Goal: Task Accomplishment & Management: Manage account settings

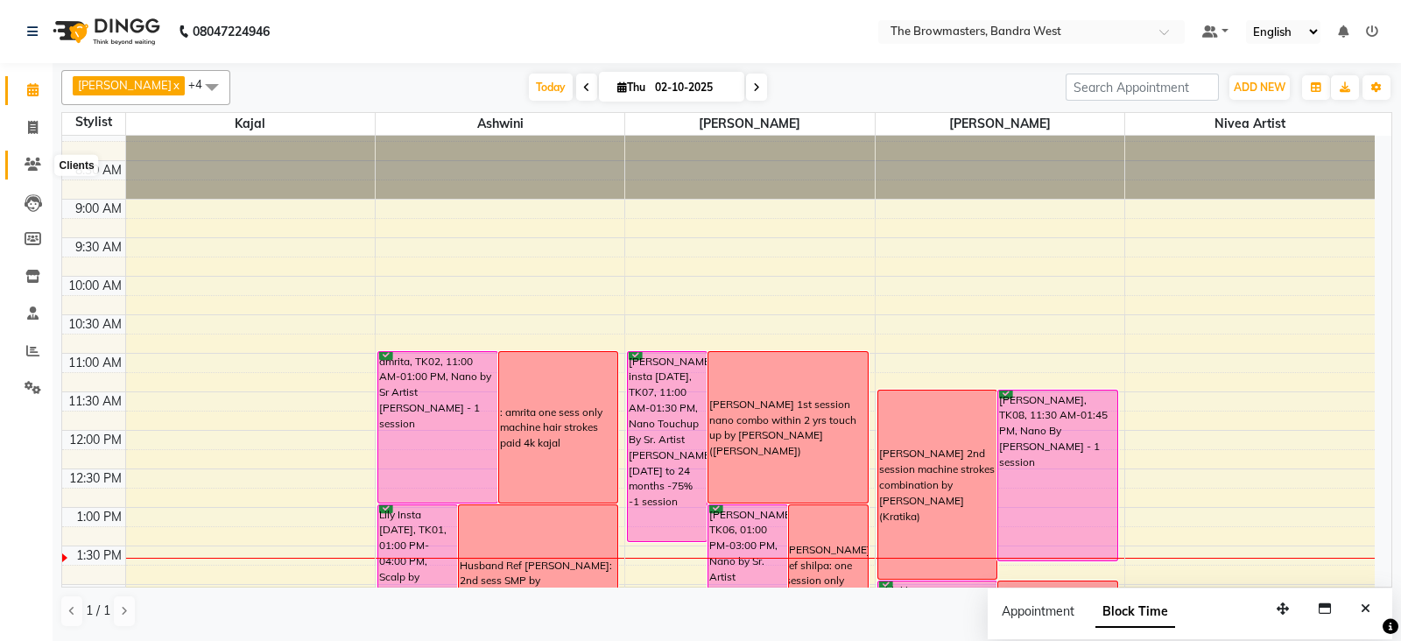
click at [39, 168] on icon at bounding box center [33, 164] width 17 height 13
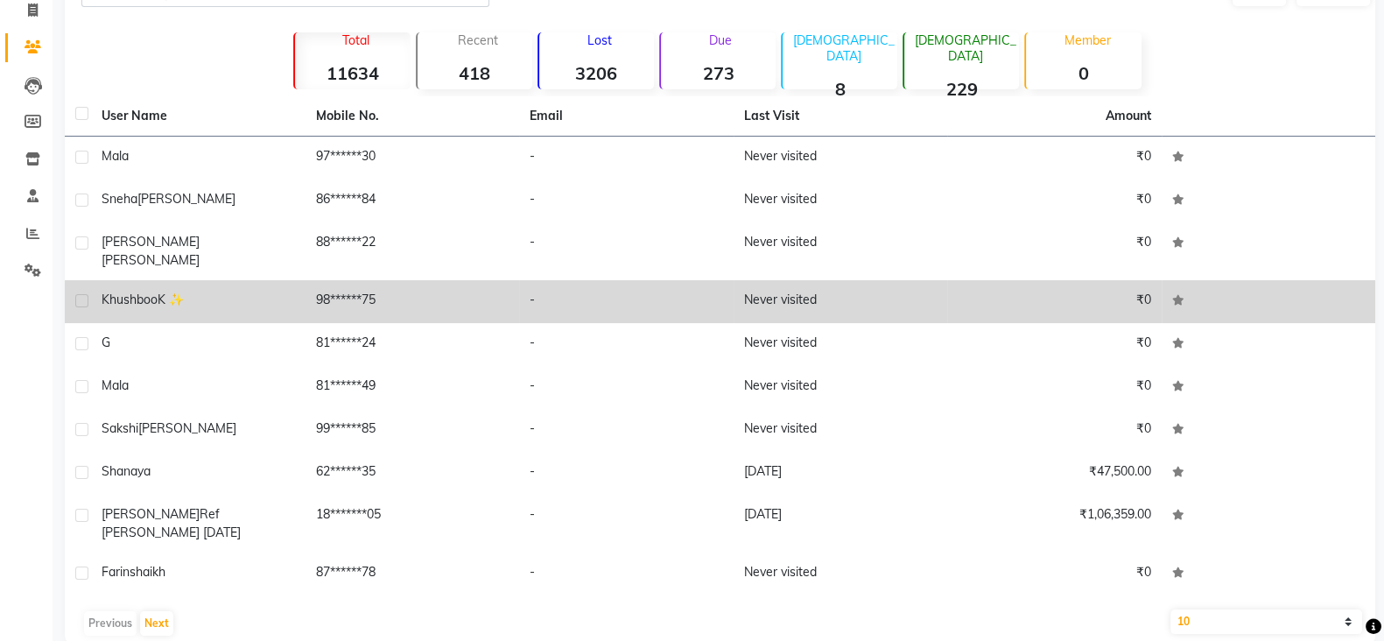
scroll to position [25, 0]
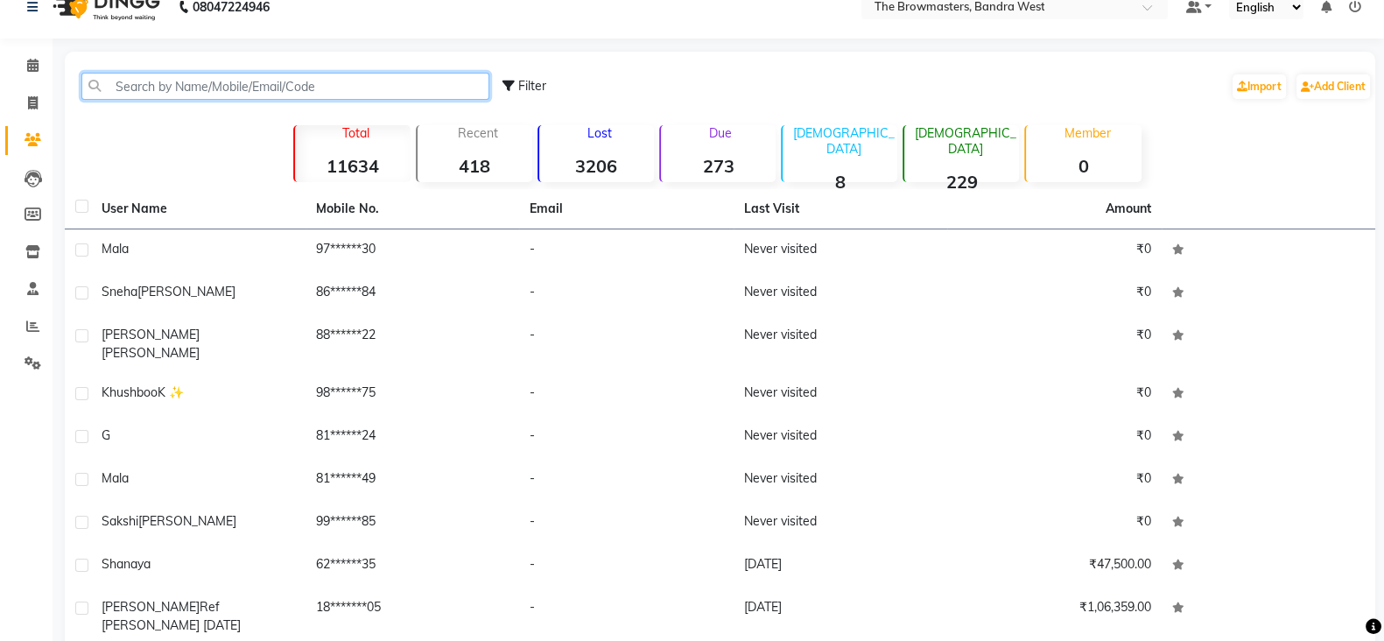
click at [141, 92] on input "text" at bounding box center [285, 86] width 408 height 27
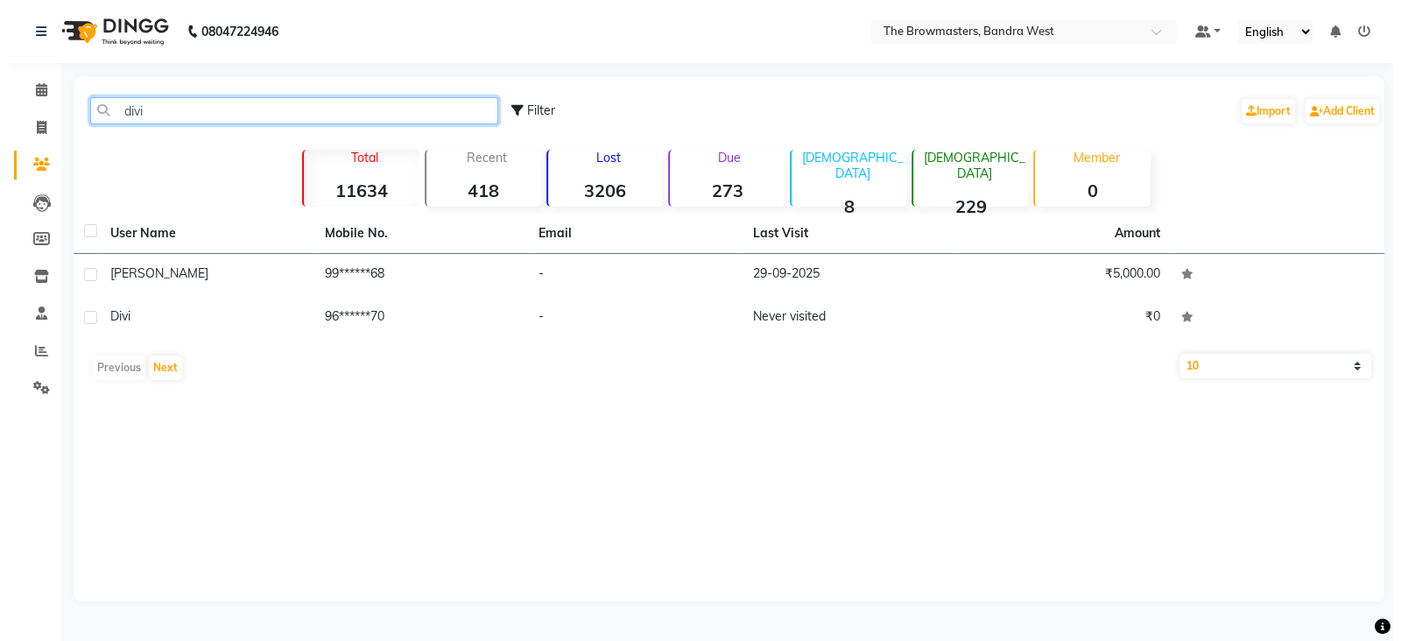
scroll to position [0, 0]
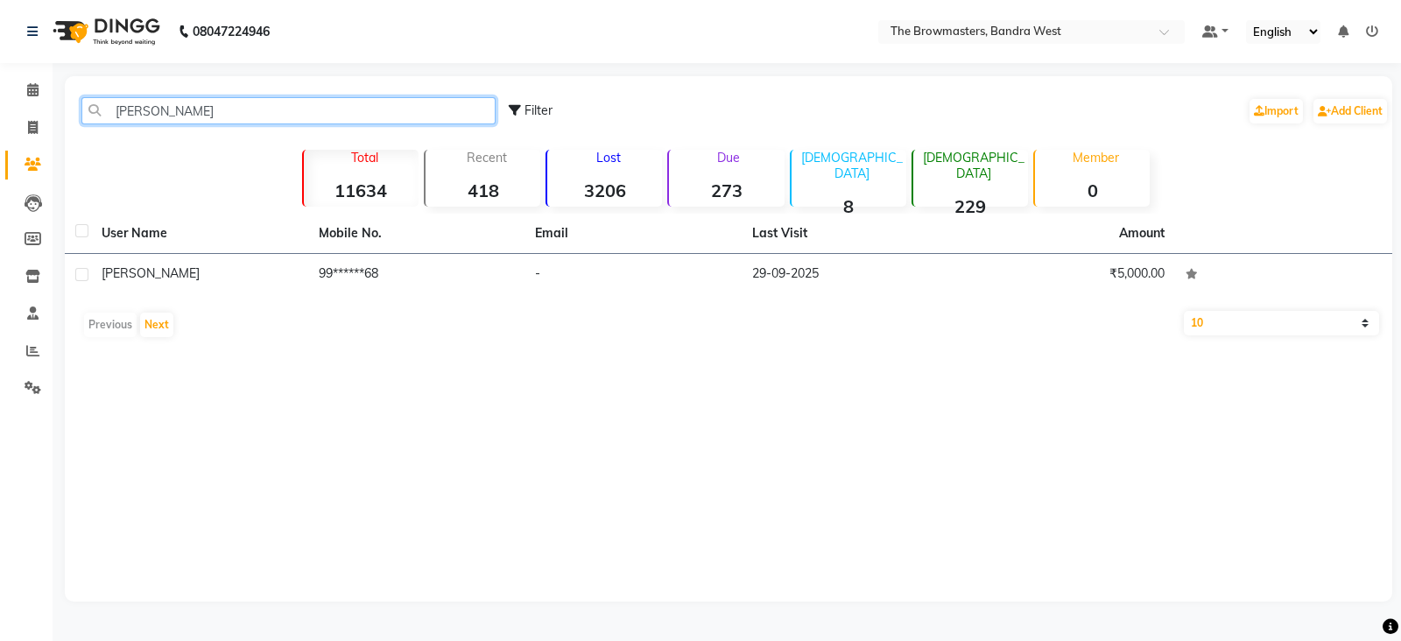
type input "[PERSON_NAME]"
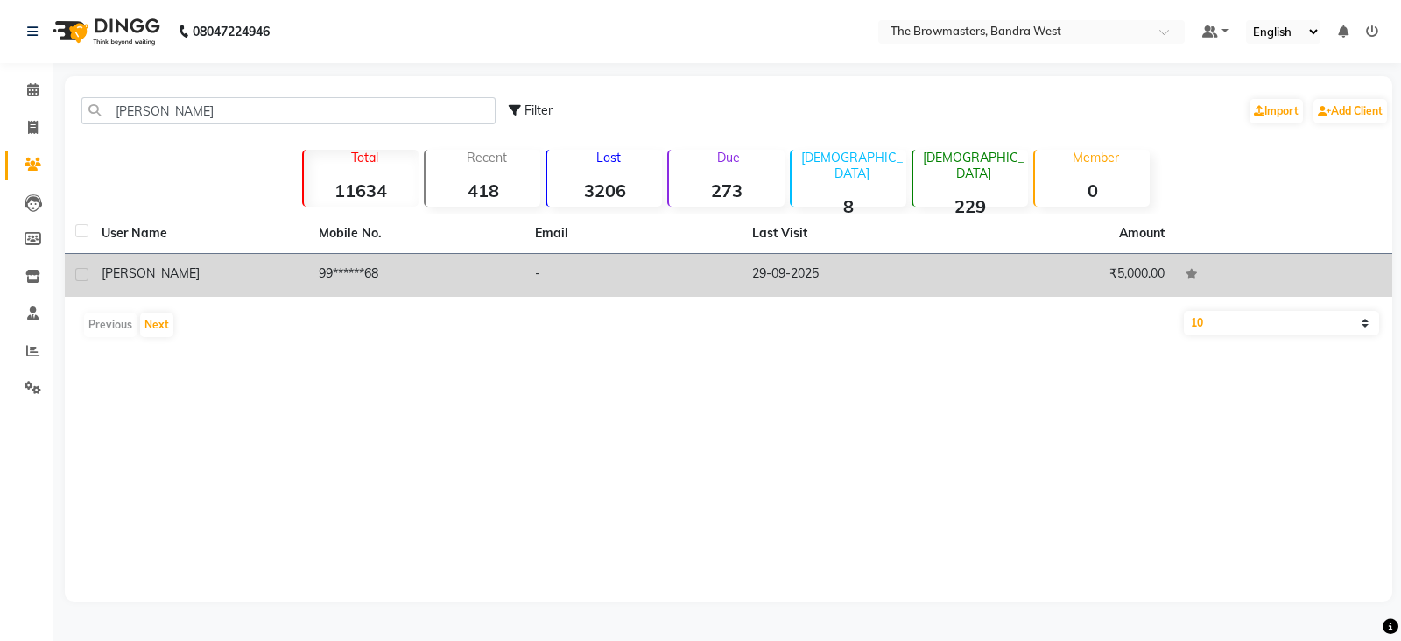
click at [119, 279] on span "[PERSON_NAME]" at bounding box center [151, 273] width 98 height 16
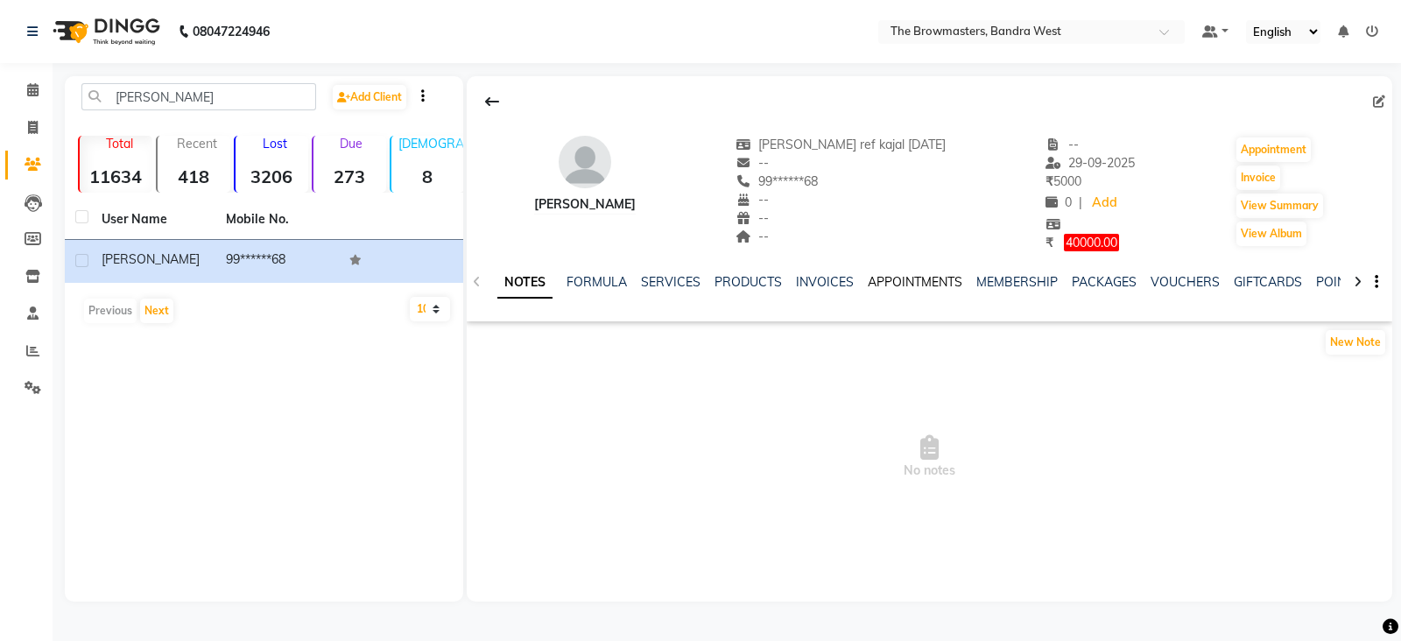
scroll to position [0, 258]
click at [1136, 277] on link "FORMS" at bounding box center [1138, 282] width 44 height 16
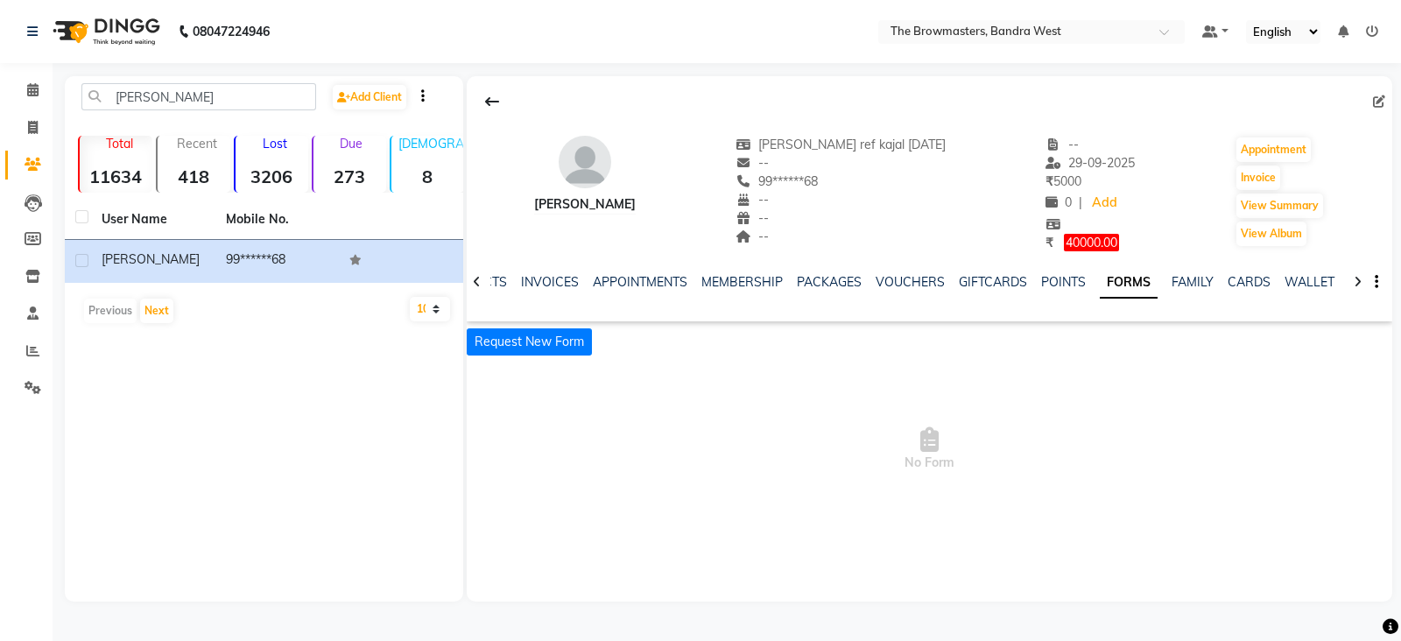
scroll to position [0, 111]
click at [552, 341] on button "Request New Form" at bounding box center [529, 341] width 125 height 27
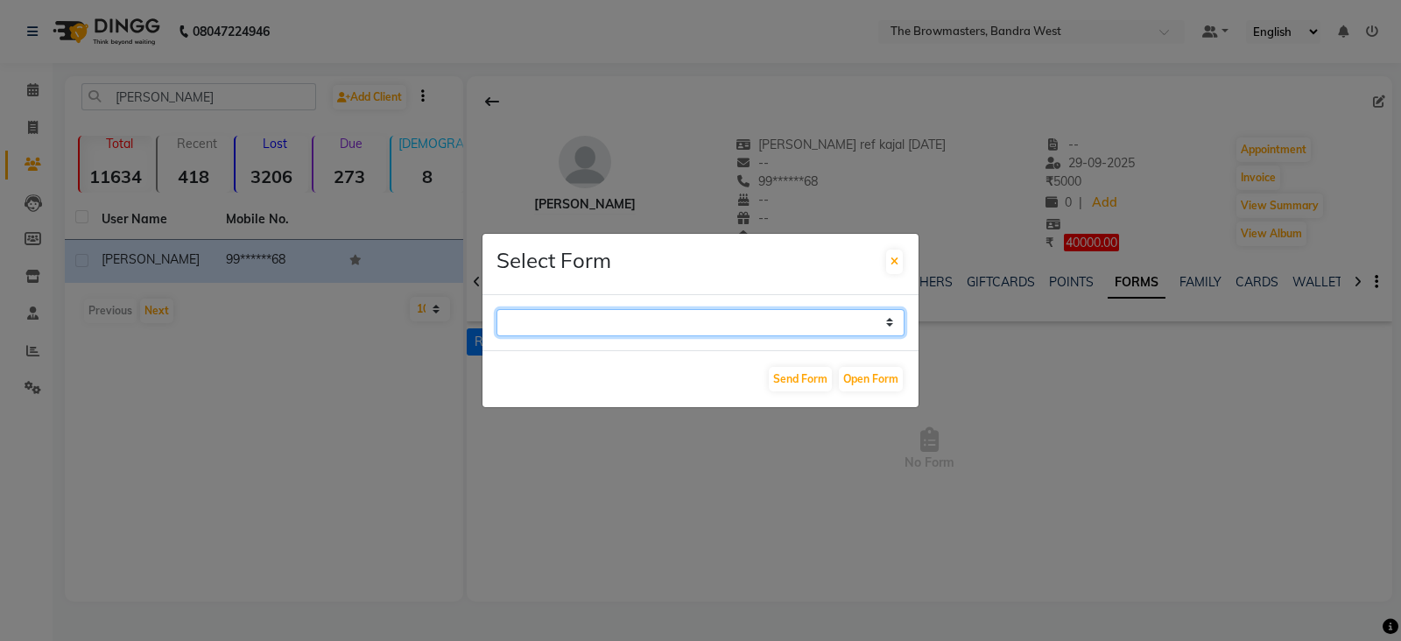
click at [601, 327] on select "Paramedical Consent Form Lips Consent Form Eyeliner Consent Form Brows Consent …" at bounding box center [700, 322] width 408 height 27
select select "206"
click at [496, 309] on select "Paramedical Consent Form Lips Consent Form Eyeliner Consent Form Brows Consent …" at bounding box center [700, 322] width 408 height 27
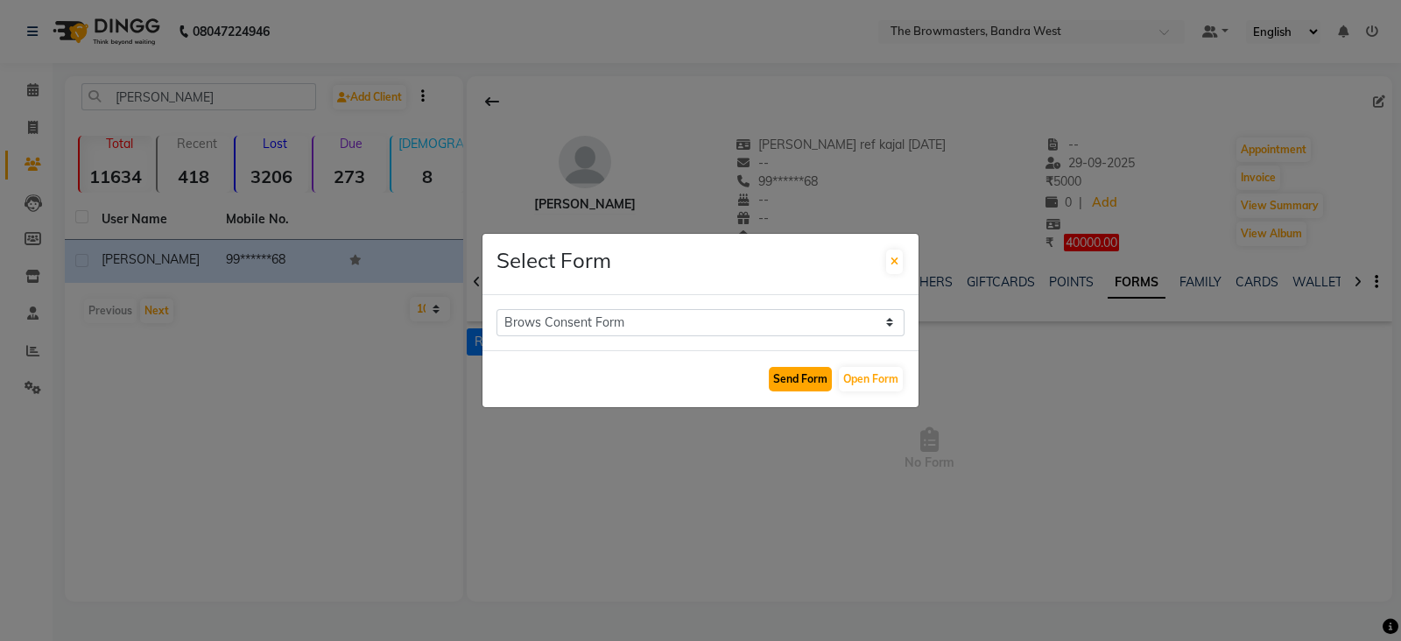
click at [806, 371] on button "Send Form" at bounding box center [800, 379] width 63 height 25
select select
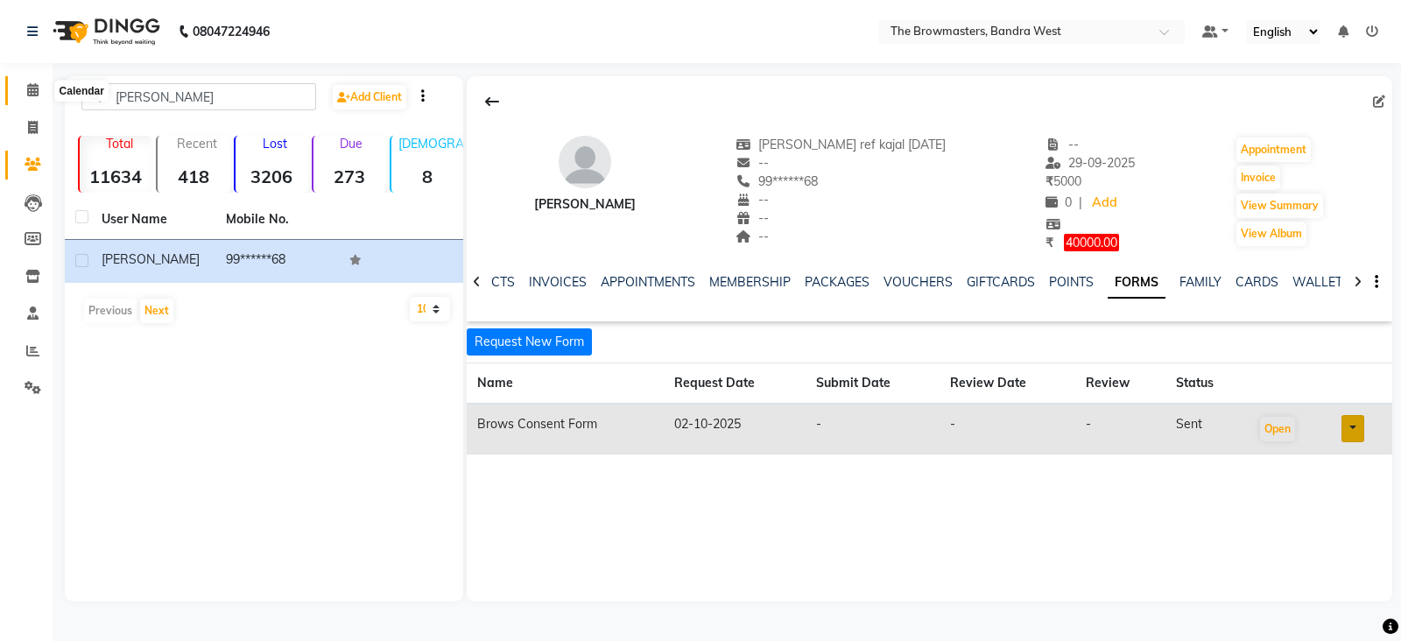
click at [23, 90] on span at bounding box center [33, 91] width 31 height 20
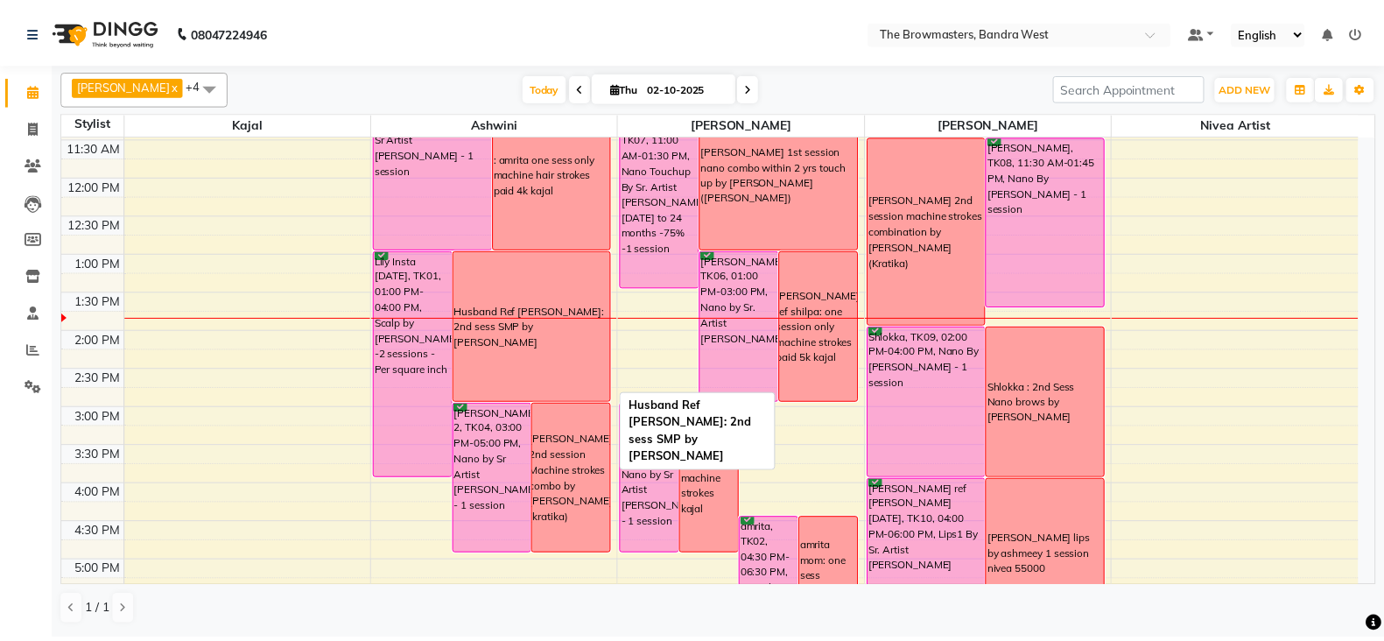
scroll to position [123, 0]
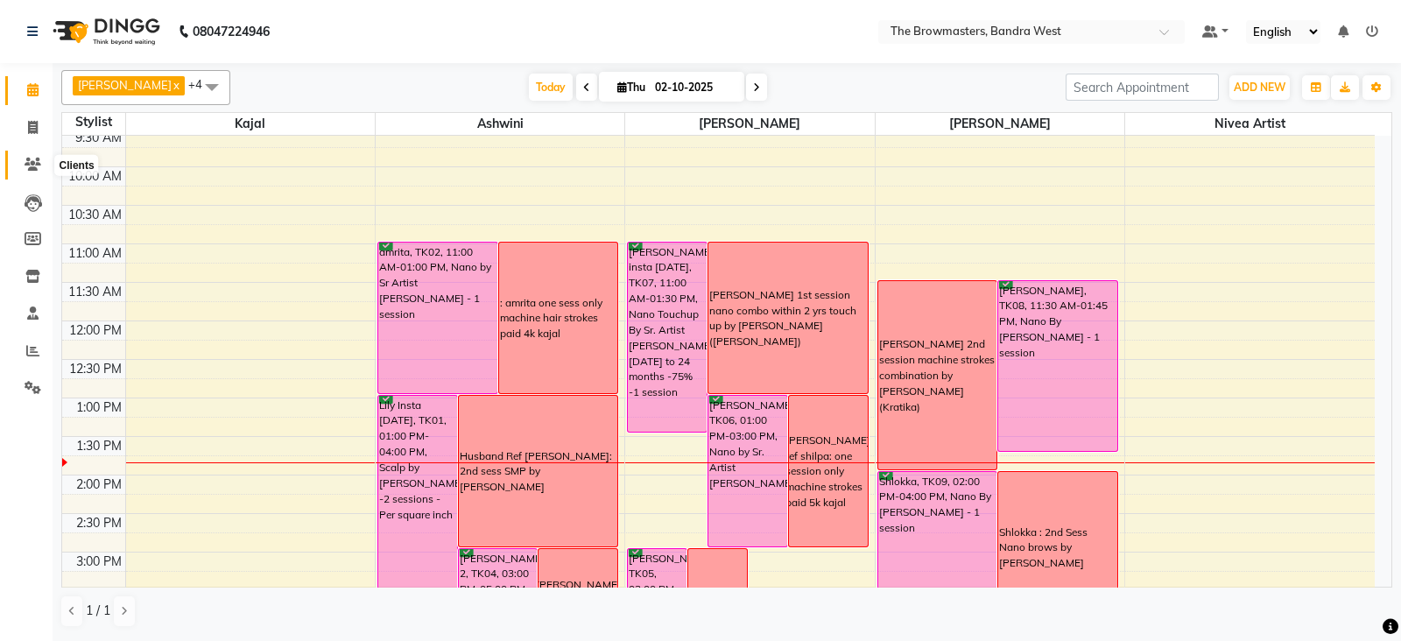
click at [31, 161] on icon at bounding box center [33, 164] width 17 height 13
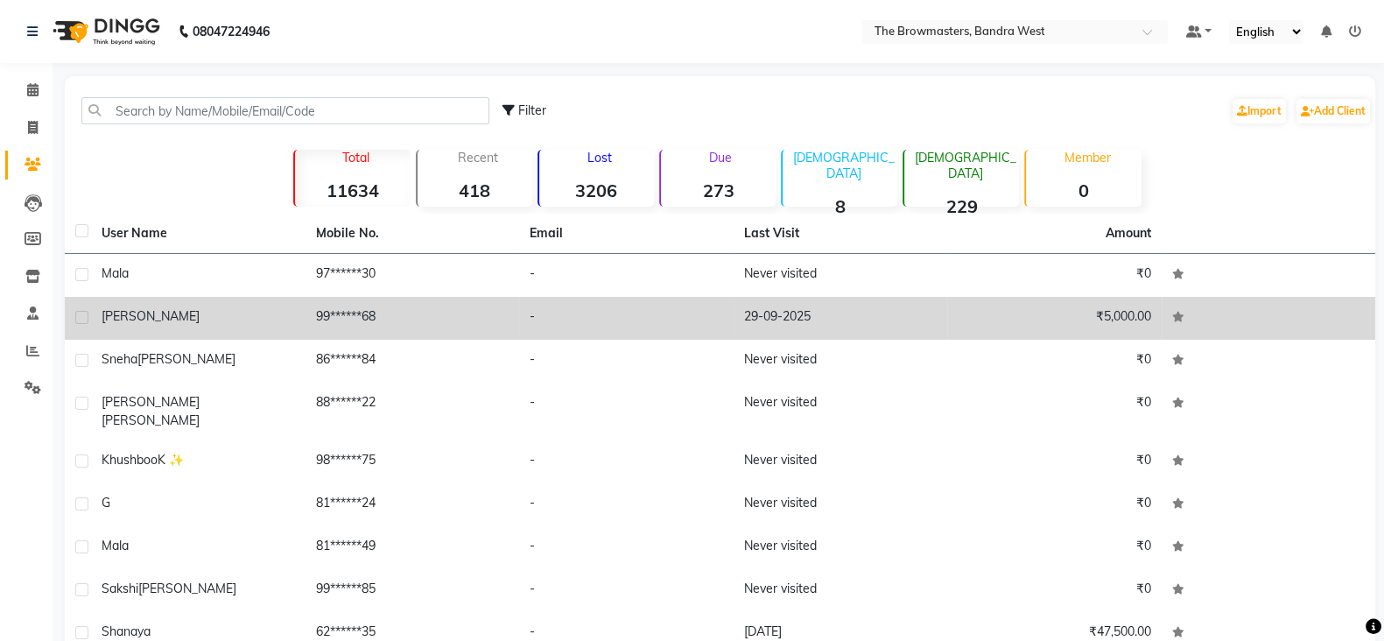
click at [125, 310] on span "[PERSON_NAME]" at bounding box center [151, 316] width 98 height 16
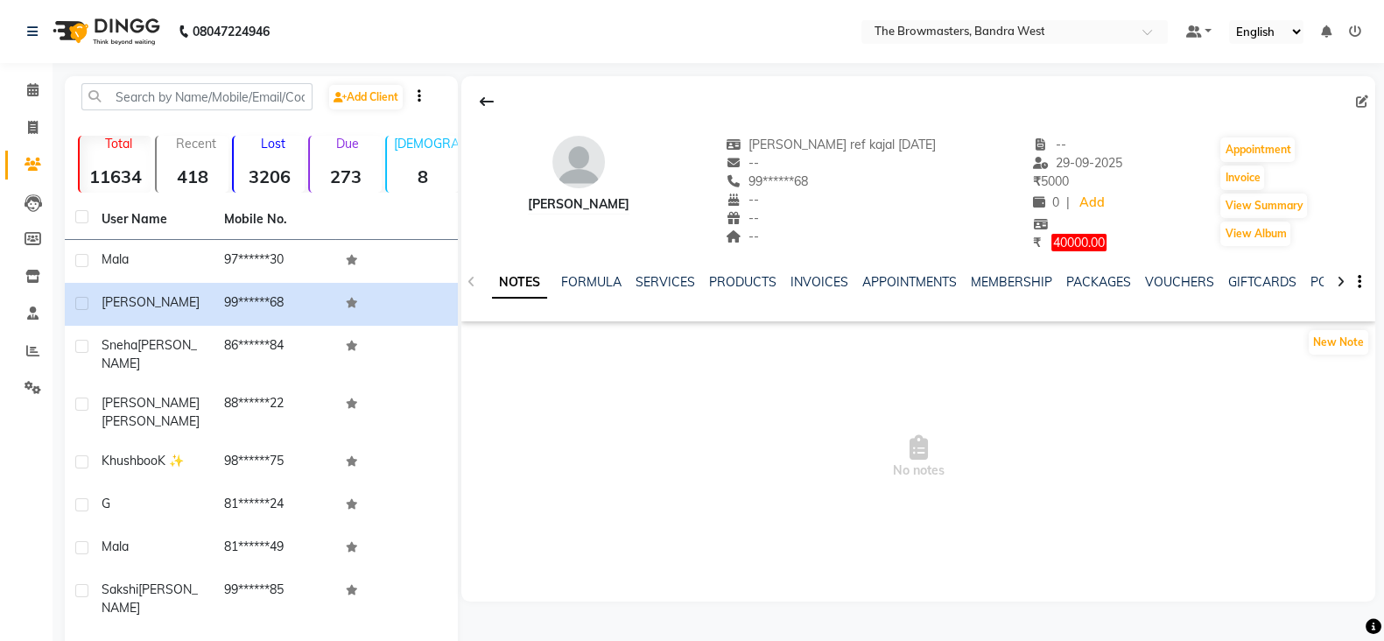
scroll to position [0, 271]
click at [1120, 279] on link "FORMS" at bounding box center [1121, 282] width 44 height 16
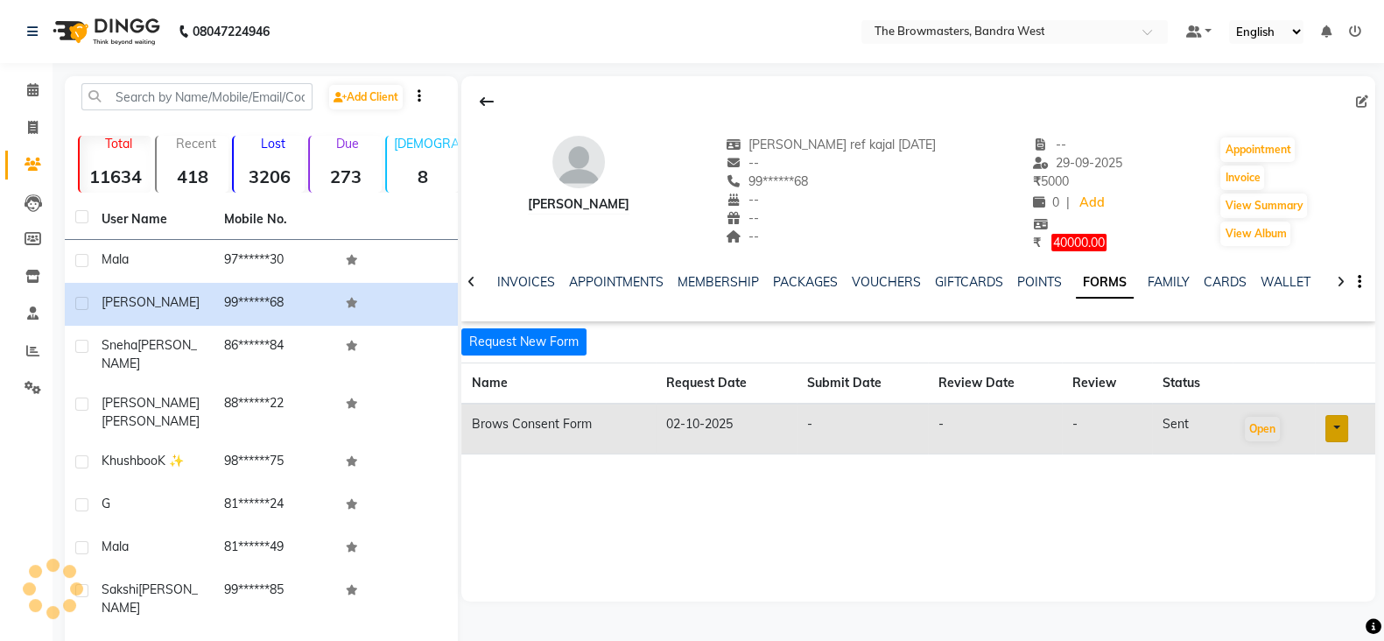
scroll to position [0, 123]
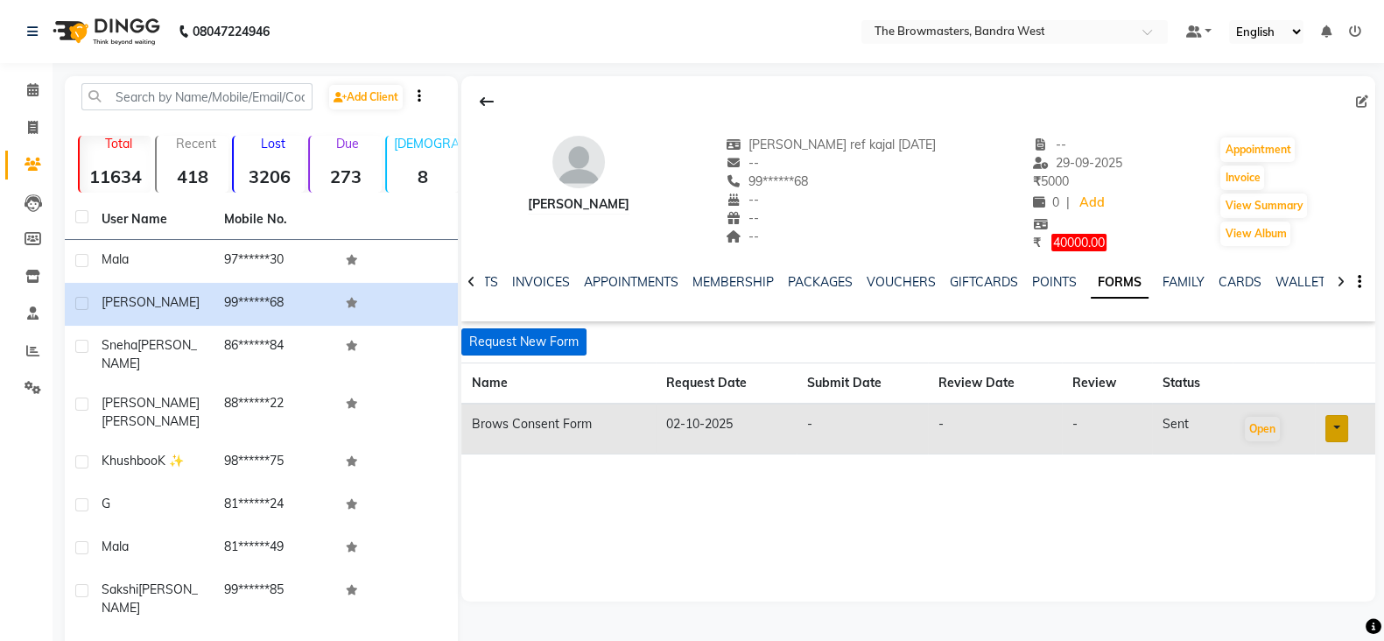
click at [573, 345] on button "Request New Form" at bounding box center [523, 341] width 125 height 27
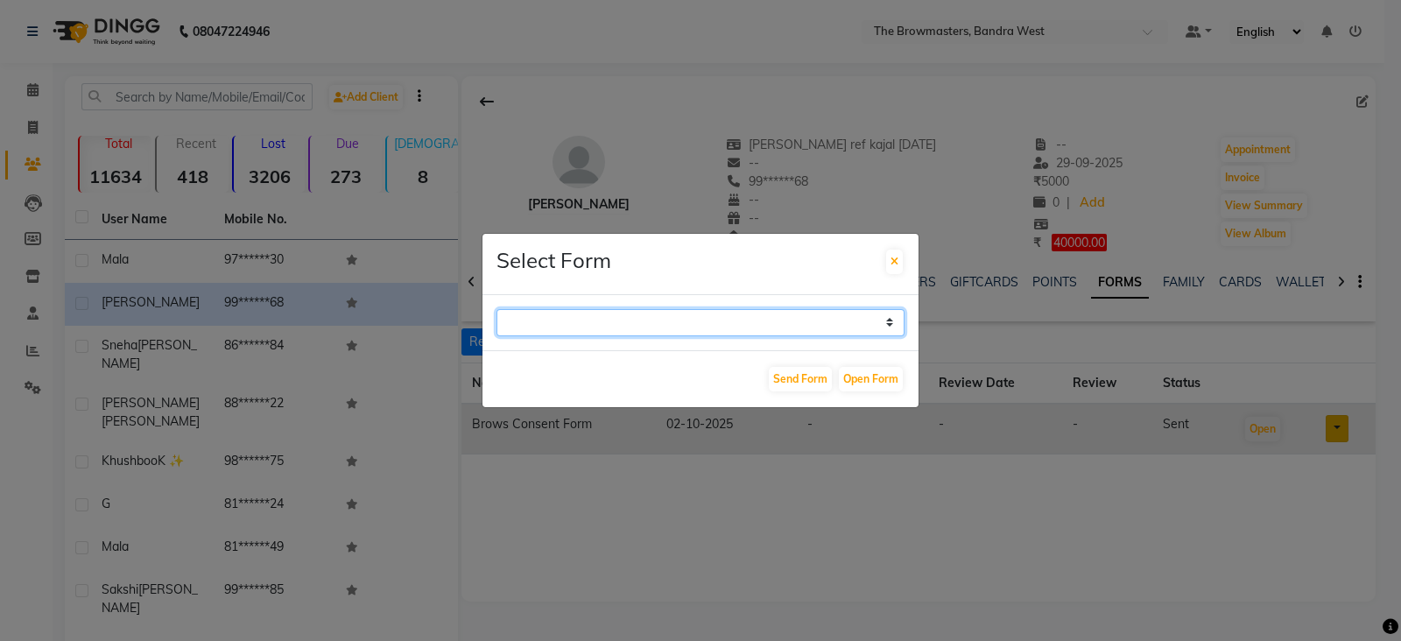
click at [637, 314] on select "Paramedical Consent Form Lips Consent Form Eyeliner Consent Form Brows Consent …" at bounding box center [700, 322] width 408 height 27
select select "208"
click at [496, 309] on select "Paramedical Consent Form Lips Consent Form Eyeliner Consent Form Brows Consent …" at bounding box center [700, 322] width 408 height 27
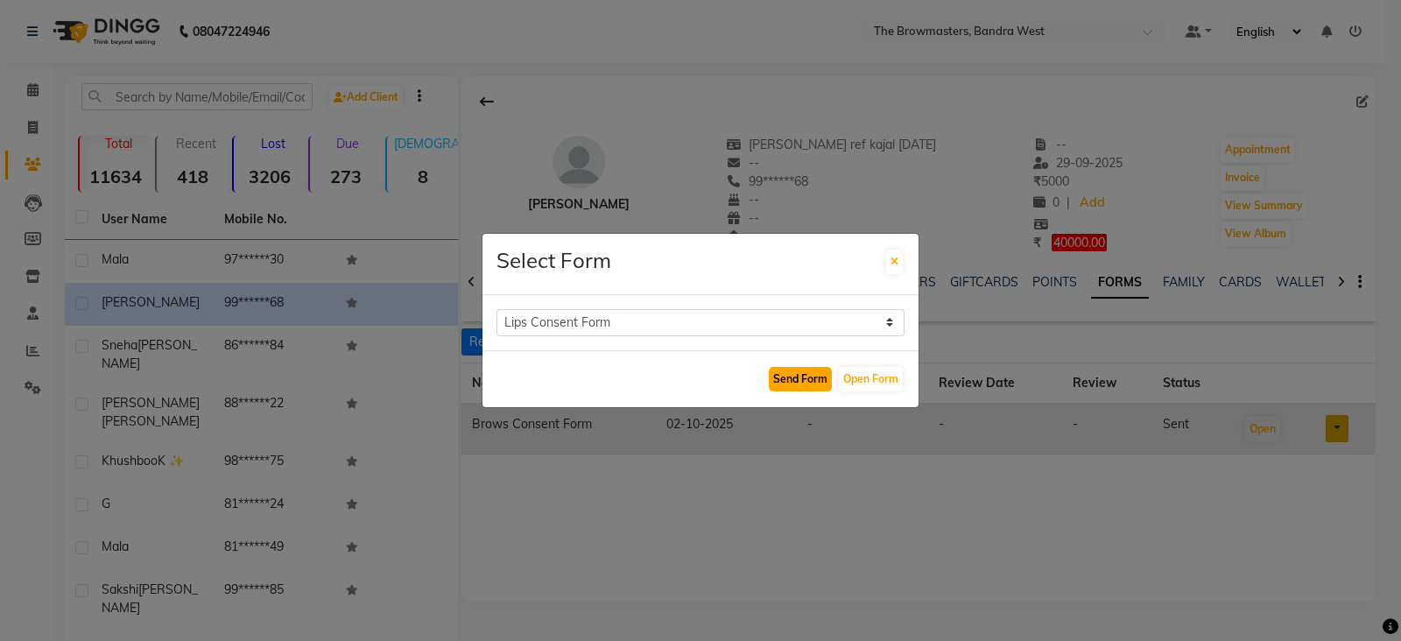
click at [801, 382] on button "Send Form" at bounding box center [800, 379] width 63 height 25
select select
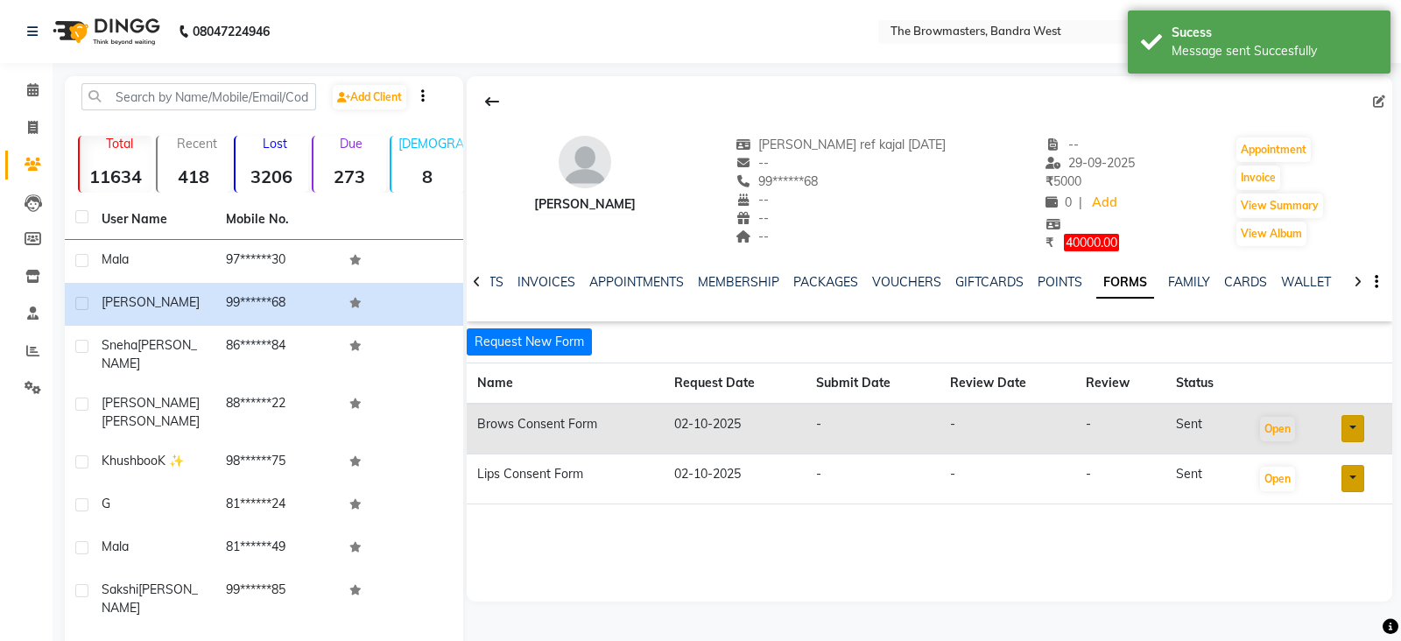
scroll to position [0, 111]
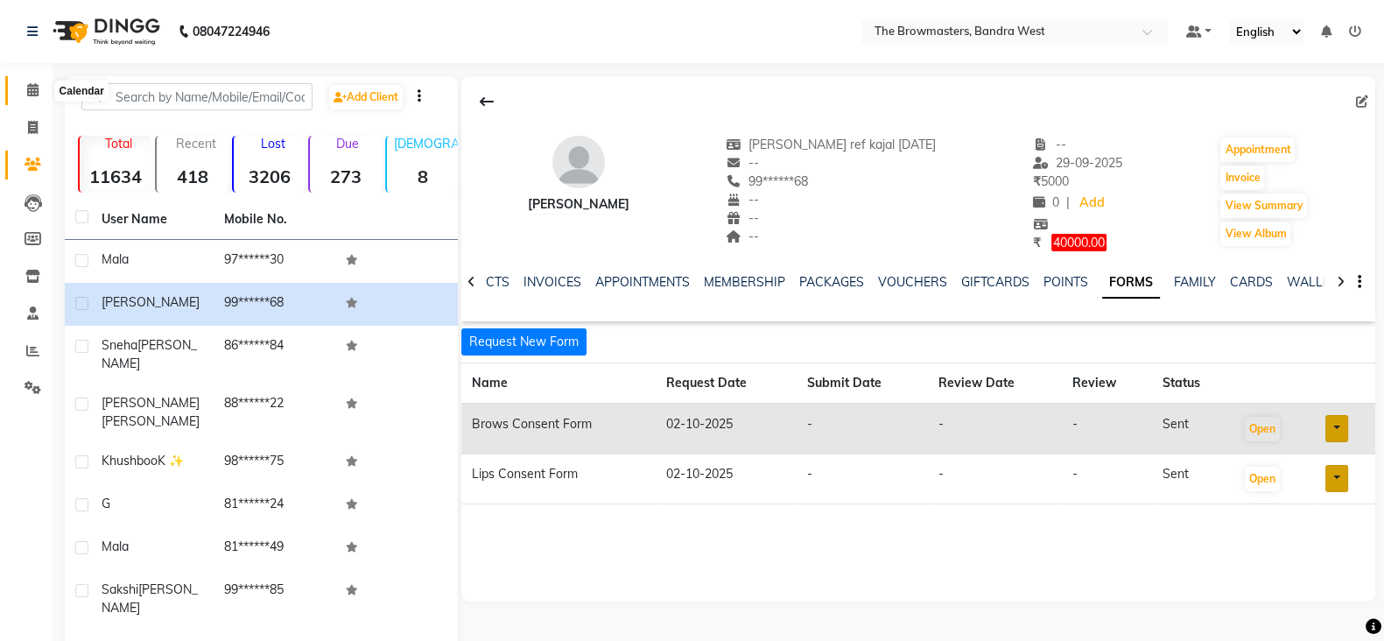
click at [42, 85] on span at bounding box center [33, 91] width 31 height 20
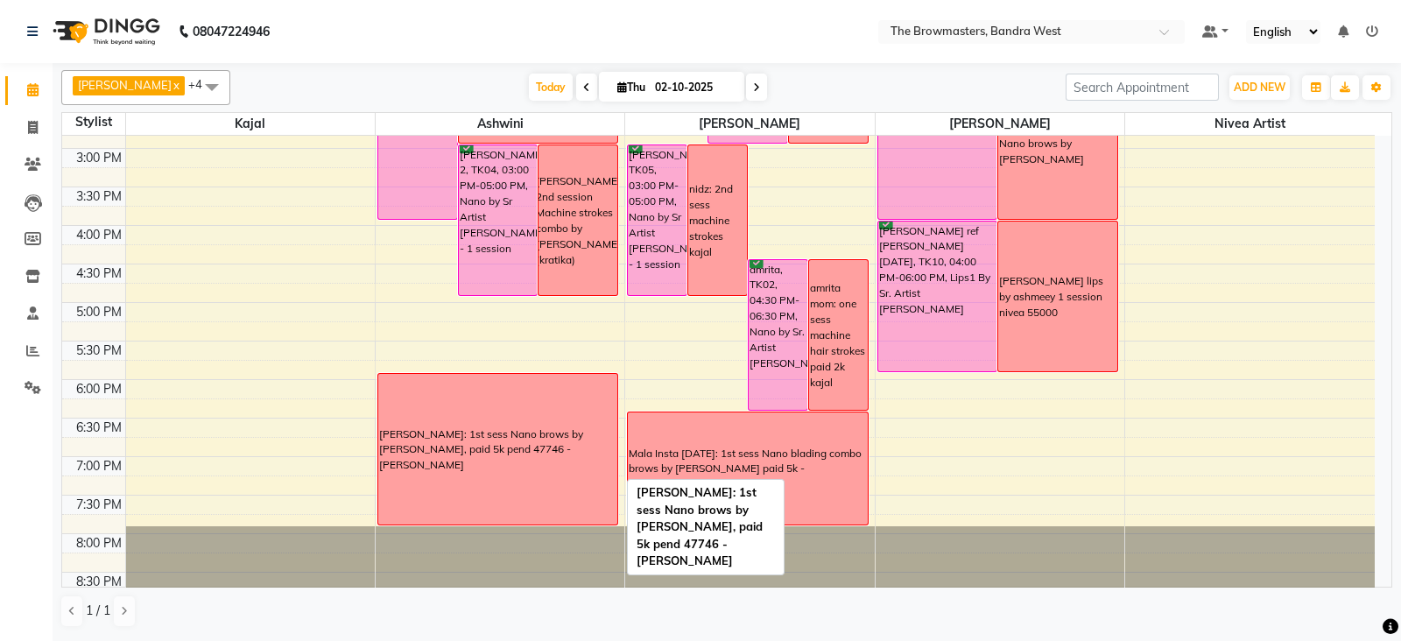
scroll to position [525, 0]
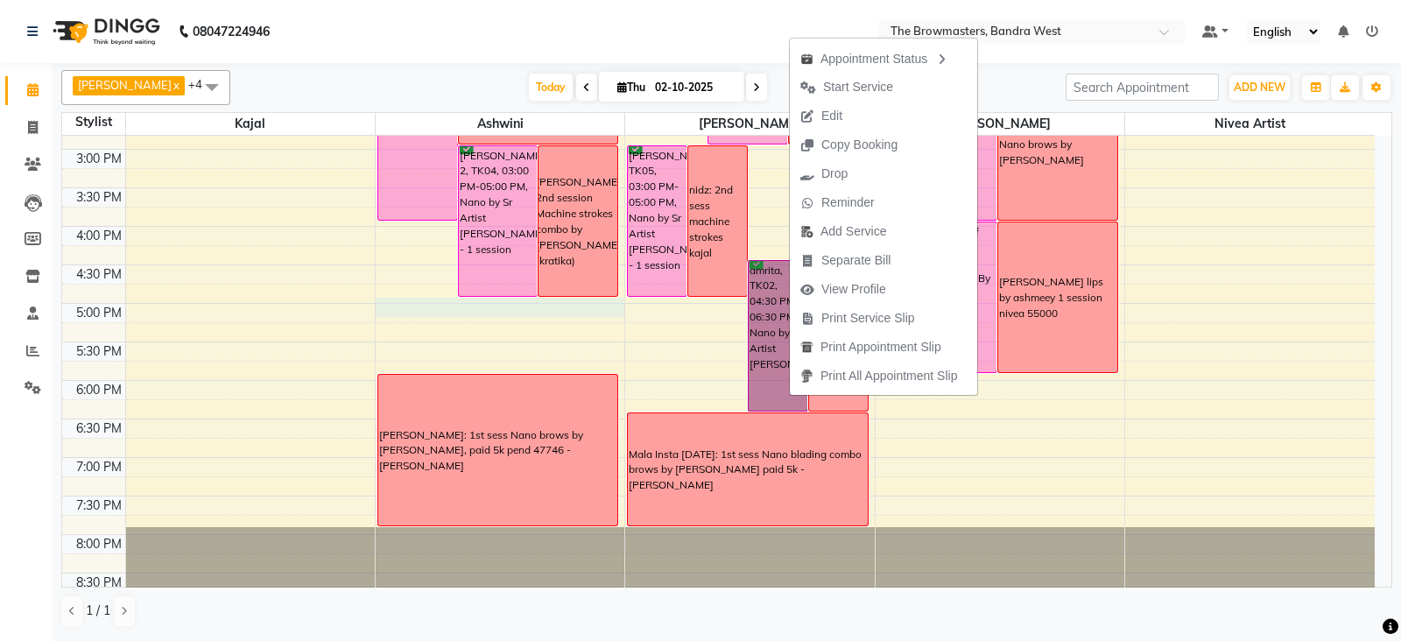
click at [581, 315] on div "8:00 AM 8:30 AM 9:00 AM 9:30 AM 10:00 AM 10:30 AM 11:00 AM 11:30 AM 12:00 PM 12…" at bounding box center [718, 110] width 1313 height 1001
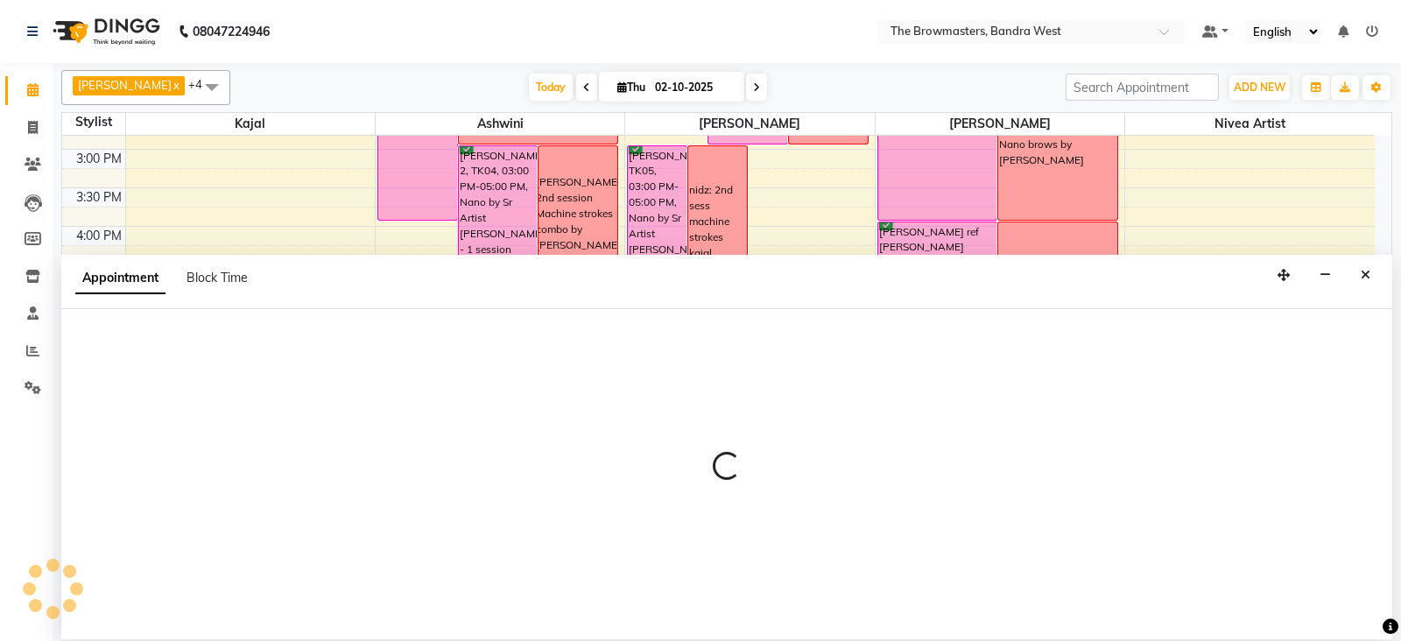
select select "64306"
select select "tentative"
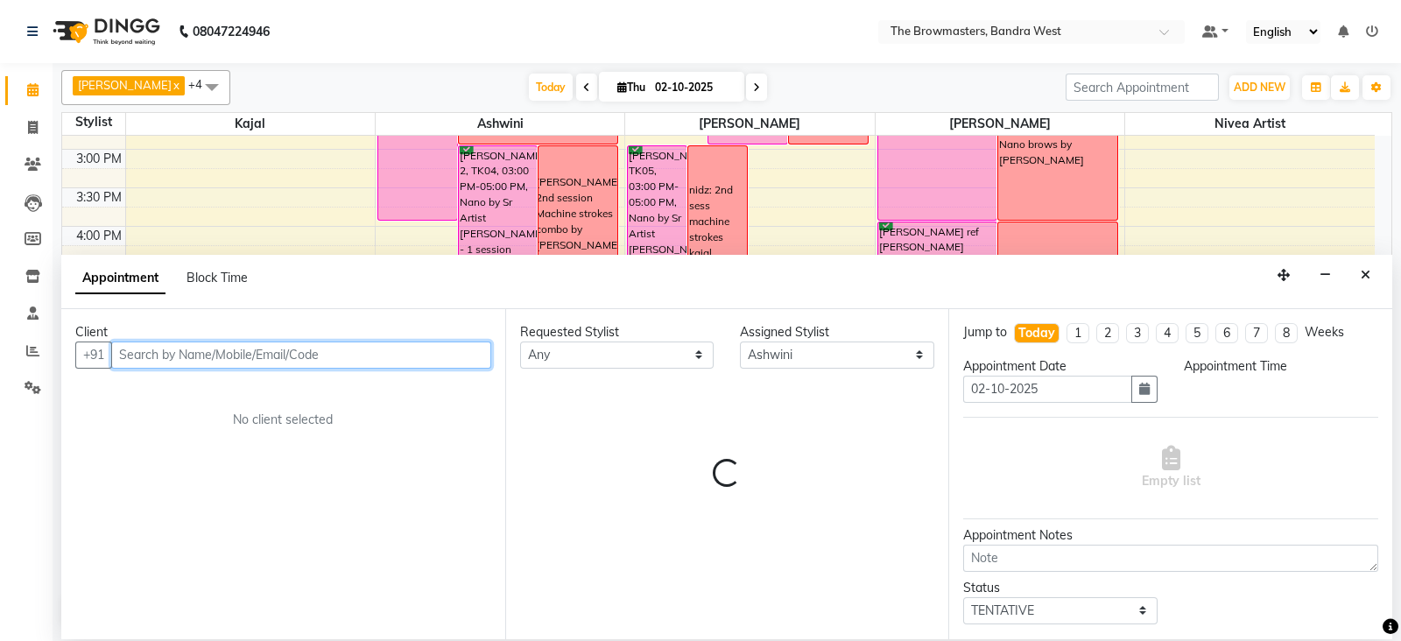
select select "1020"
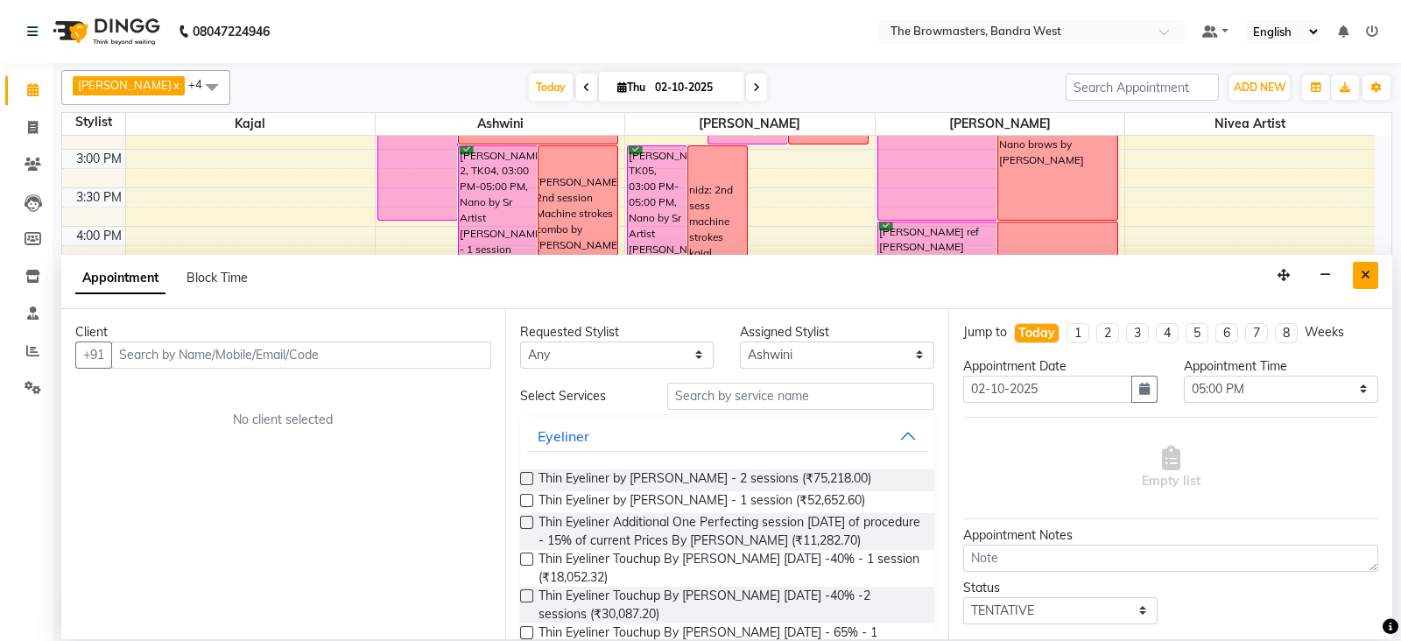
click at [1359, 269] on button "Close" at bounding box center [1365, 275] width 25 height 27
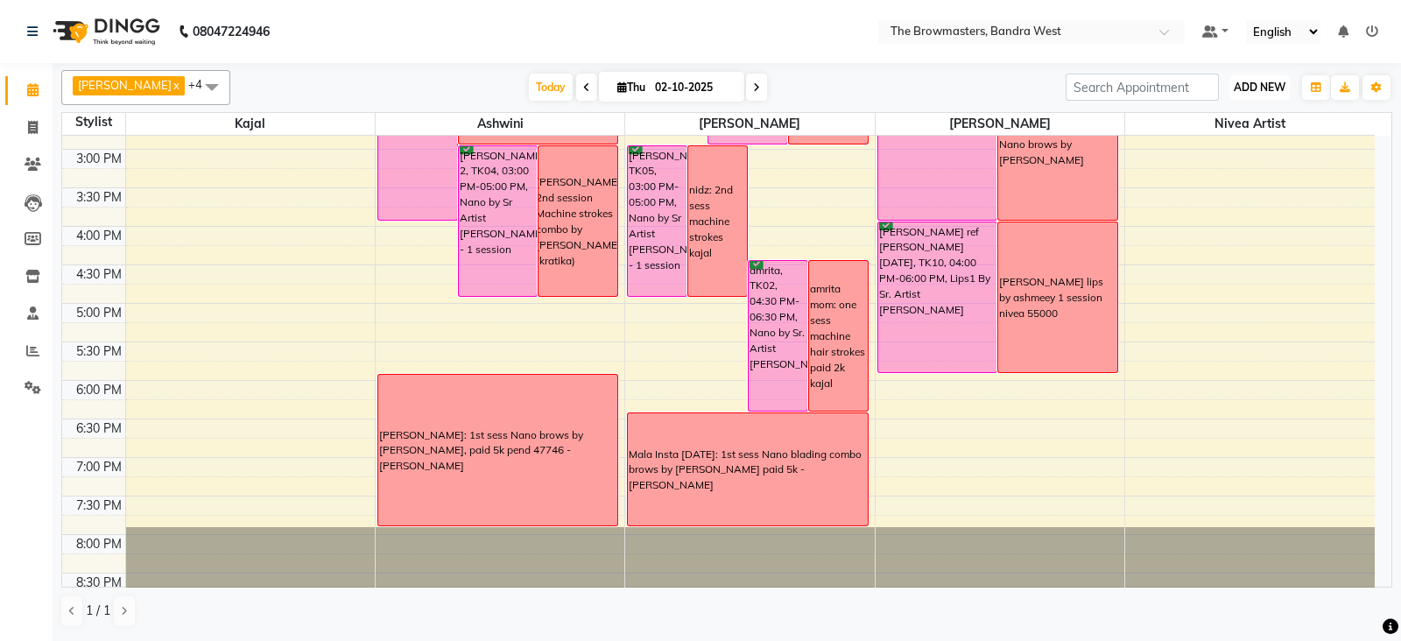
click at [1271, 83] on span "ADD NEW" at bounding box center [1260, 87] width 52 height 13
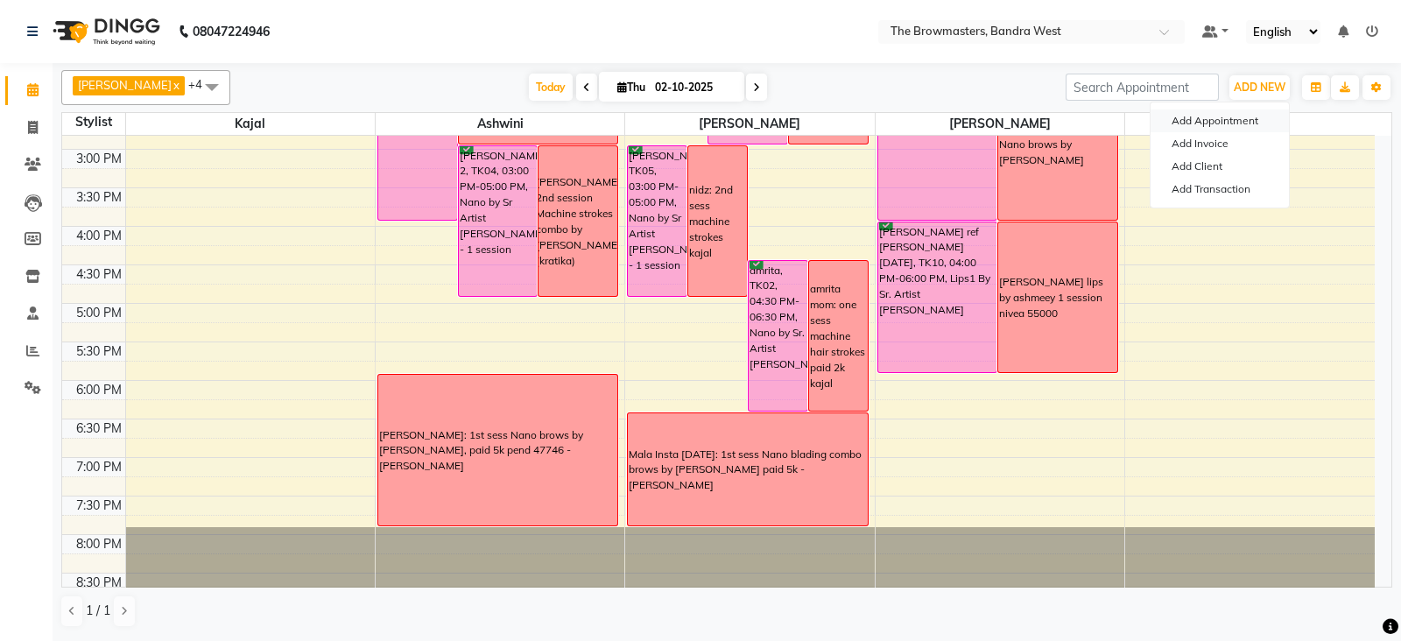
click at [1242, 112] on button "Add Appointment" at bounding box center [1220, 120] width 138 height 23
select select "tentative"
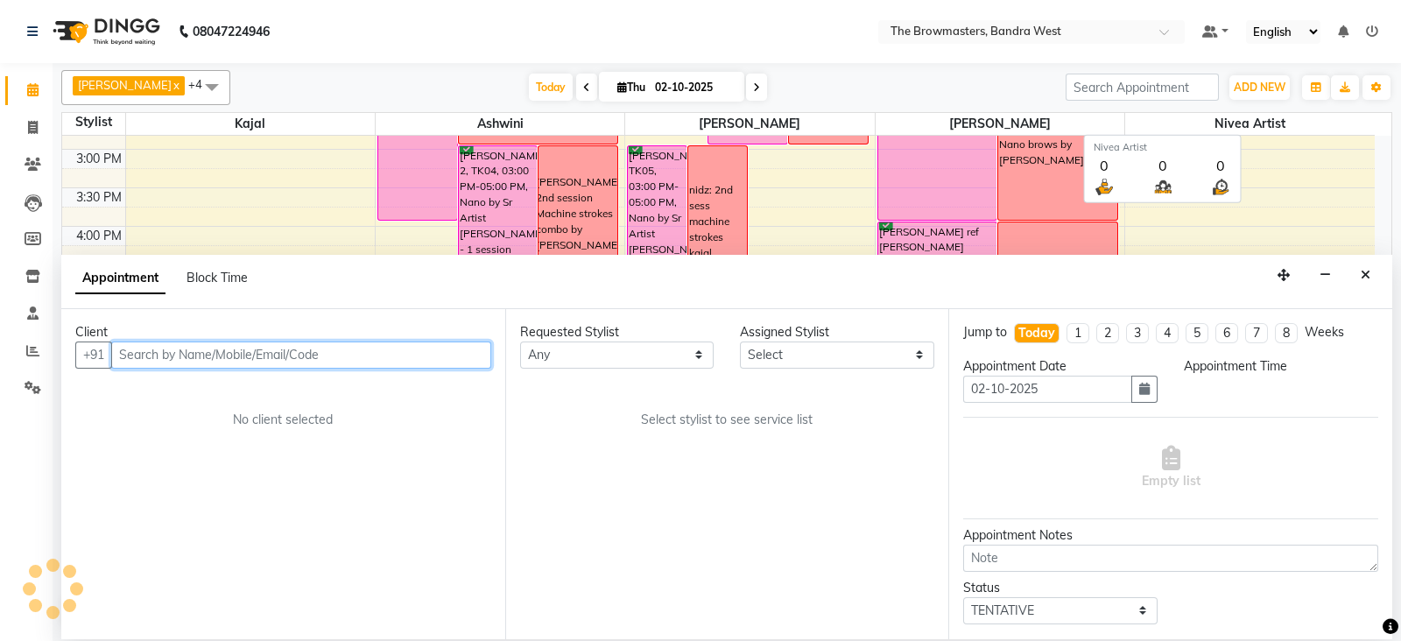
select select "540"
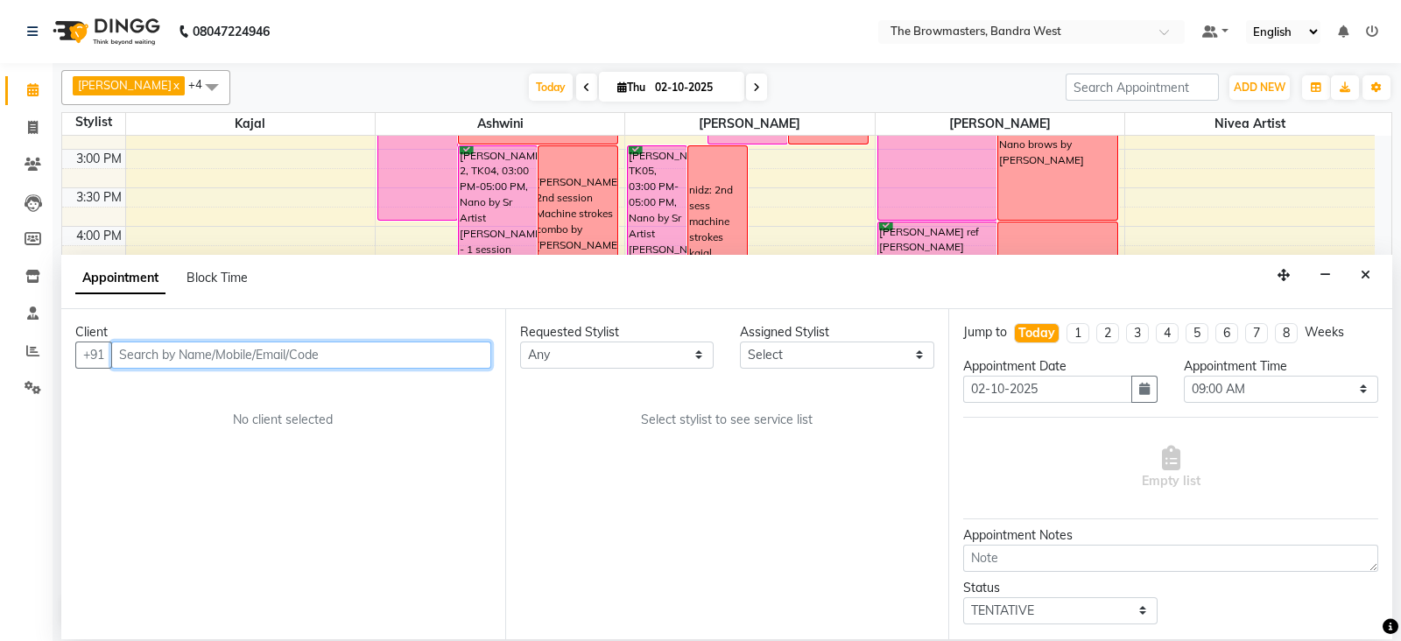
click at [267, 355] on input "text" at bounding box center [301, 354] width 380 height 27
click at [215, 277] on span "Block Time" at bounding box center [217, 278] width 61 height 16
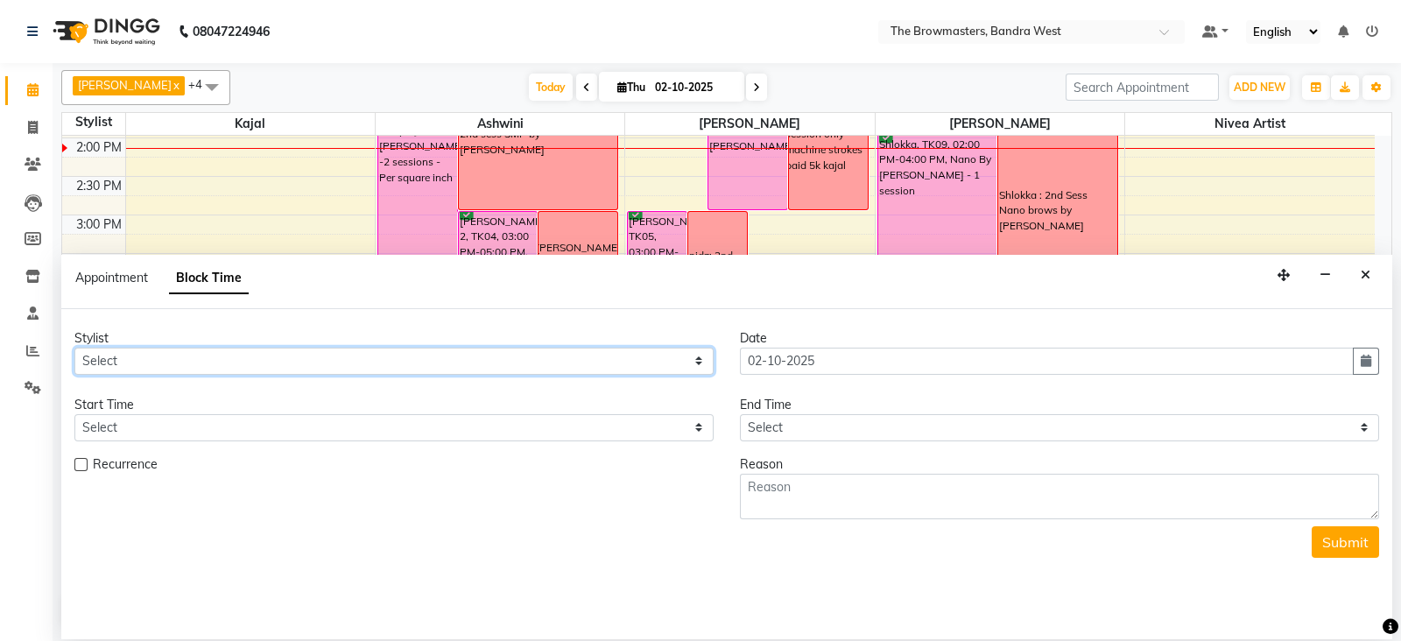
click at [131, 367] on select "Select Ashmeey Singghai Ashwini [PERSON_NAME] Jyoti Kajal [PERSON_NAME] [PERSON…" at bounding box center [393, 361] width 639 height 27
select select "64306"
click at [74, 348] on select "Select Ashmeey Singghai Ashwini [PERSON_NAME] Jyoti Kajal [PERSON_NAME] [PERSON…" at bounding box center [393, 361] width 639 height 27
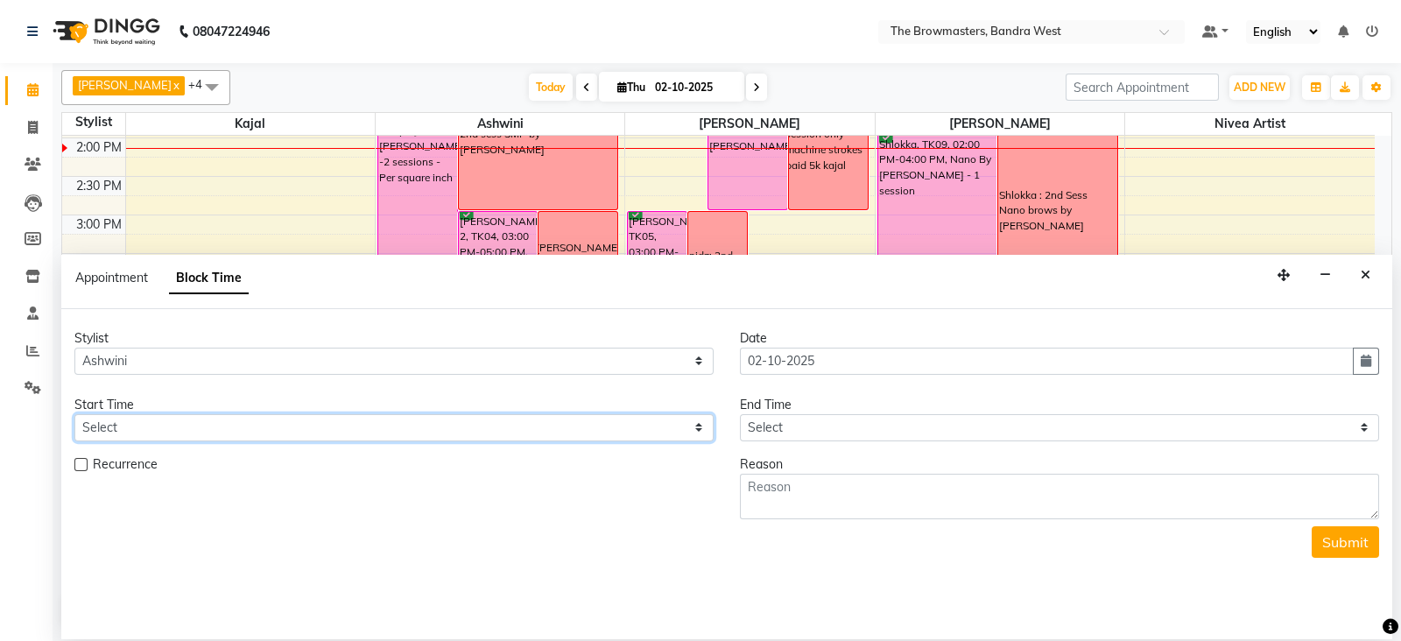
click at [284, 426] on select "Select 09:00 AM 09:15 AM 09:30 AM 09:45 AM 10:00 AM 10:15 AM 10:30 AM 10:45 AM …" at bounding box center [393, 427] width 639 height 27
select select "1050"
click at [74, 414] on select "Select 09:00 AM 09:15 AM 09:30 AM 09:45 AM 10:00 AM 10:15 AM 10:30 AM 10:45 AM …" at bounding box center [393, 427] width 639 height 27
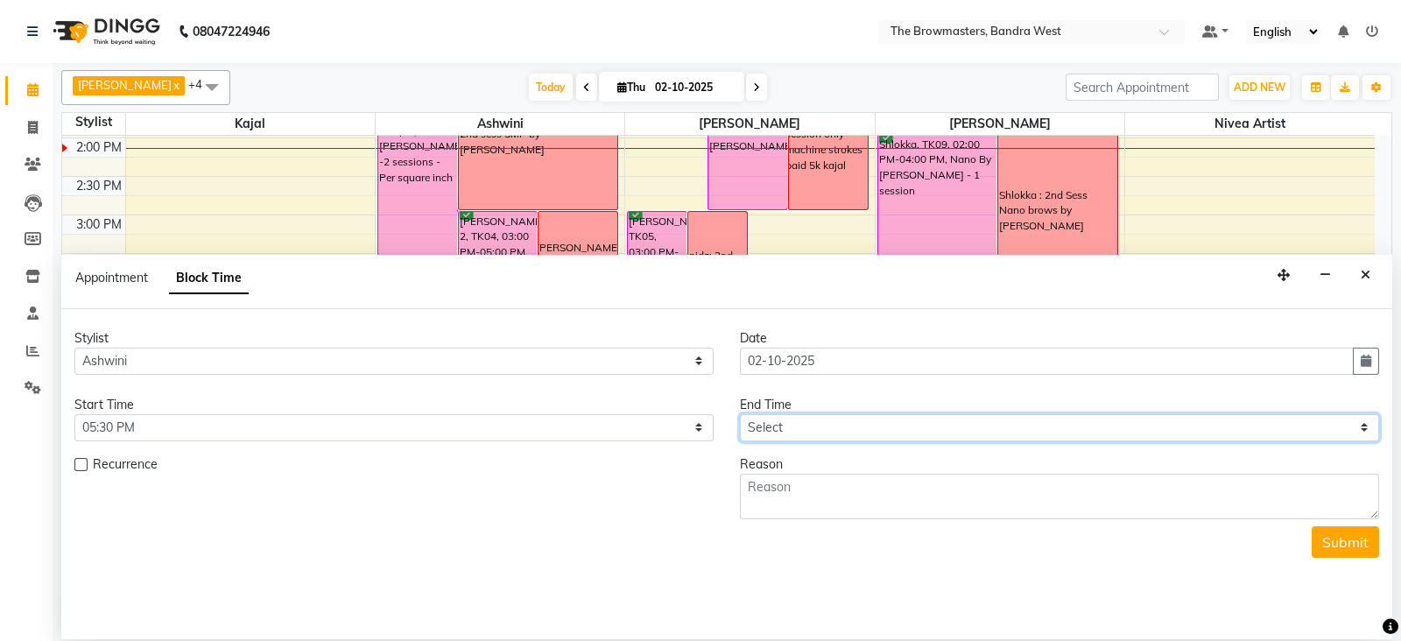
click at [808, 428] on select "Select 09:00 AM 09:15 AM 09:30 AM 09:45 AM 10:00 AM 10:15 AM 10:30 AM 10:45 AM …" at bounding box center [1059, 427] width 639 height 27
select select "1110"
click at [740, 414] on select "Select 09:00 AM 09:15 AM 09:30 AM 09:45 AM 10:00 AM 10:15 AM 10:30 AM 10:45 AM …" at bounding box center [1059, 427] width 639 height 27
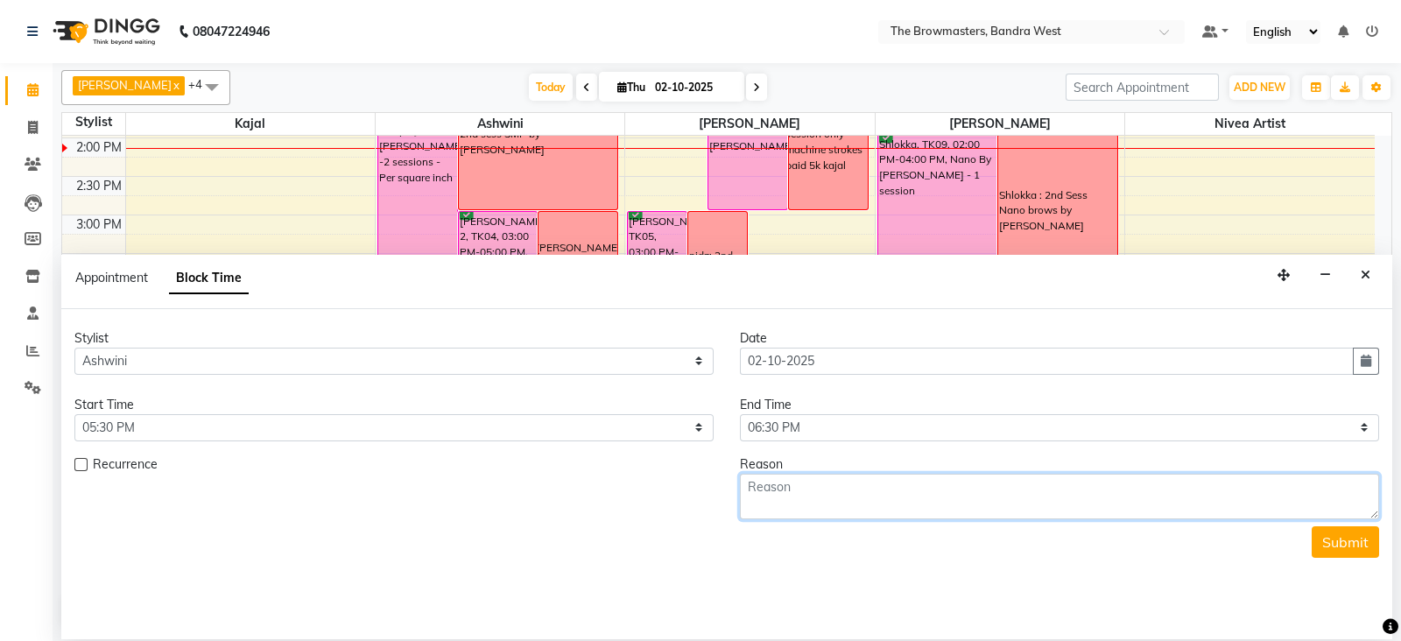
click at [775, 511] on textarea at bounding box center [1059, 497] width 639 height 46
type textarea "[PERSON_NAME] lips"
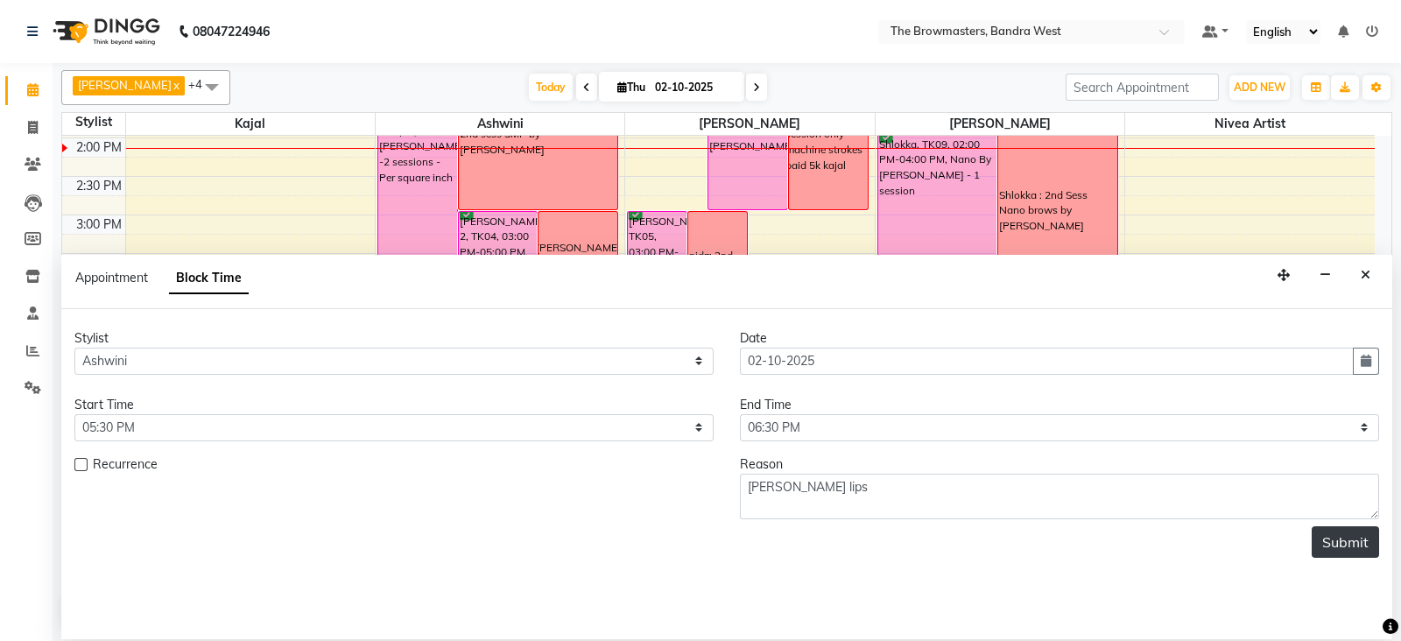
click at [1362, 531] on button "Submit" at bounding box center [1345, 542] width 67 height 32
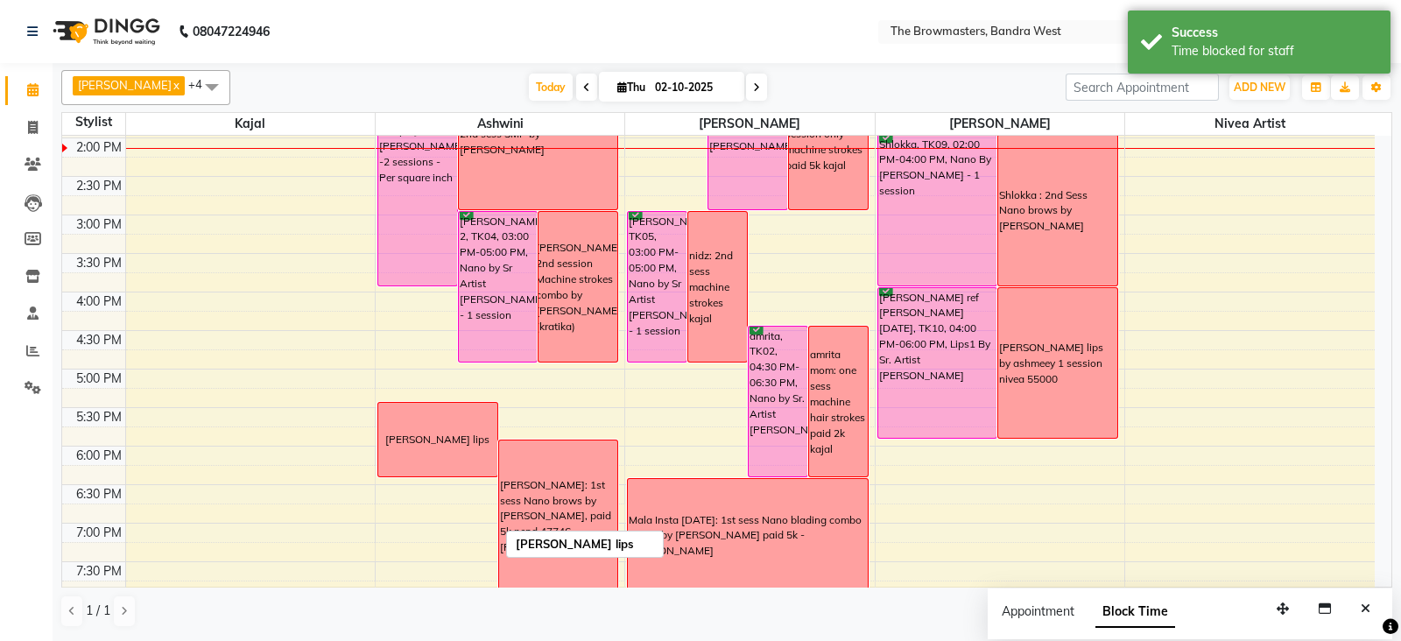
click at [487, 462] on div "[PERSON_NAME] lips" at bounding box center [437, 440] width 119 height 74
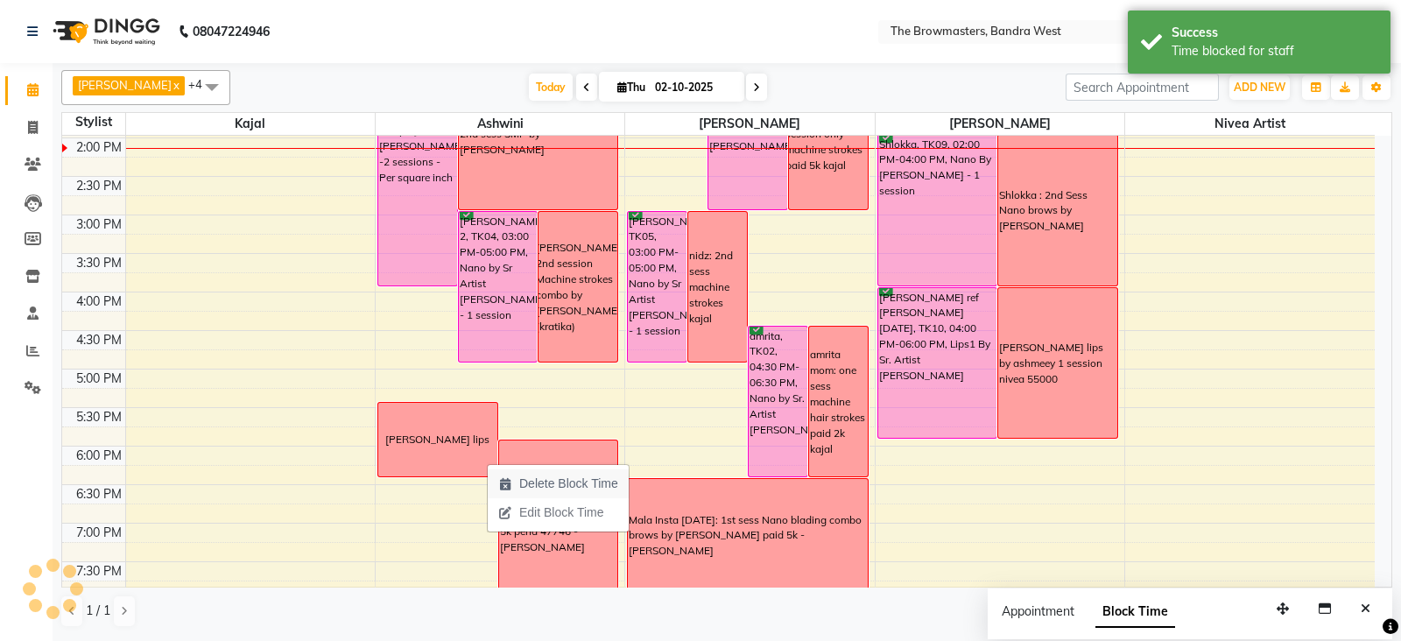
click at [549, 491] on span "Delete Block Time" at bounding box center [568, 484] width 99 height 18
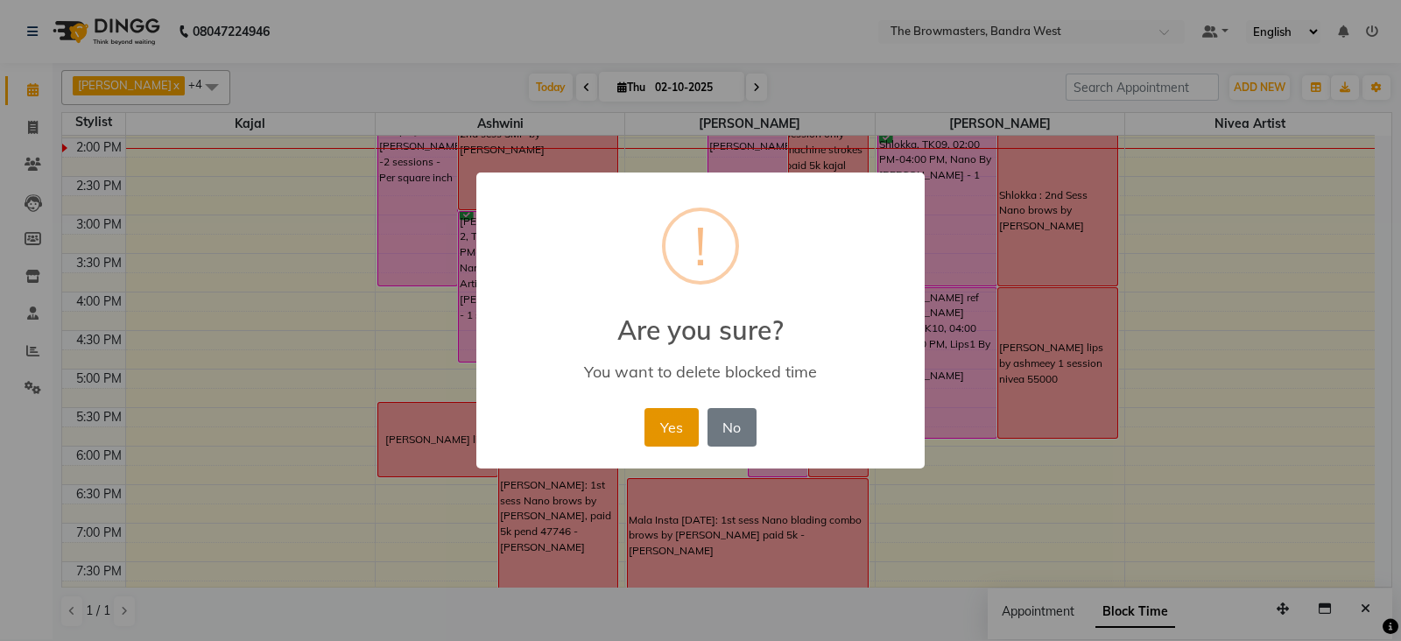
click at [688, 419] on button "Yes" at bounding box center [670, 427] width 53 height 39
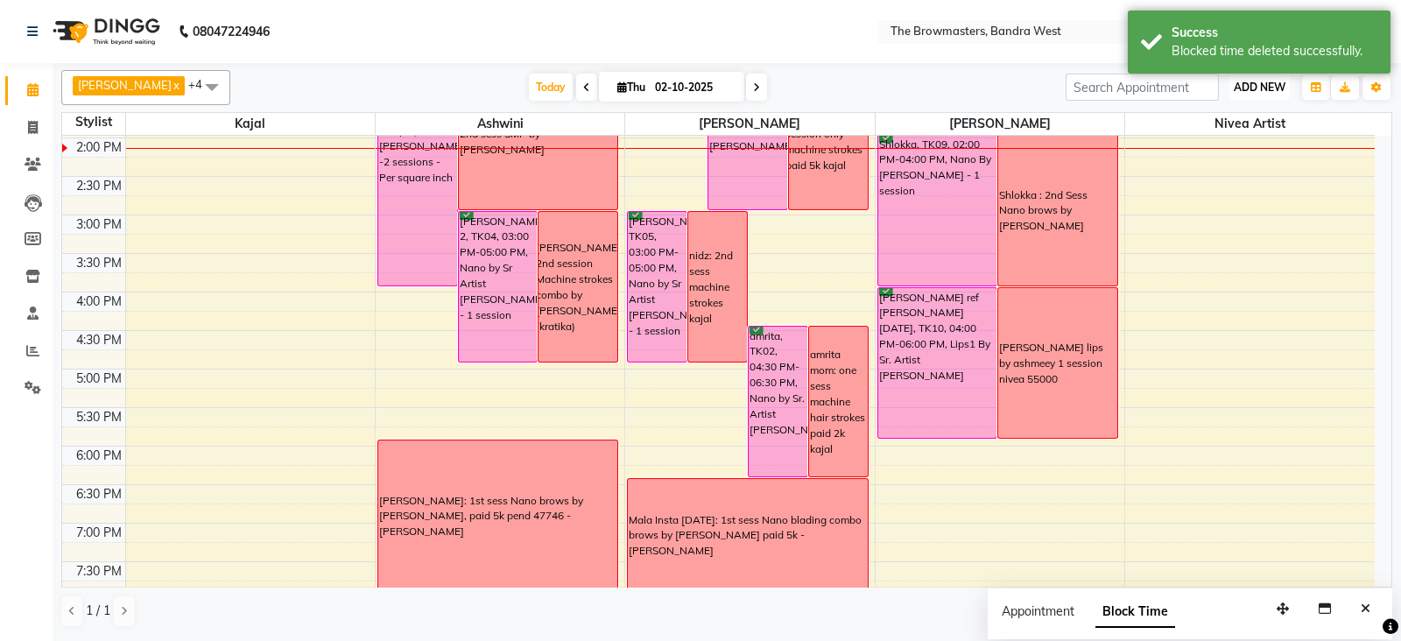
click at [1261, 79] on button "ADD NEW Toggle Dropdown" at bounding box center [1259, 87] width 60 height 25
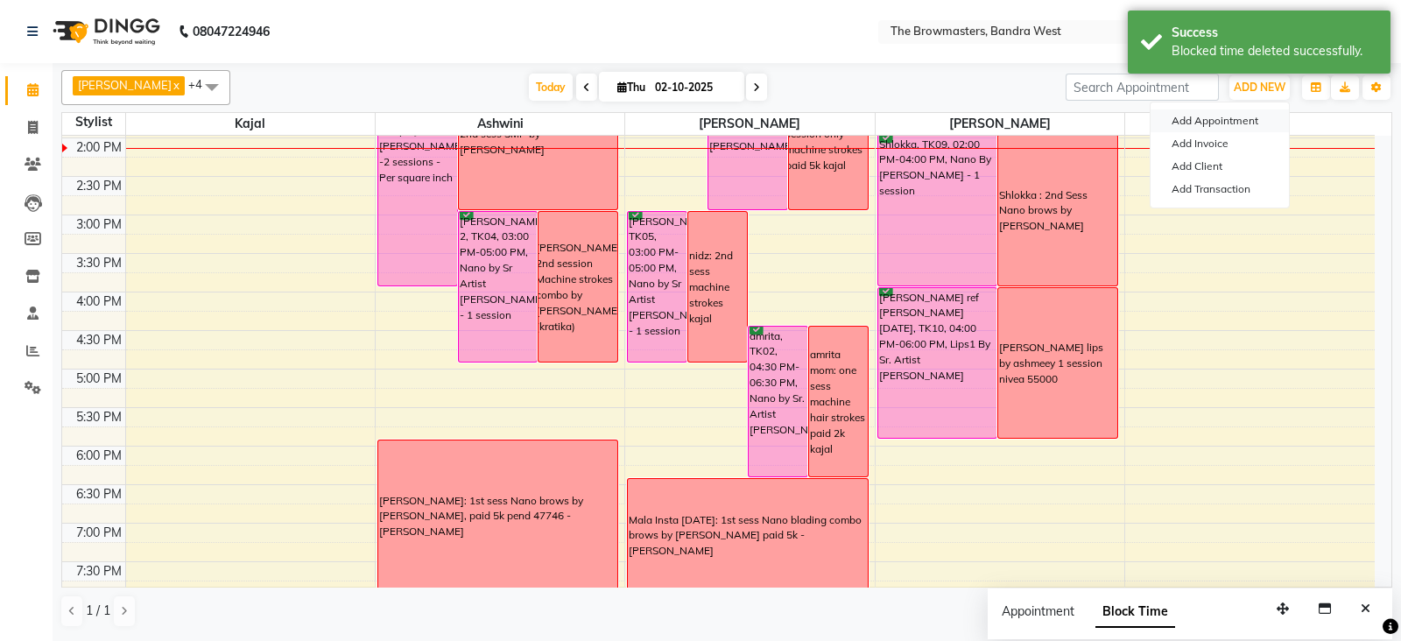
click at [1237, 113] on button "Add Appointment" at bounding box center [1220, 120] width 138 height 23
select select "tentative"
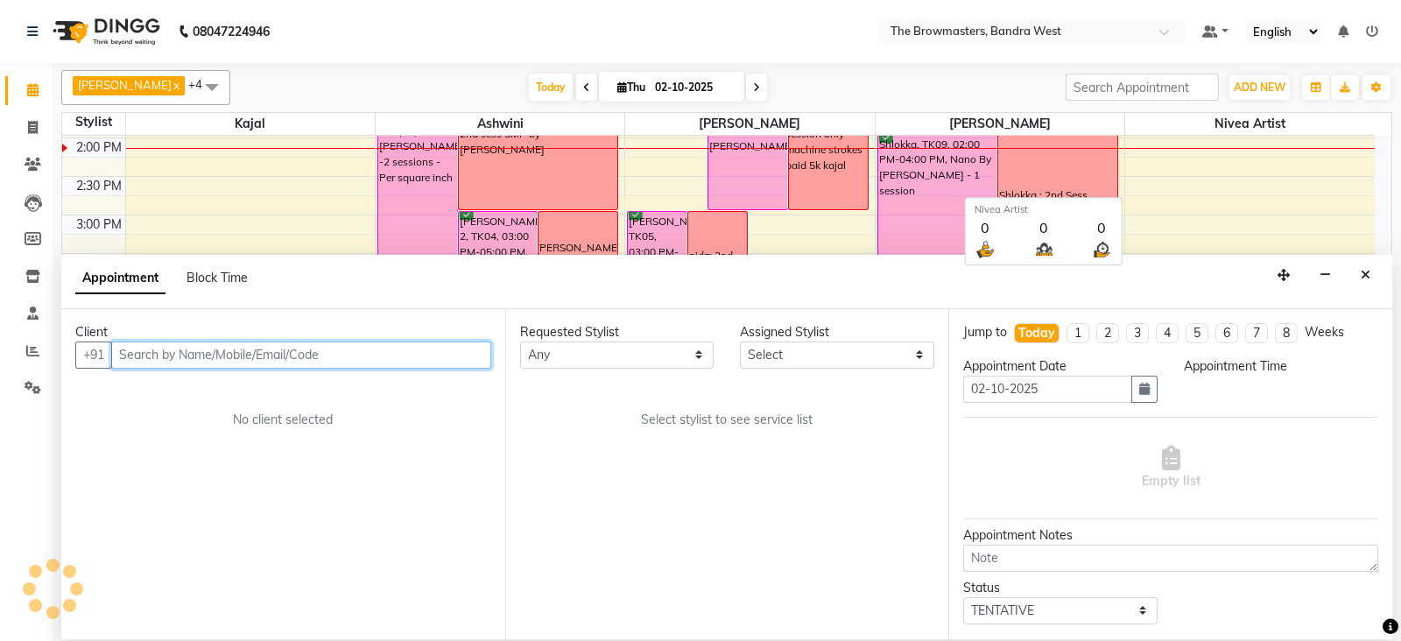
select select "540"
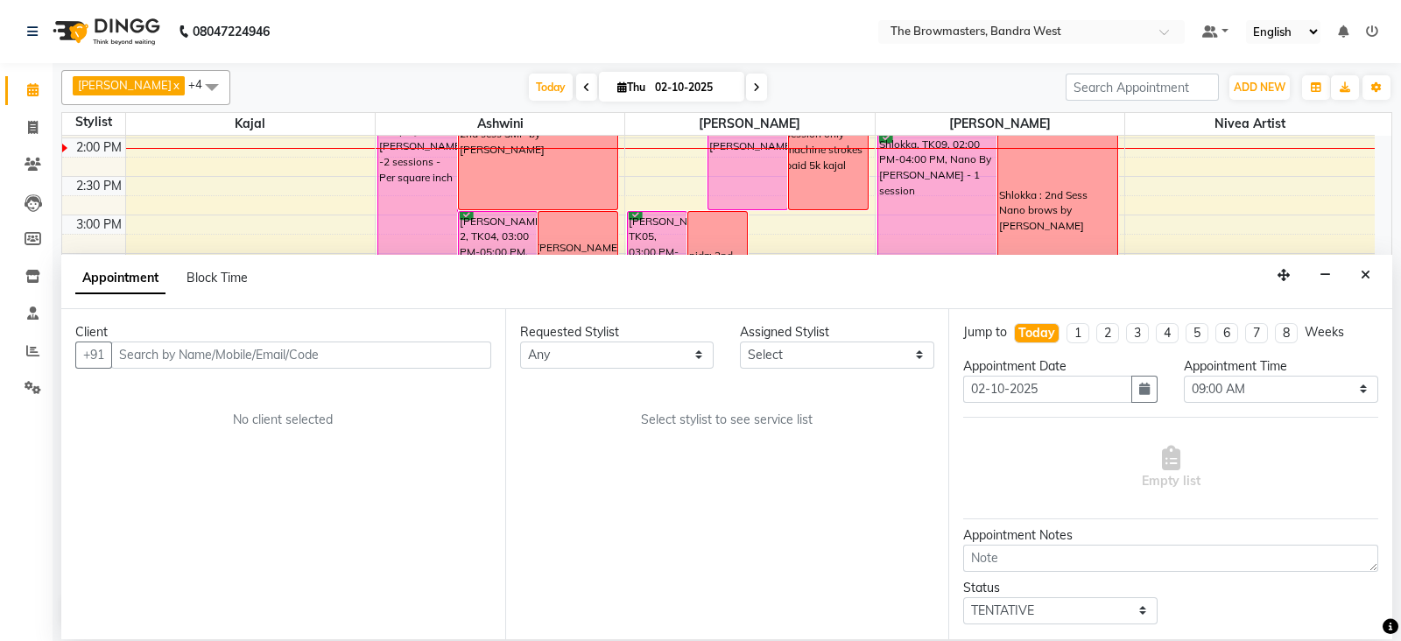
click at [215, 285] on div "Block Time" at bounding box center [217, 278] width 61 height 18
click at [152, 343] on input "text" at bounding box center [301, 354] width 380 height 27
drag, startPoint x: 150, startPoint y: 350, endPoint x: 241, endPoint y: 272, distance: 119.9
click at [241, 272] on app-booking "Appointment Block Time Client +91 No client selected Requested Stylist Any Ashm…" at bounding box center [726, 447] width 1331 height 384
click at [241, 272] on span "Block Time" at bounding box center [217, 278] width 61 height 16
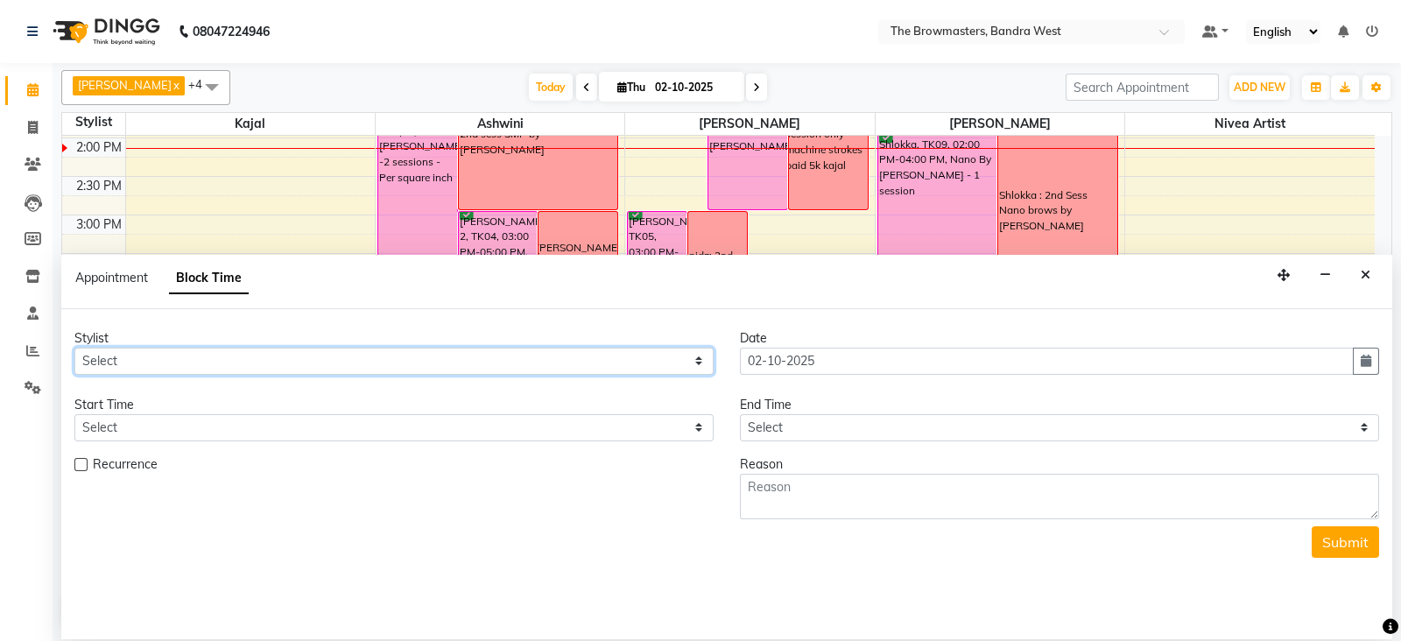
click at [121, 361] on select "Select Ashmeey Singghai Ashwini [PERSON_NAME] Jyoti Kajal [PERSON_NAME] [PERSON…" at bounding box center [393, 361] width 639 height 27
select select "64306"
click at [74, 348] on select "Select Ashmeey Singghai Ashwini [PERSON_NAME] Jyoti Kajal [PERSON_NAME] [PERSON…" at bounding box center [393, 361] width 639 height 27
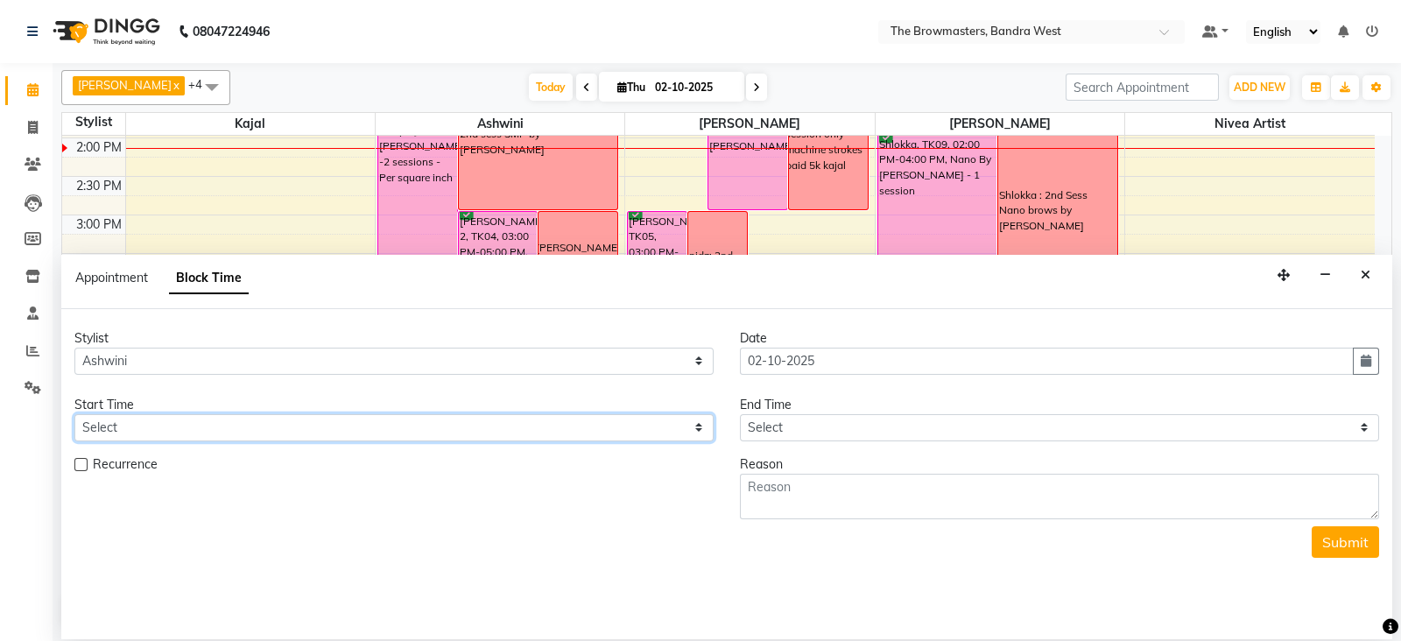
click at [106, 431] on select "Select" at bounding box center [393, 427] width 639 height 27
click at [1366, 266] on button "Close" at bounding box center [1365, 275] width 25 height 27
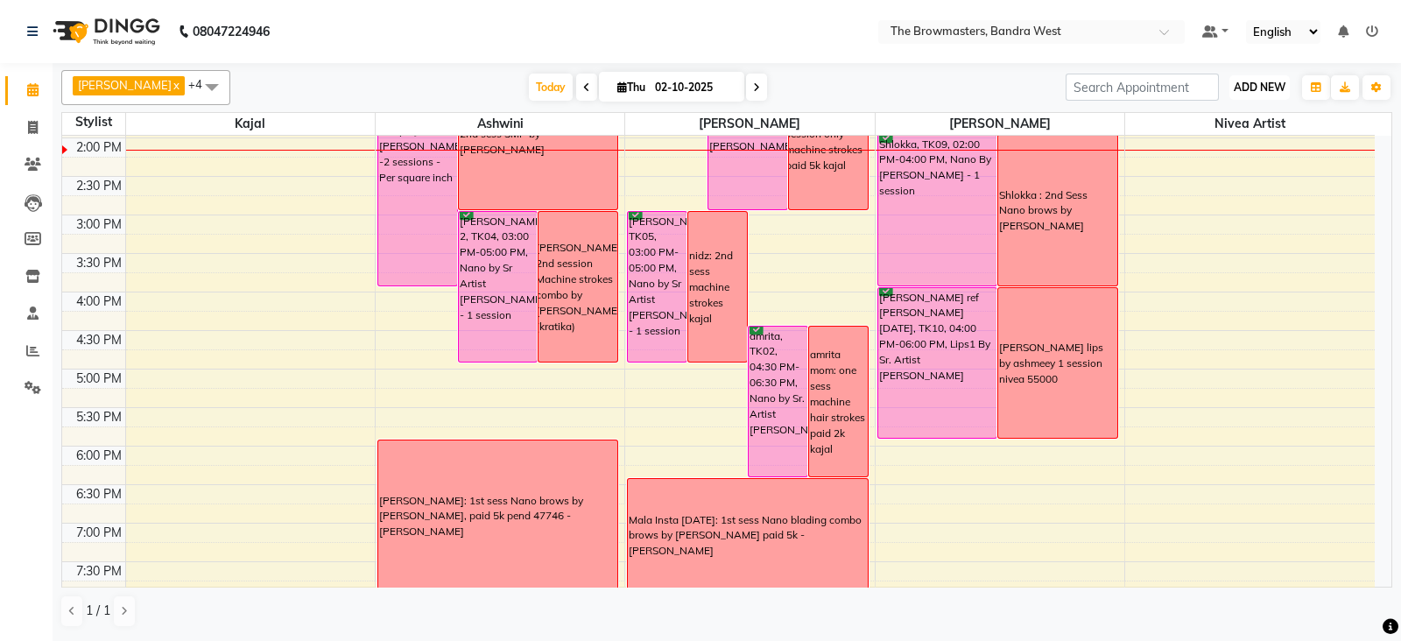
click at [1256, 81] on span "ADD NEW" at bounding box center [1260, 87] width 52 height 13
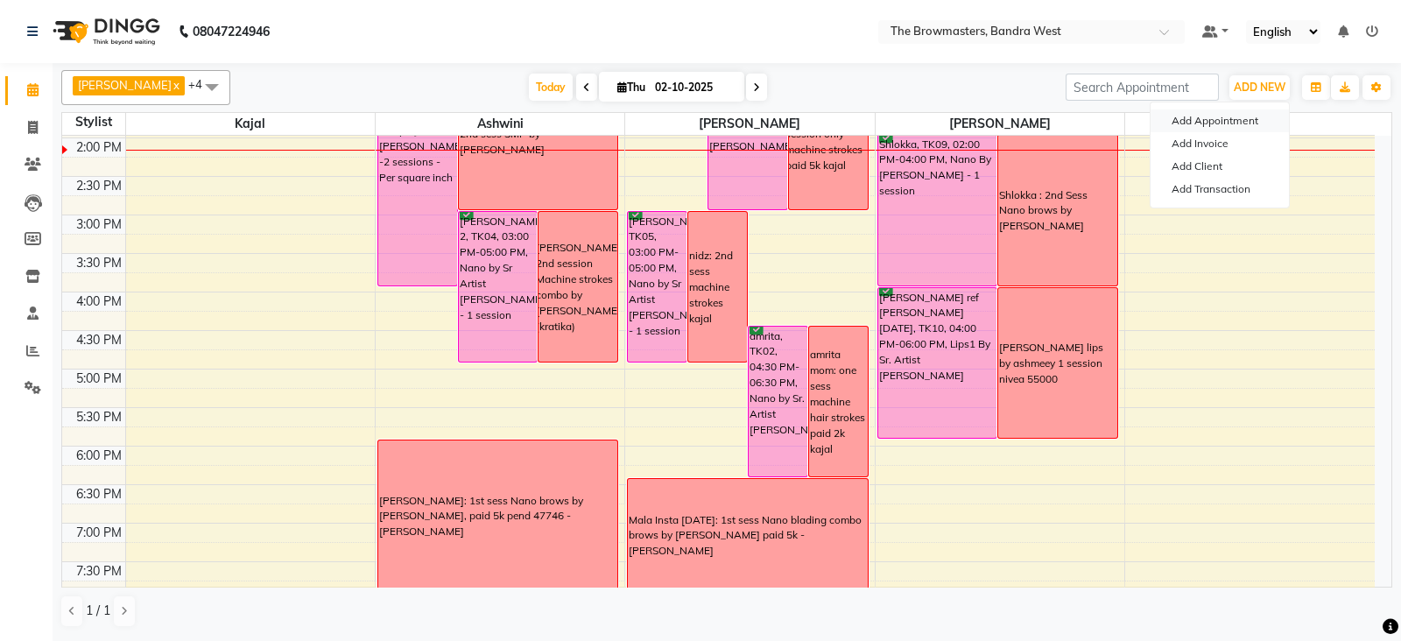
click at [1235, 114] on button "Add Appointment" at bounding box center [1220, 120] width 138 height 23
select select "tentative"
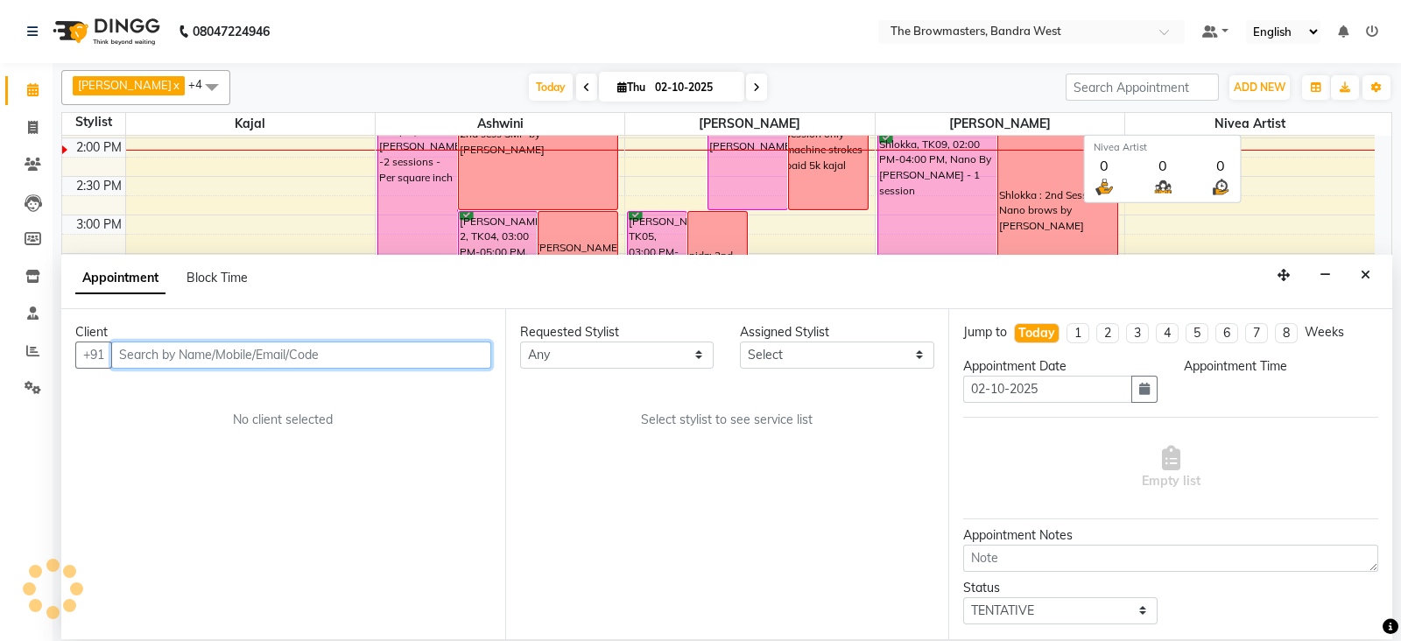
select select "540"
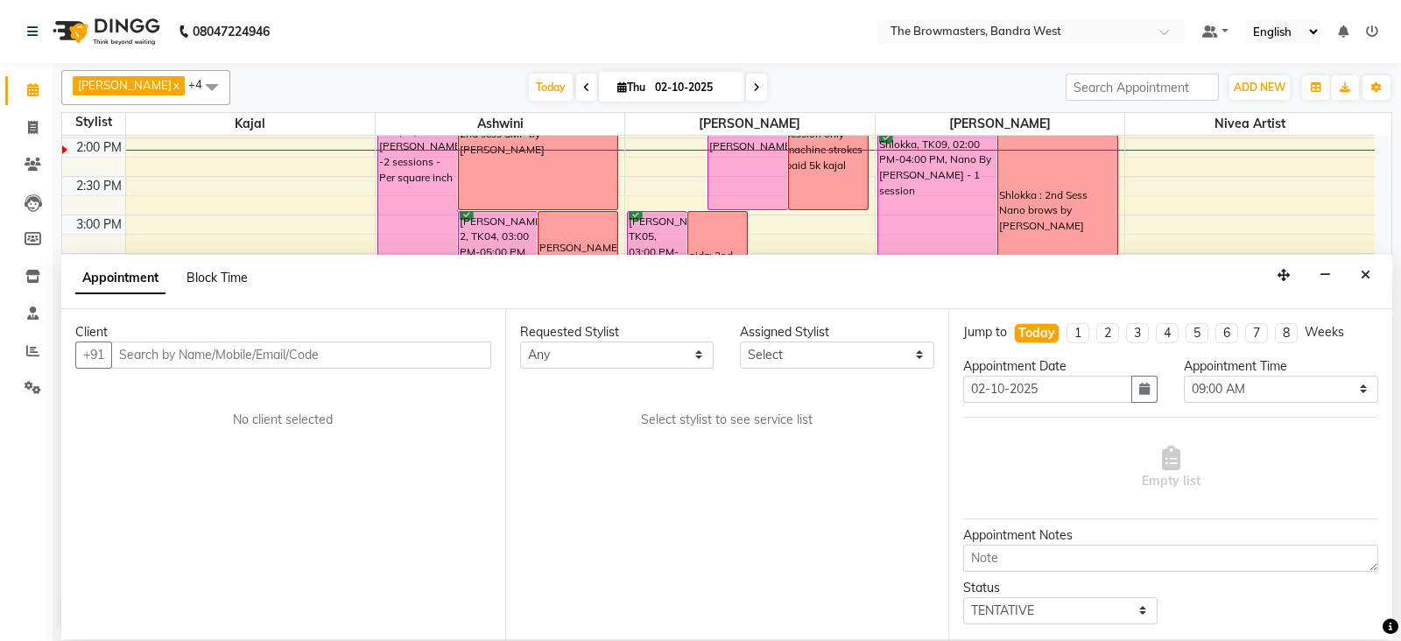
click at [229, 271] on span "Block Time" at bounding box center [217, 278] width 61 height 16
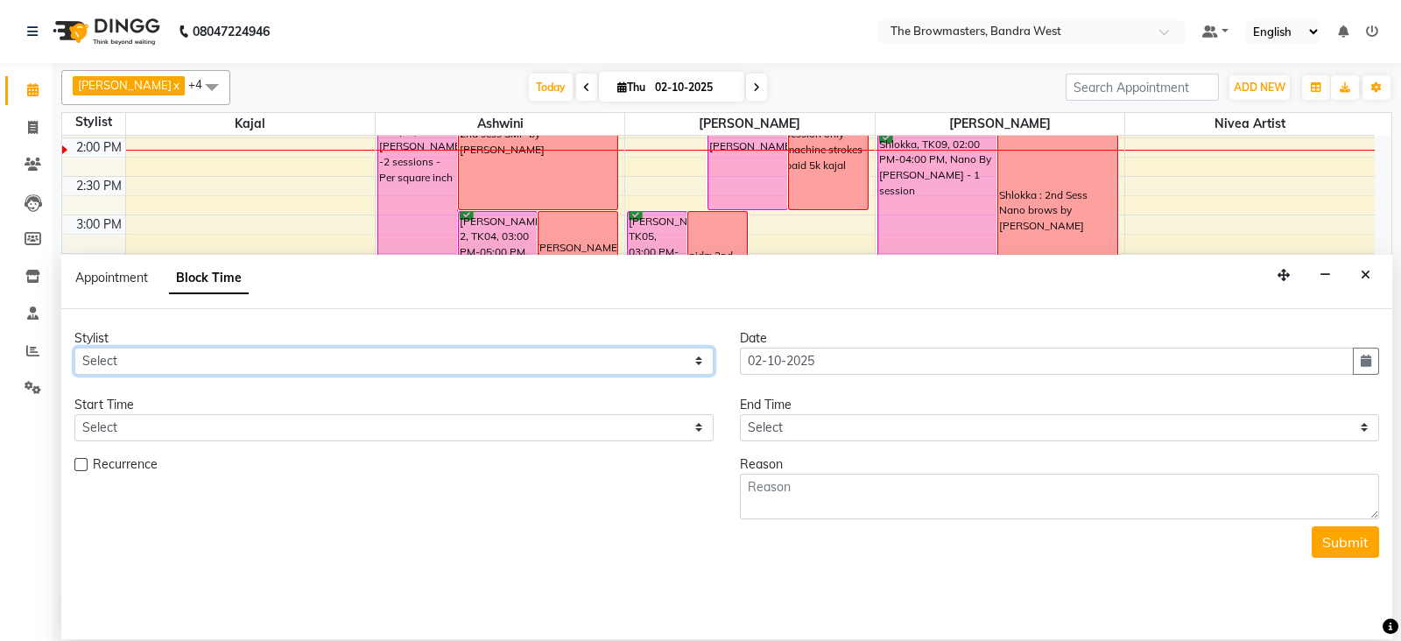
click at [132, 354] on select "Select Ashmeey Singghai Ashwini [PERSON_NAME] Jyoti Kajal [PERSON_NAME] [PERSON…" at bounding box center [393, 361] width 639 height 27
select select "64306"
click at [74, 348] on select "Select Ashmeey Singghai Ashwini [PERSON_NAME] Jyoti Kajal [PERSON_NAME] [PERSON…" at bounding box center [393, 361] width 639 height 27
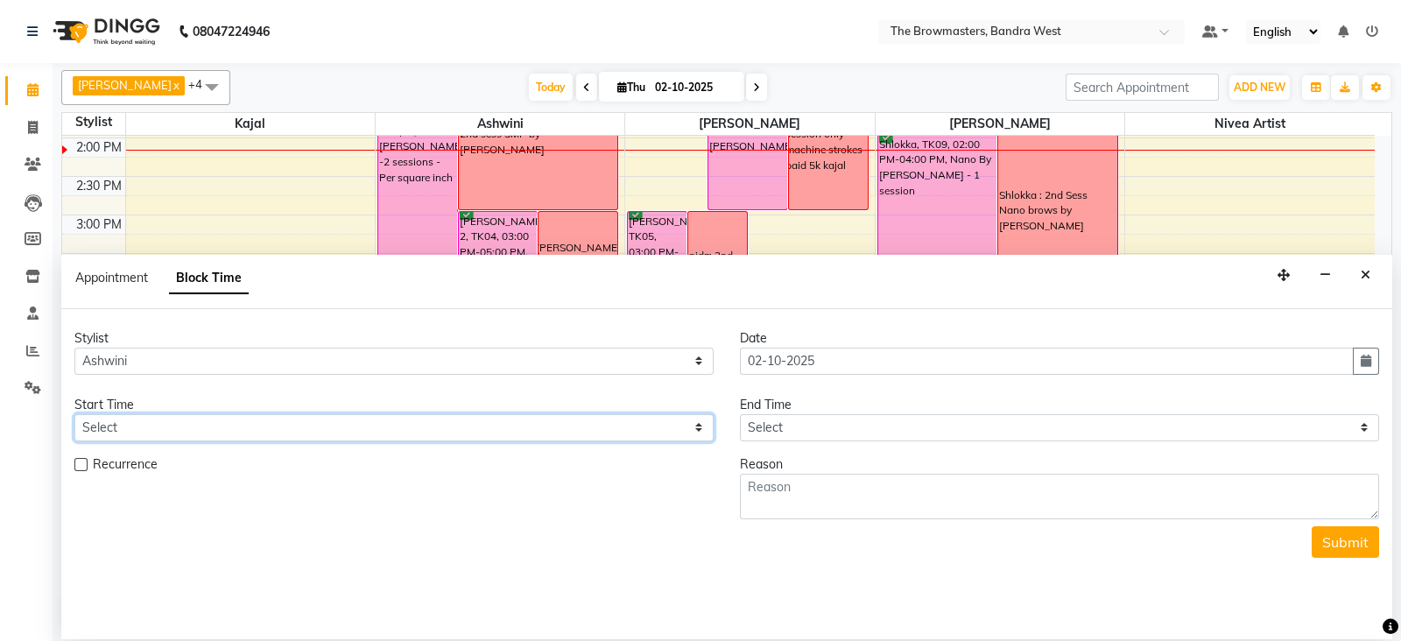
click at [136, 426] on select "Select 09:00 AM 09:15 AM 09:30 AM 09:45 AM 10:00 AM 10:15 AM 10:30 AM 10:45 AM …" at bounding box center [393, 427] width 639 height 27
select select "990"
click at [74, 414] on select "Select 09:00 AM 09:15 AM 09:30 AM 09:45 AM 10:00 AM 10:15 AM 10:30 AM 10:45 AM …" at bounding box center [393, 427] width 639 height 27
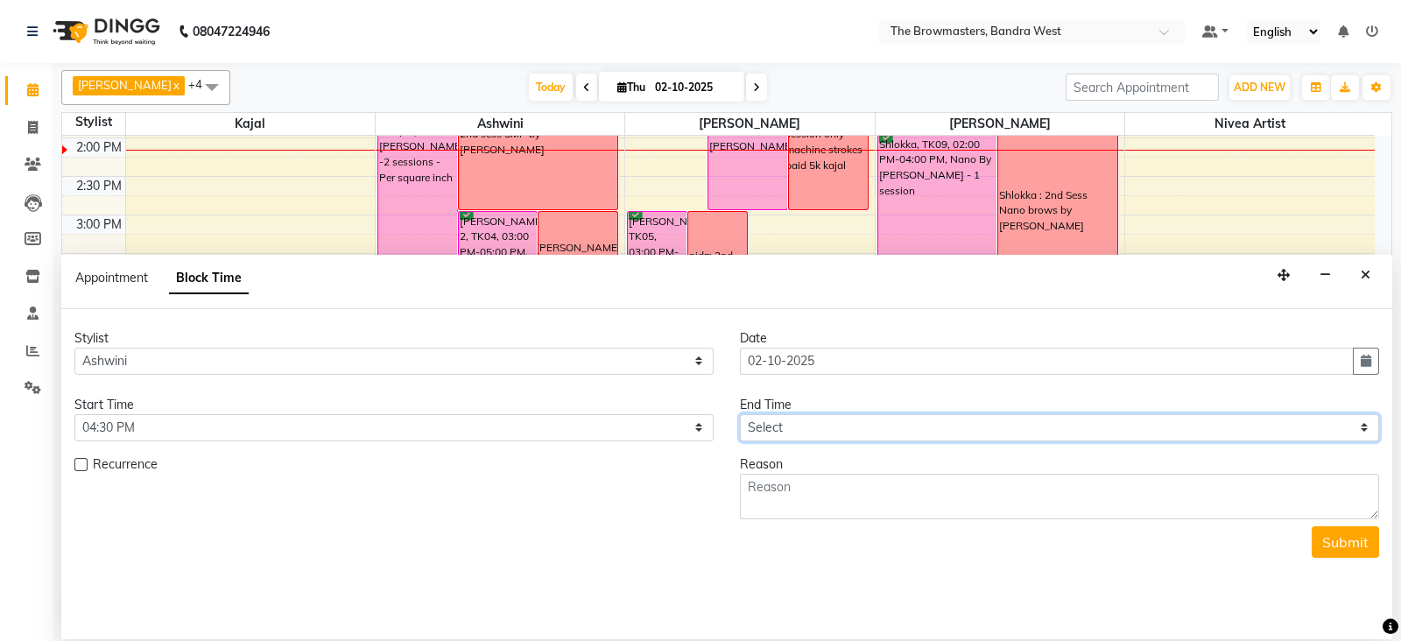
click at [768, 422] on select "Select 09:00 AM 09:15 AM 09:30 AM 09:45 AM 10:00 AM 10:15 AM 10:30 AM 10:45 AM …" at bounding box center [1059, 427] width 639 height 27
select select "1080"
click at [740, 414] on select "Select 09:00 AM 09:15 AM 09:30 AM 09:45 AM 10:00 AM 10:15 AM 10:30 AM 10:45 AM …" at bounding box center [1059, 427] width 639 height 27
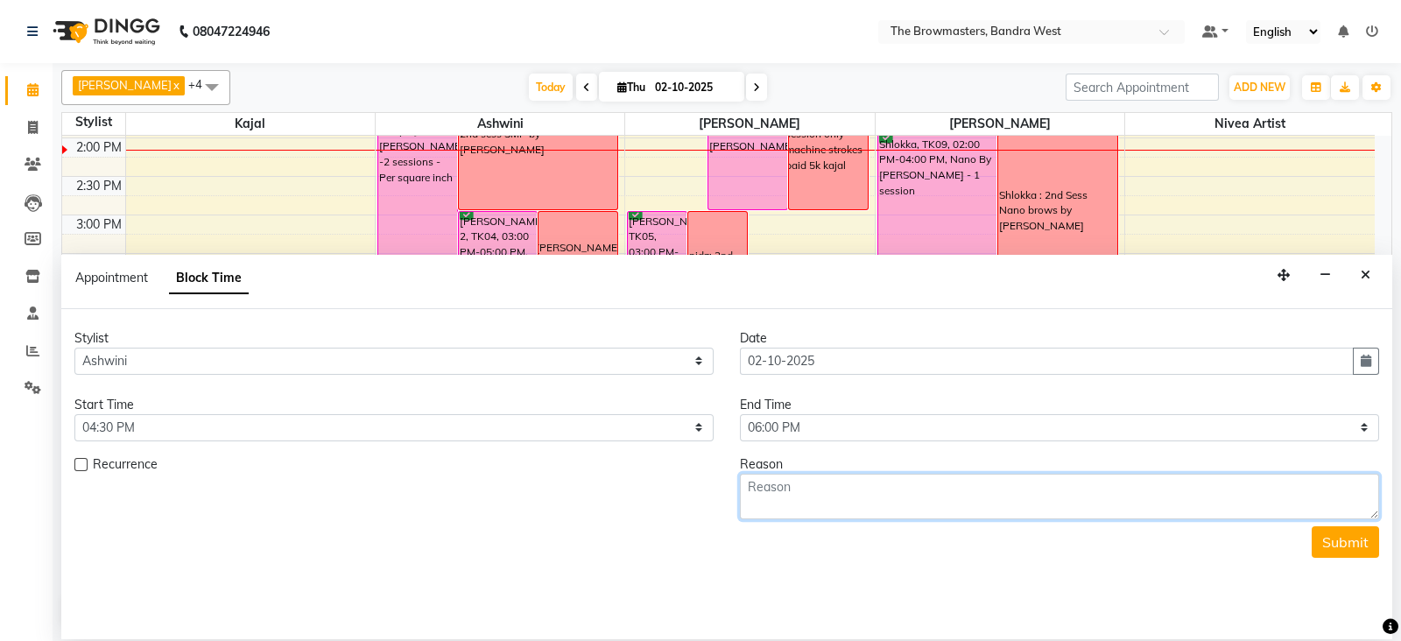
click at [767, 492] on textarea at bounding box center [1059, 497] width 639 height 46
type textarea "[PERSON_NAME] lips"
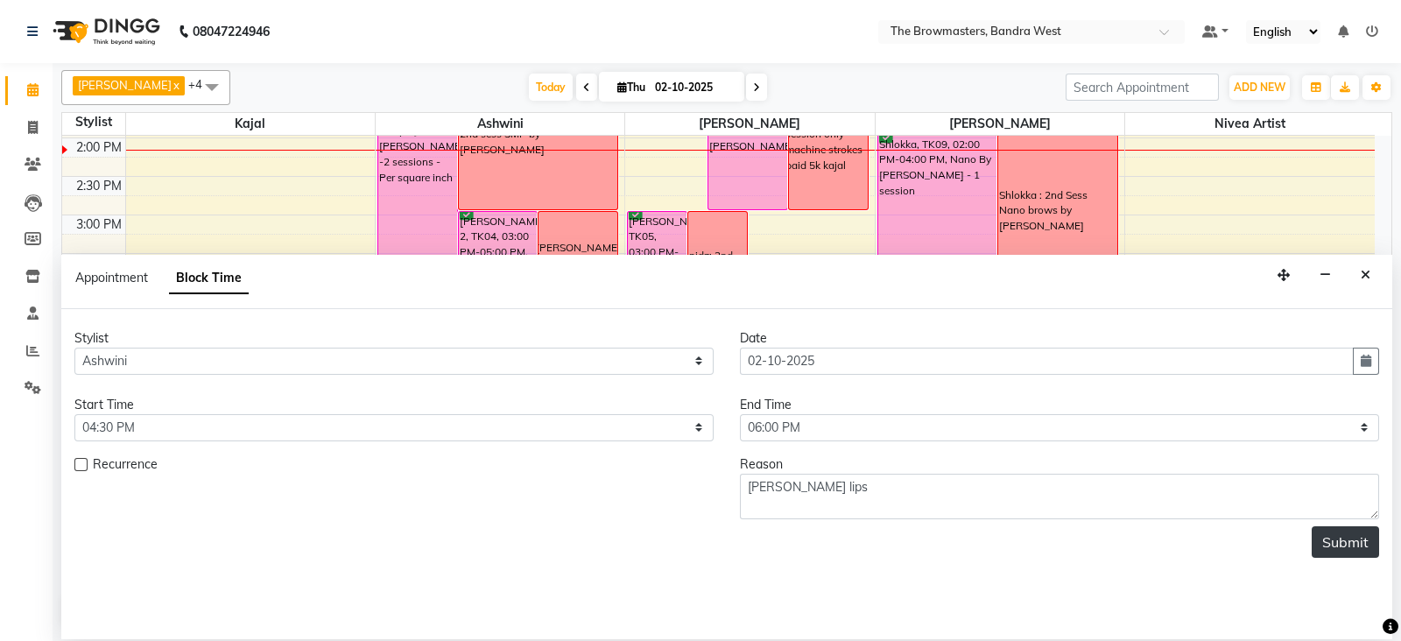
click at [1340, 540] on button "Submit" at bounding box center [1345, 542] width 67 height 32
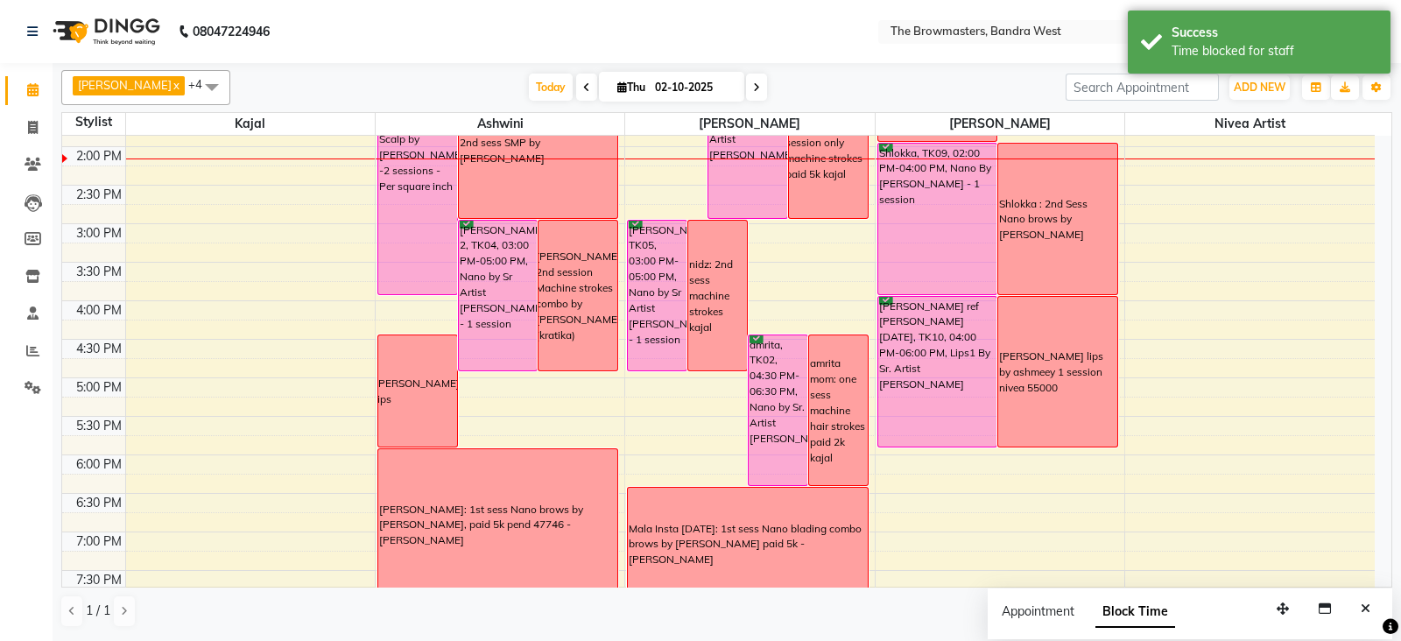
scroll to position [455, 0]
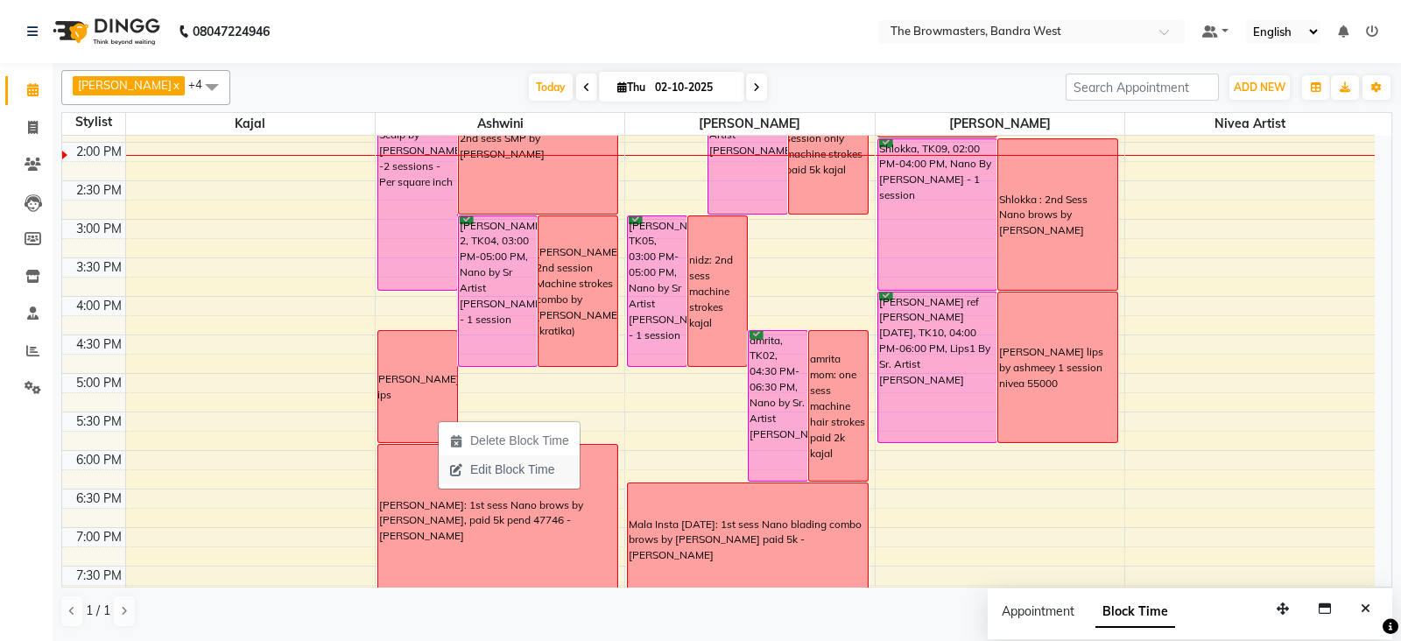
click at [482, 461] on span "Edit Block Time" at bounding box center [512, 470] width 84 height 18
select select "64306"
select select "990"
select select "1080"
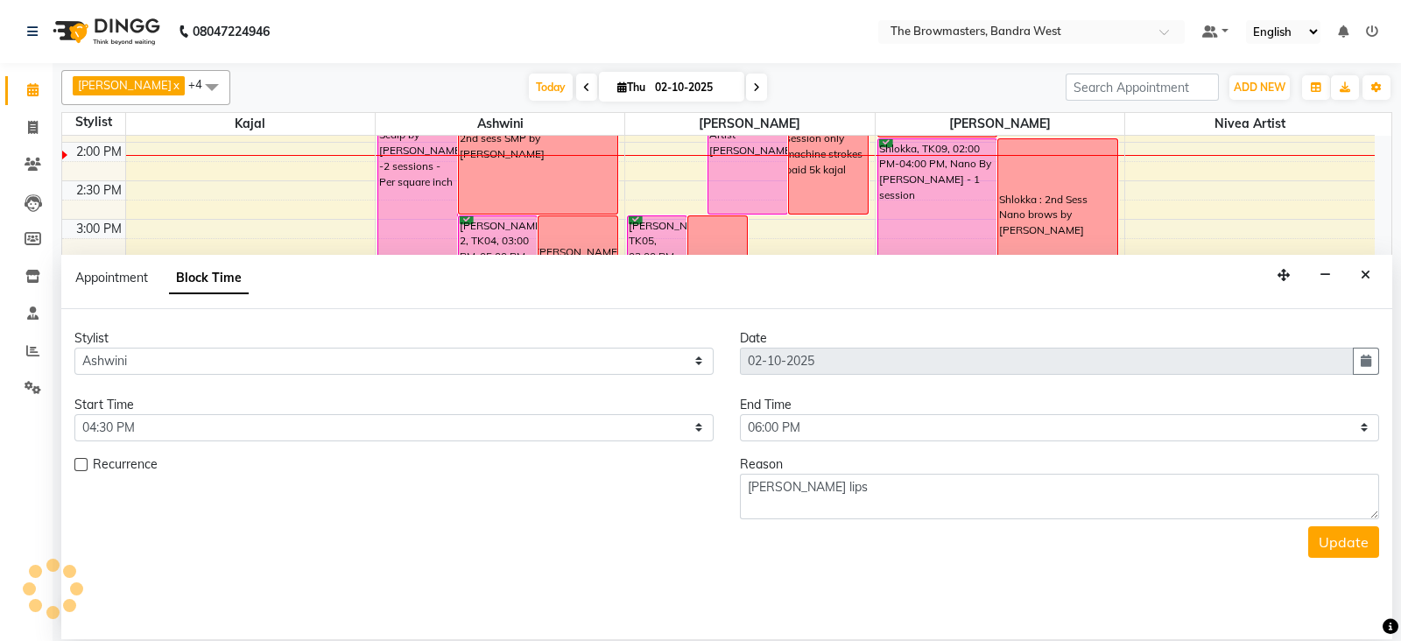
scroll to position [460, 0]
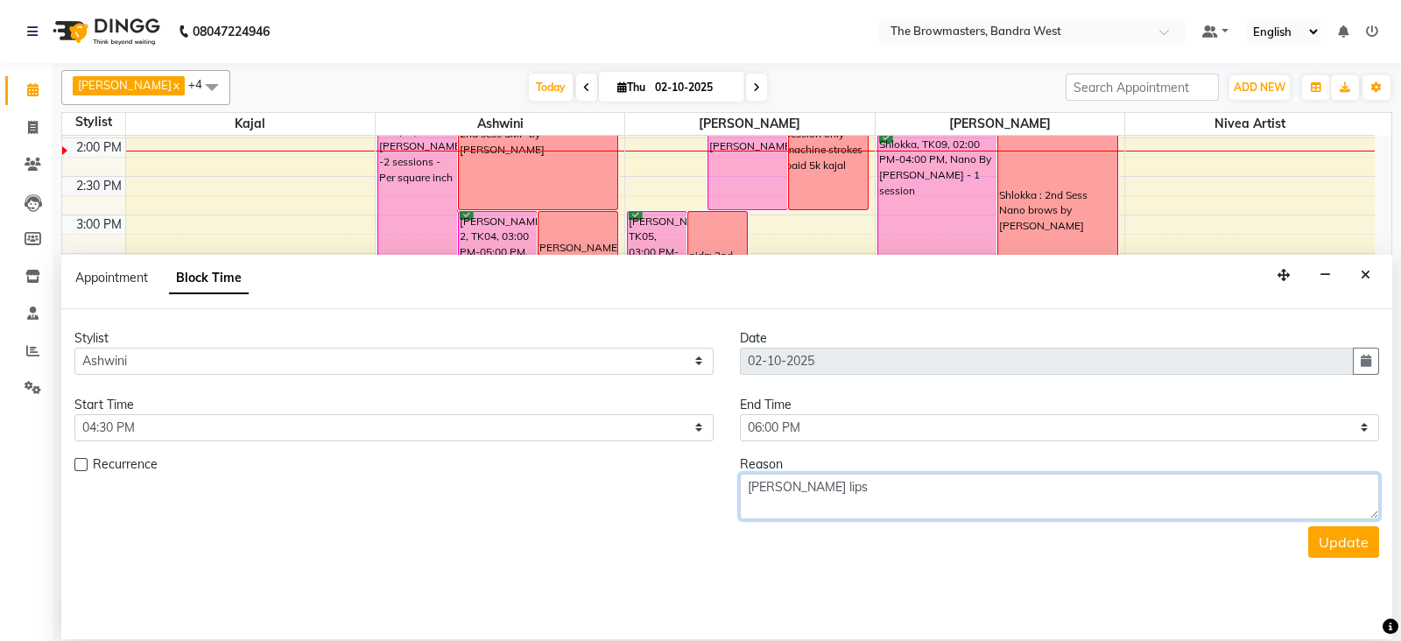
click at [829, 481] on textarea "[PERSON_NAME] lips" at bounding box center [1059, 497] width 639 height 46
type textarea "[PERSON_NAME] lips paid 30k"
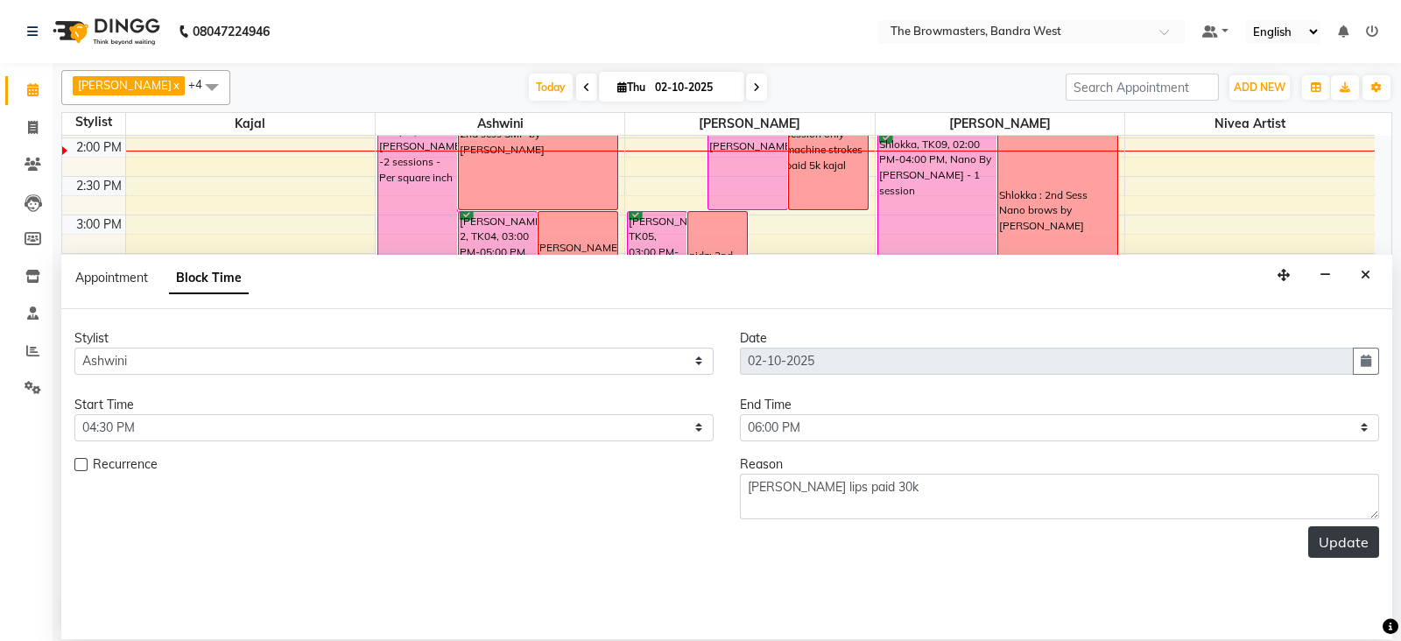
click at [1323, 531] on button "Update" at bounding box center [1343, 542] width 71 height 32
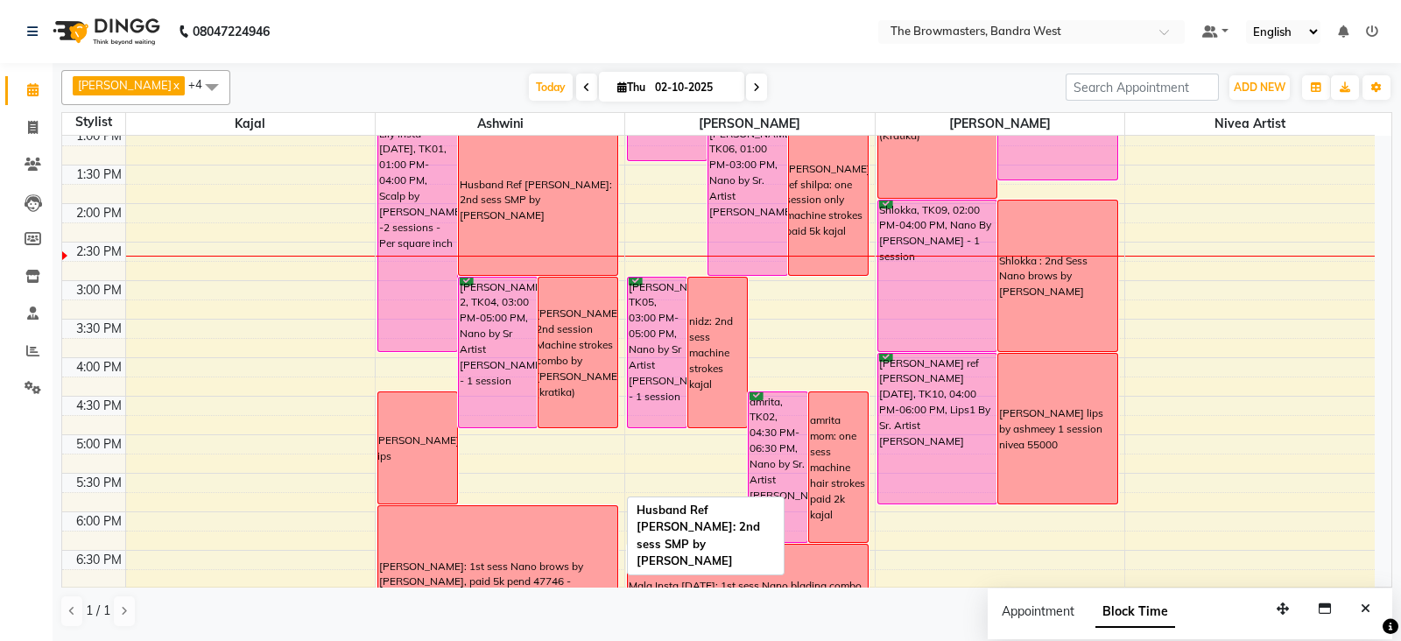
scroll to position [396, 0]
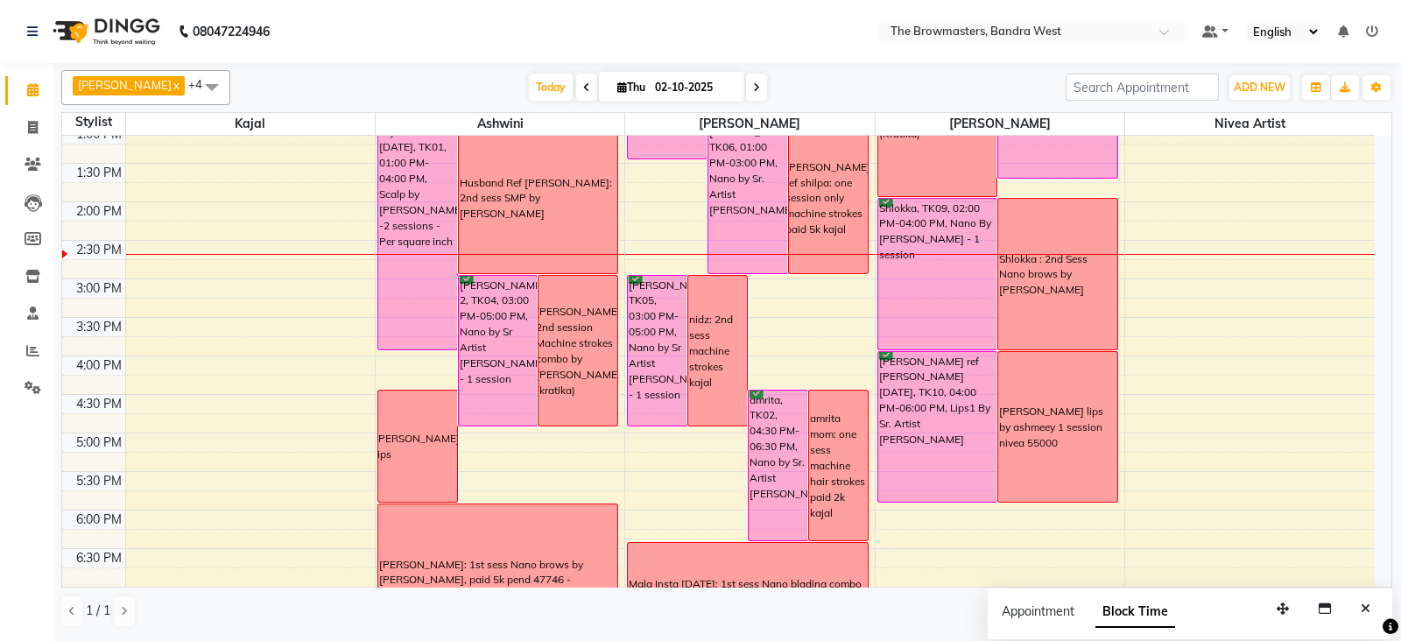
click at [757, 88] on icon at bounding box center [756, 87] width 7 height 11
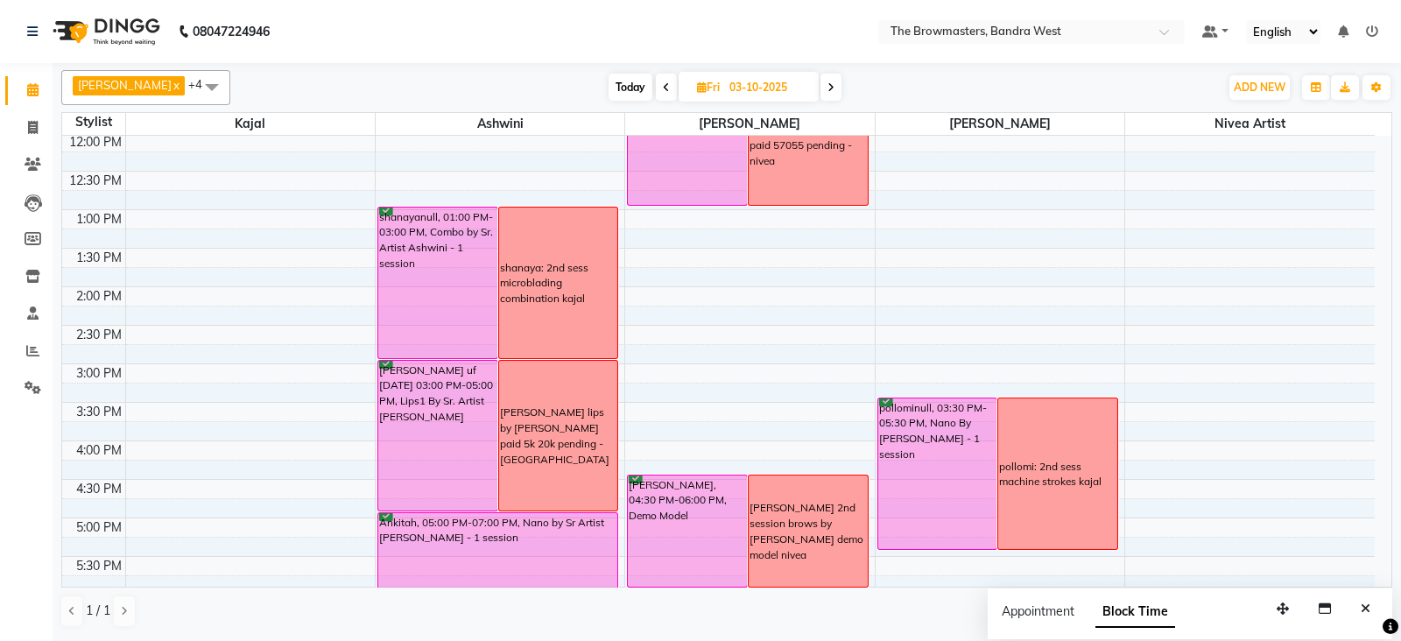
scroll to position [312, 0]
click at [840, 88] on span at bounding box center [830, 87] width 21 height 27
type input "04-10-2025"
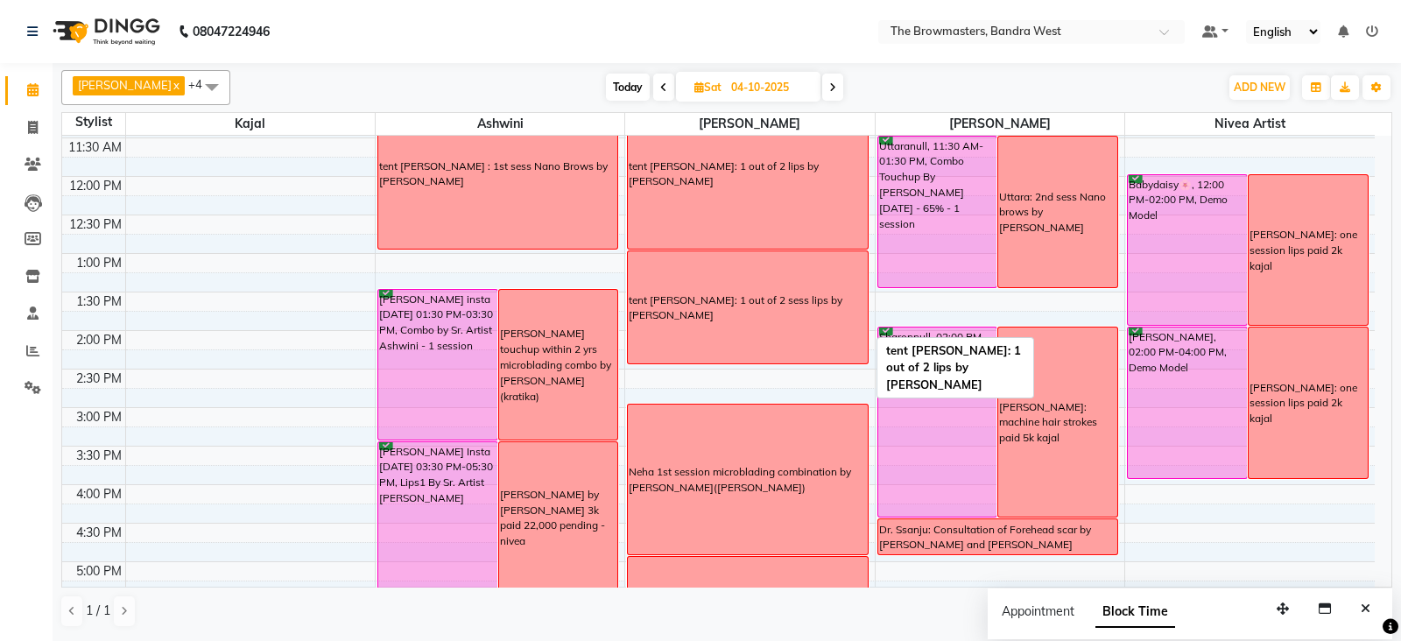
scroll to position [269, 0]
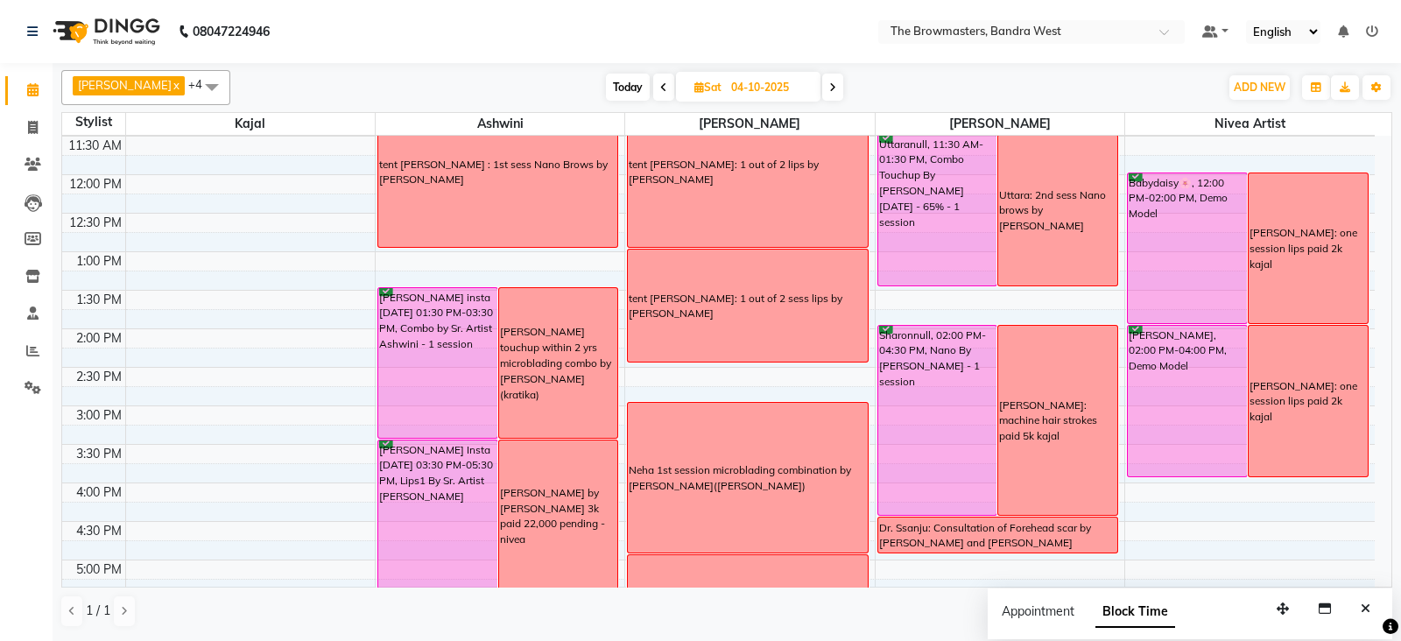
click at [699, 85] on icon at bounding box center [699, 86] width 10 height 11
select select "10"
select select "2025"
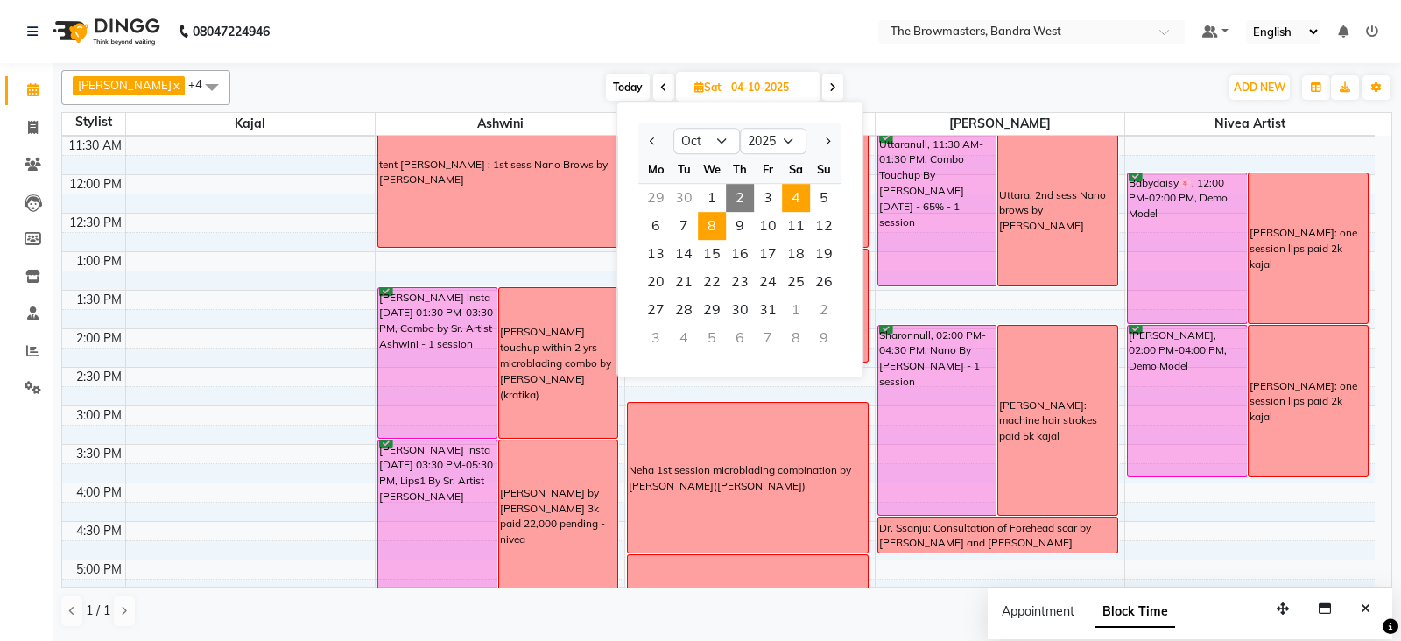
click at [714, 223] on span "8" at bounding box center [712, 226] width 28 height 28
type input "[DATE]"
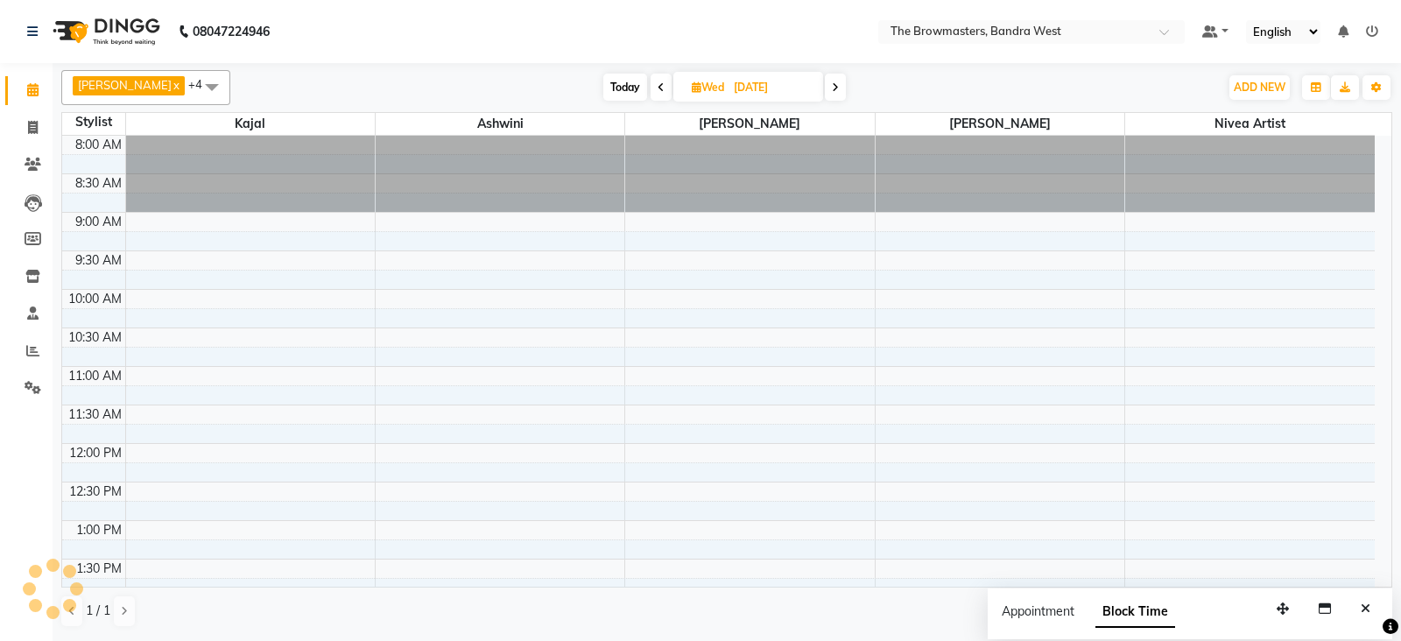
scroll to position [460, 0]
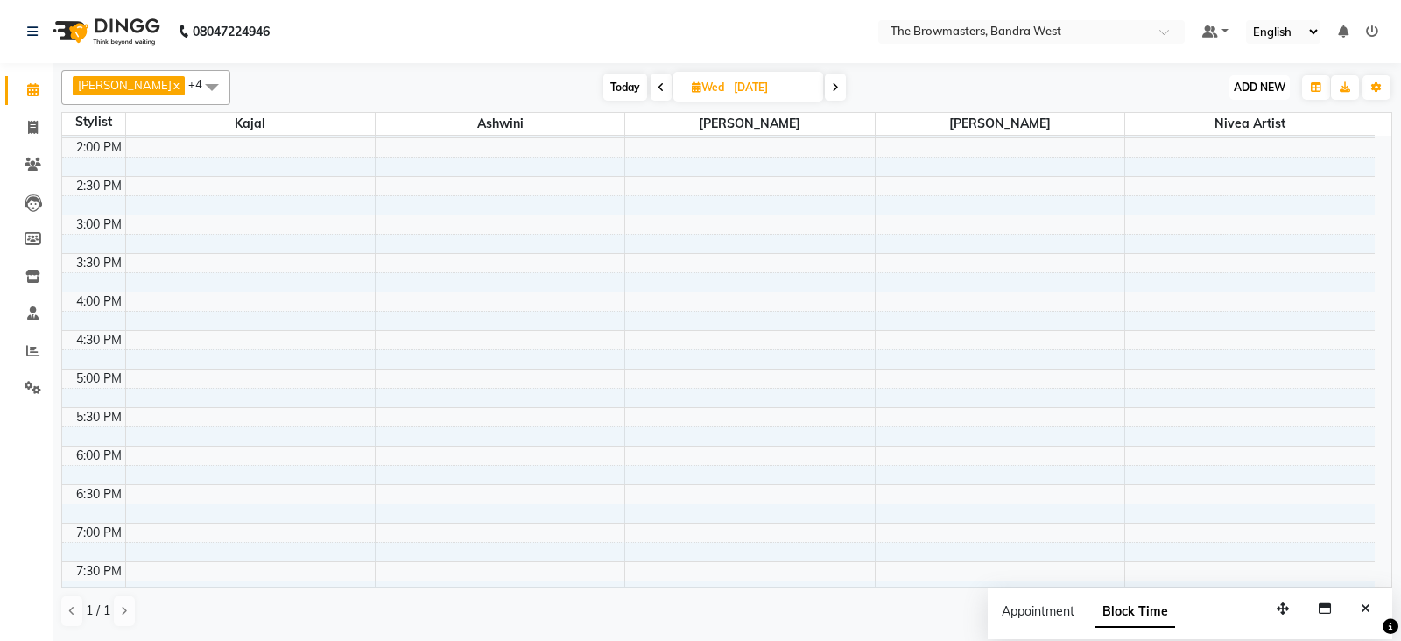
click at [1270, 86] on span "ADD NEW" at bounding box center [1260, 87] width 52 height 13
click at [1238, 114] on button "Add Appointment" at bounding box center [1220, 120] width 138 height 23
select select "tentative"
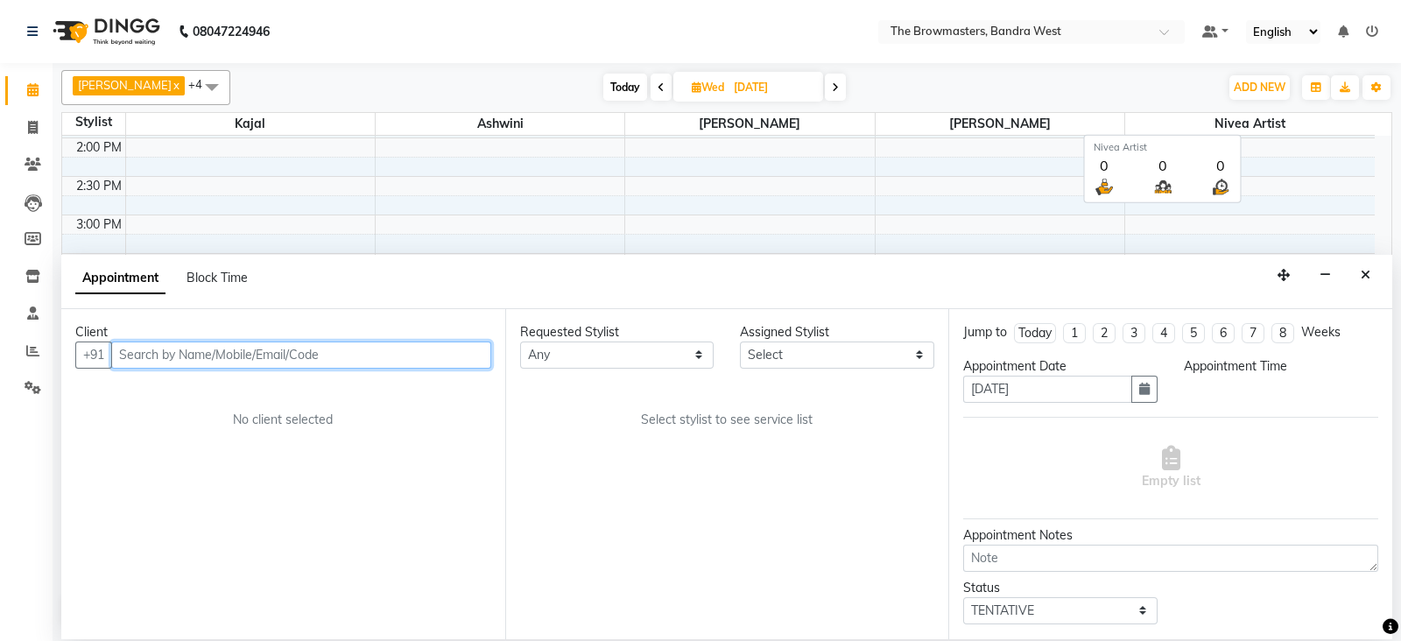
select select "540"
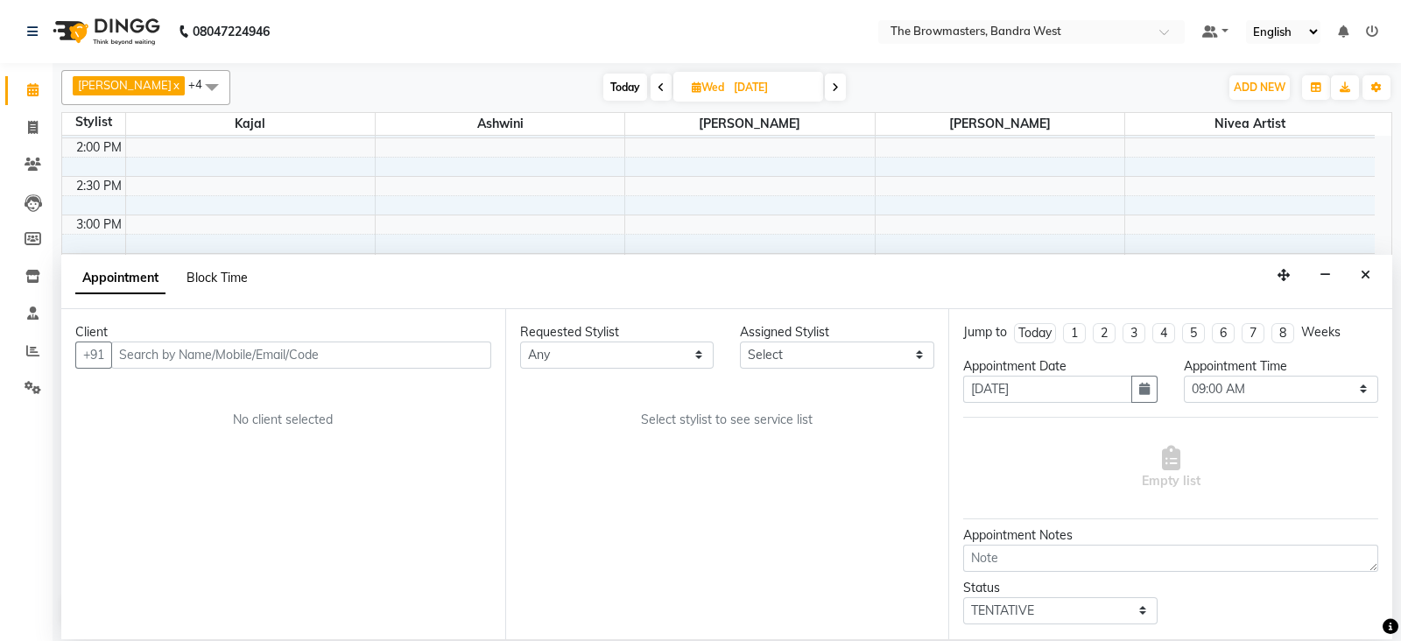
click at [215, 278] on span "Block Time" at bounding box center [217, 278] width 61 height 16
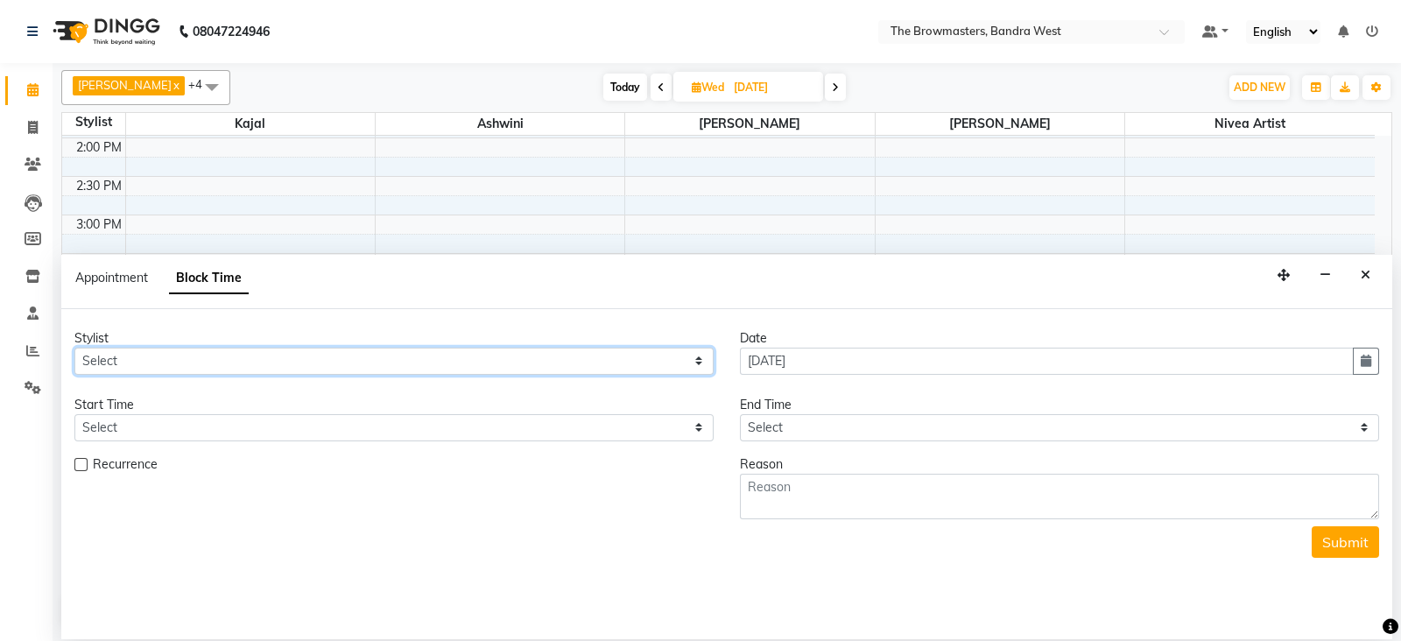
click at [158, 360] on select "Select Ashmeey Singghai Ashwini [PERSON_NAME] Jyoti Kajal [PERSON_NAME] [PERSON…" at bounding box center [393, 361] width 639 height 27
select select "64308"
click at [74, 348] on select "Select Ashmeey Singghai Ashwini [PERSON_NAME] Jyoti Kajal [PERSON_NAME] [PERSON…" at bounding box center [393, 361] width 639 height 27
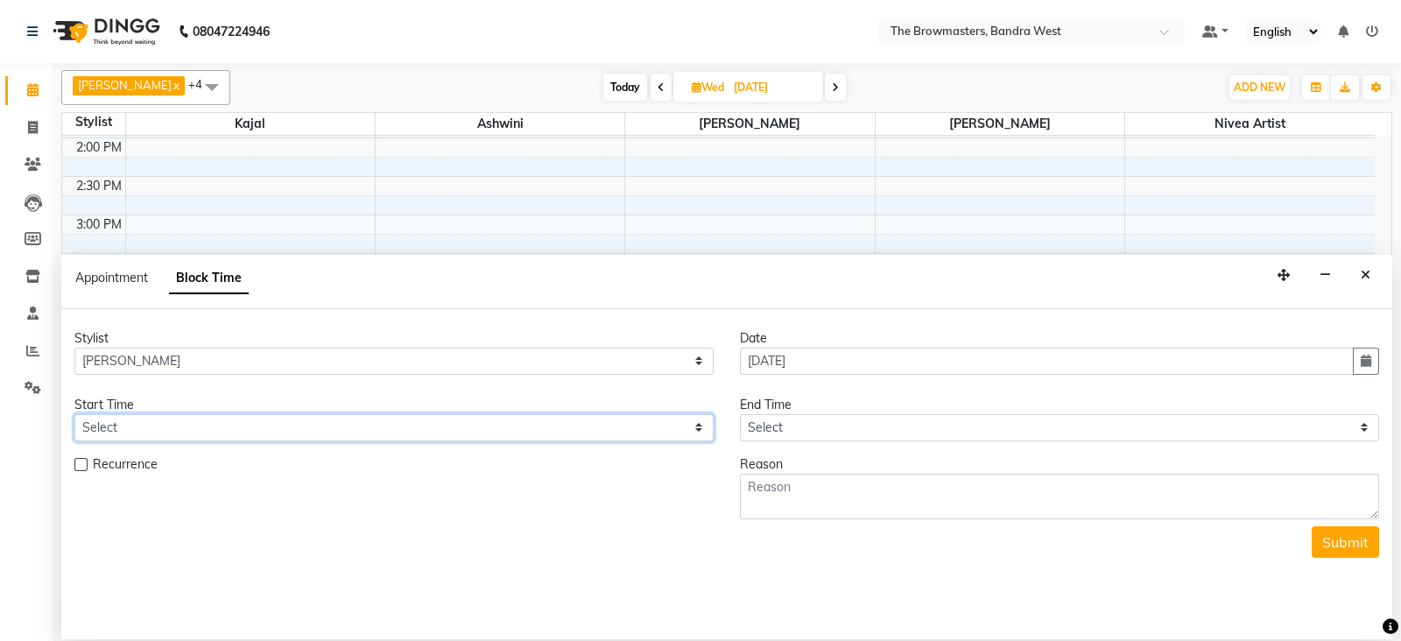
click at [144, 425] on select "Select" at bounding box center [393, 427] width 639 height 27
click at [1363, 273] on icon "Close" at bounding box center [1366, 275] width 10 height 12
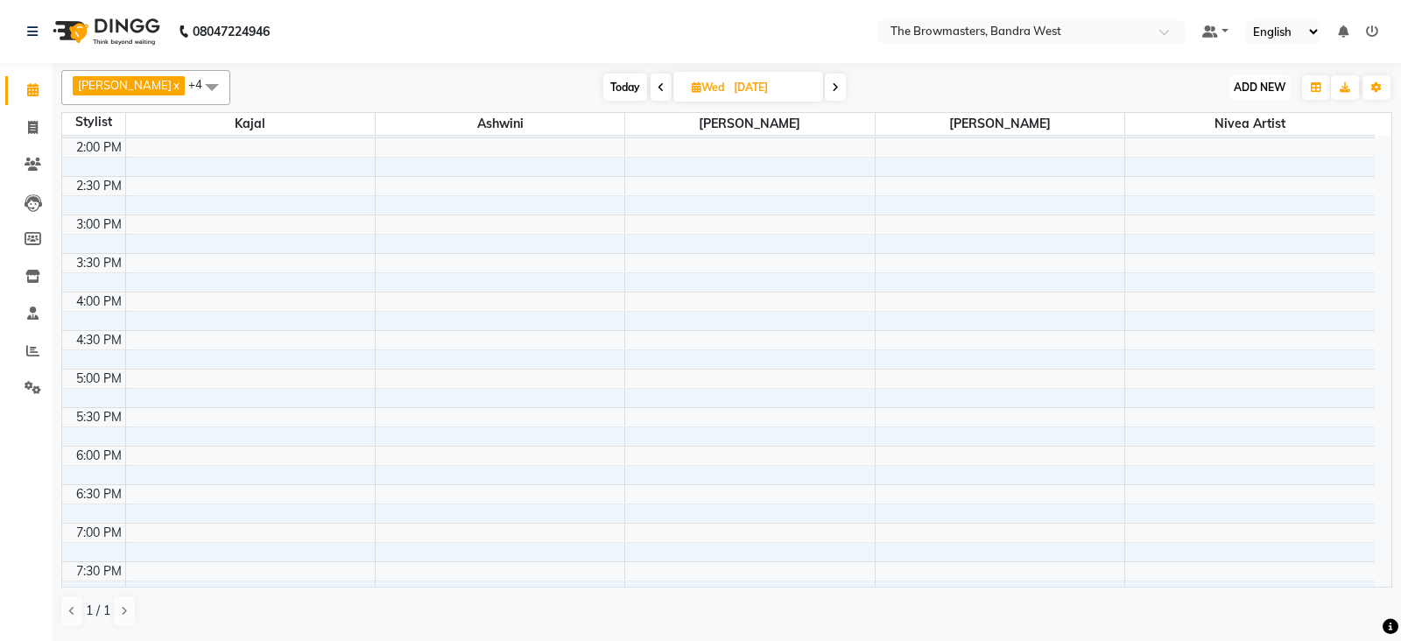
click at [1264, 79] on button "ADD NEW Toggle Dropdown" at bounding box center [1259, 87] width 60 height 25
click at [1249, 116] on button "Add Appointment" at bounding box center [1220, 120] width 138 height 23
select select "tentative"
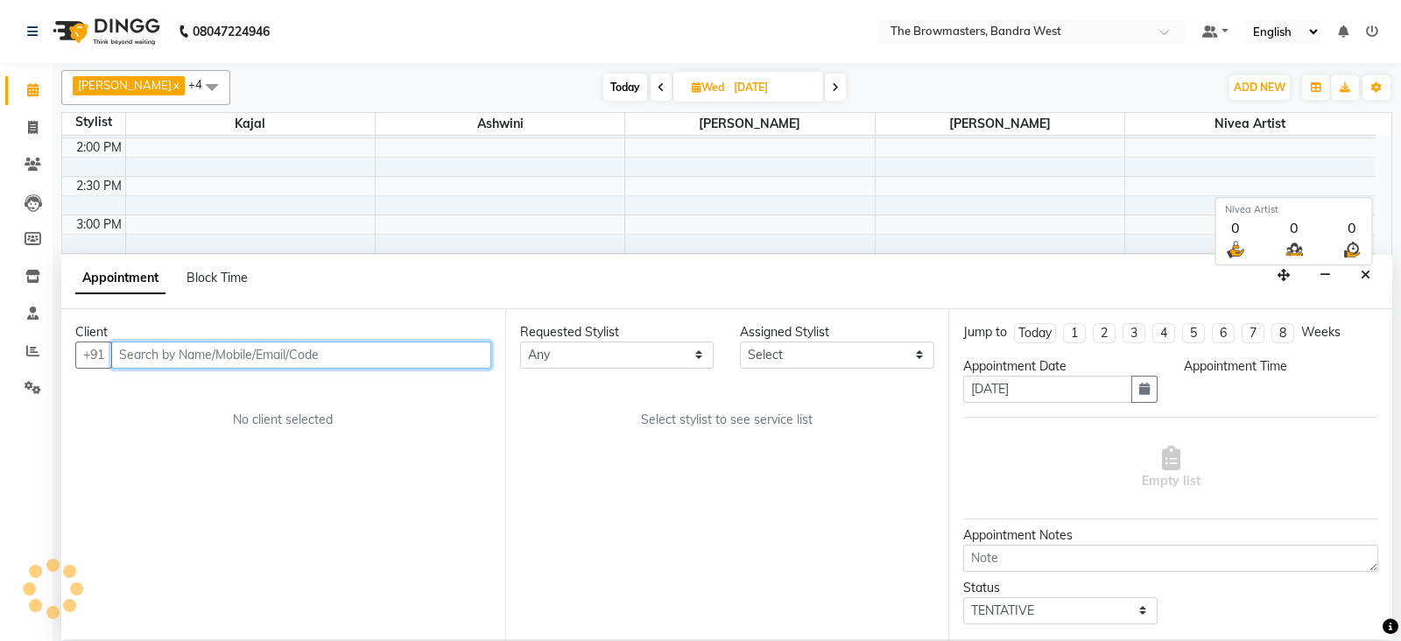
select select "540"
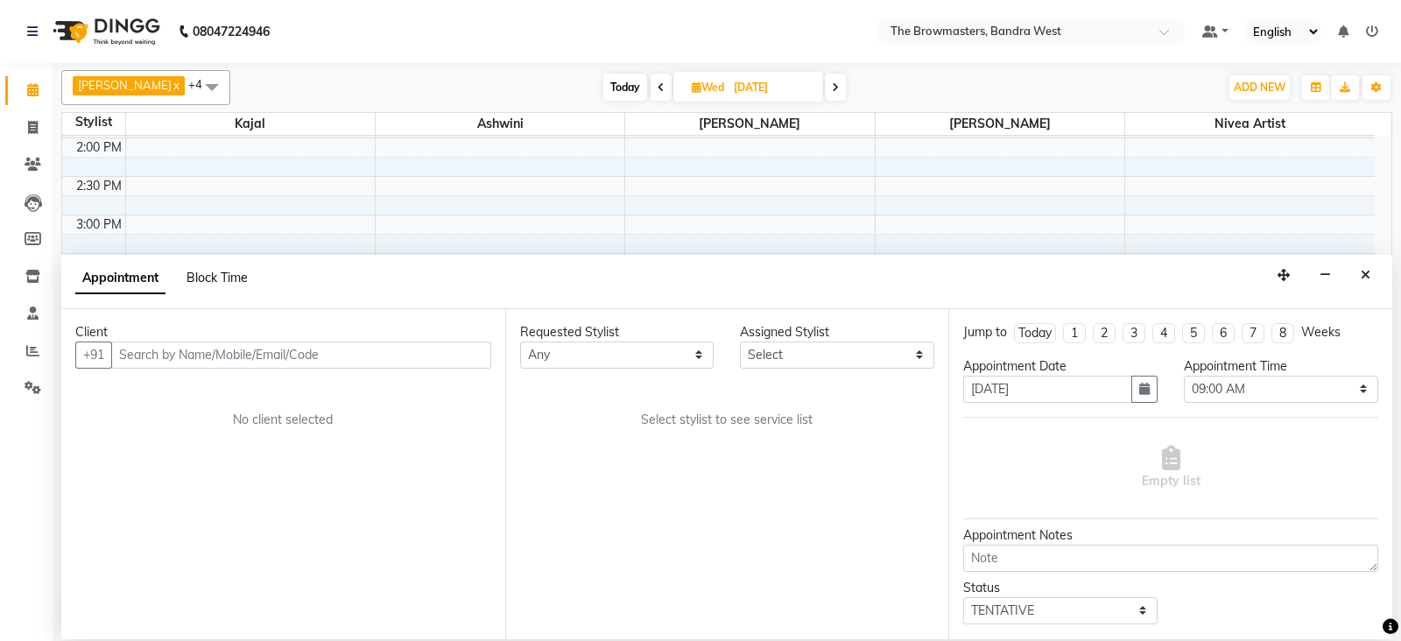
click at [236, 270] on span "Block Time" at bounding box center [217, 278] width 61 height 16
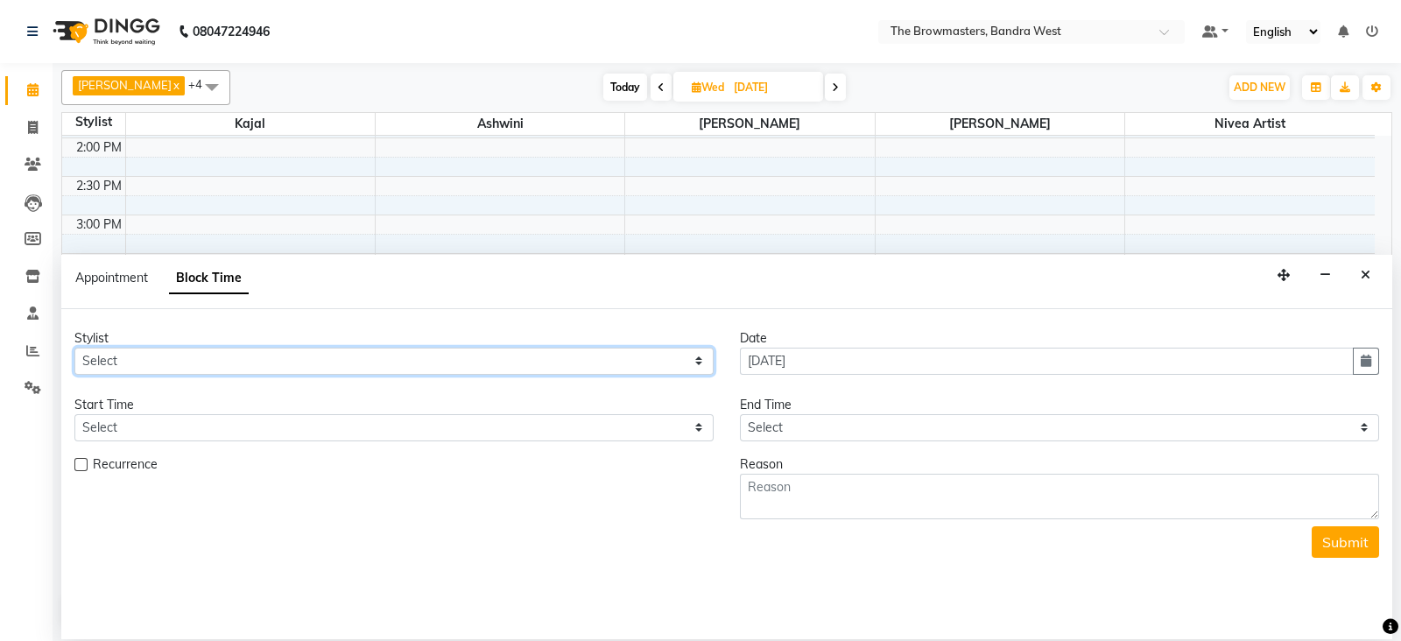
click at [144, 361] on select "Select Ashmeey Singghai Ashwini [PERSON_NAME] Jyoti Kajal [PERSON_NAME] [PERSON…" at bounding box center [393, 361] width 639 height 27
select select "64308"
click at [74, 348] on select "Select Ashmeey Singghai Ashwini [PERSON_NAME] Jyoti Kajal [PERSON_NAME] [PERSON…" at bounding box center [393, 361] width 639 height 27
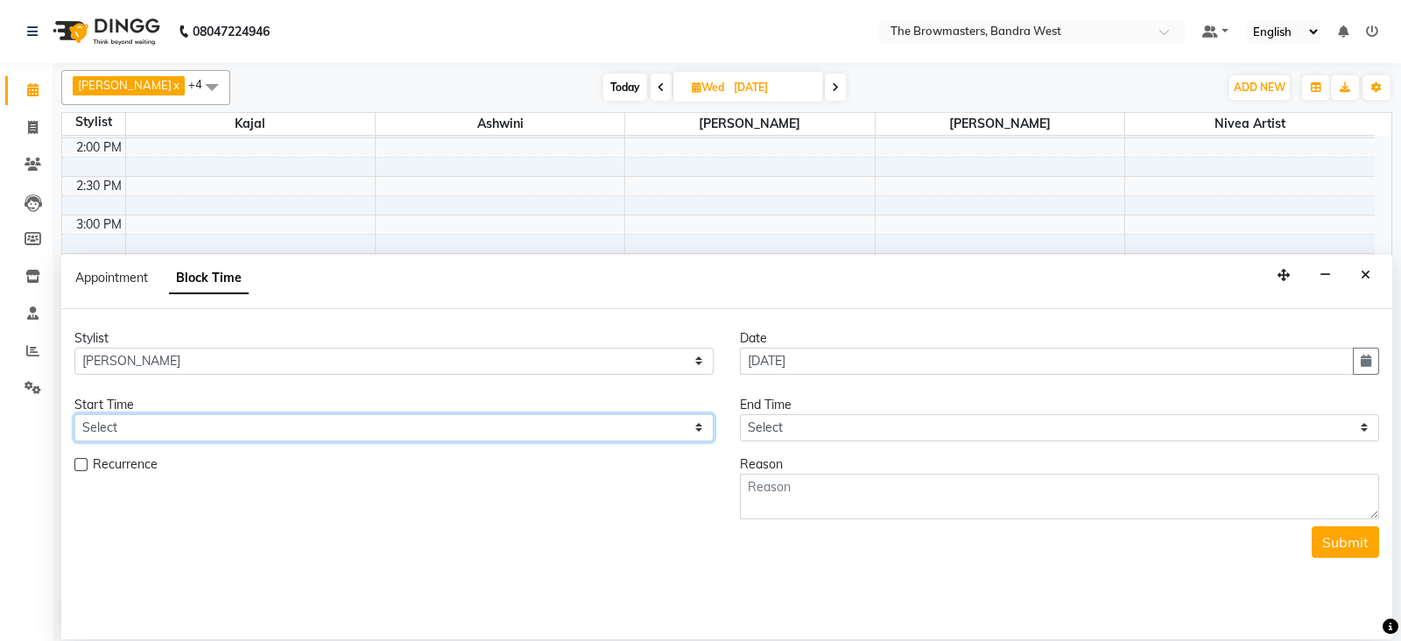
click at [116, 433] on select "Select 09:00 AM 09:15 AM 09:30 AM 09:45 AM 10:00 AM 10:15 AM 10:30 AM 10:45 AM …" at bounding box center [393, 427] width 639 height 27
select select "1050"
click at [74, 414] on select "Select 09:00 AM 09:15 AM 09:30 AM 09:45 AM 10:00 AM 10:15 AM 10:30 AM 10:45 AM …" at bounding box center [393, 427] width 639 height 27
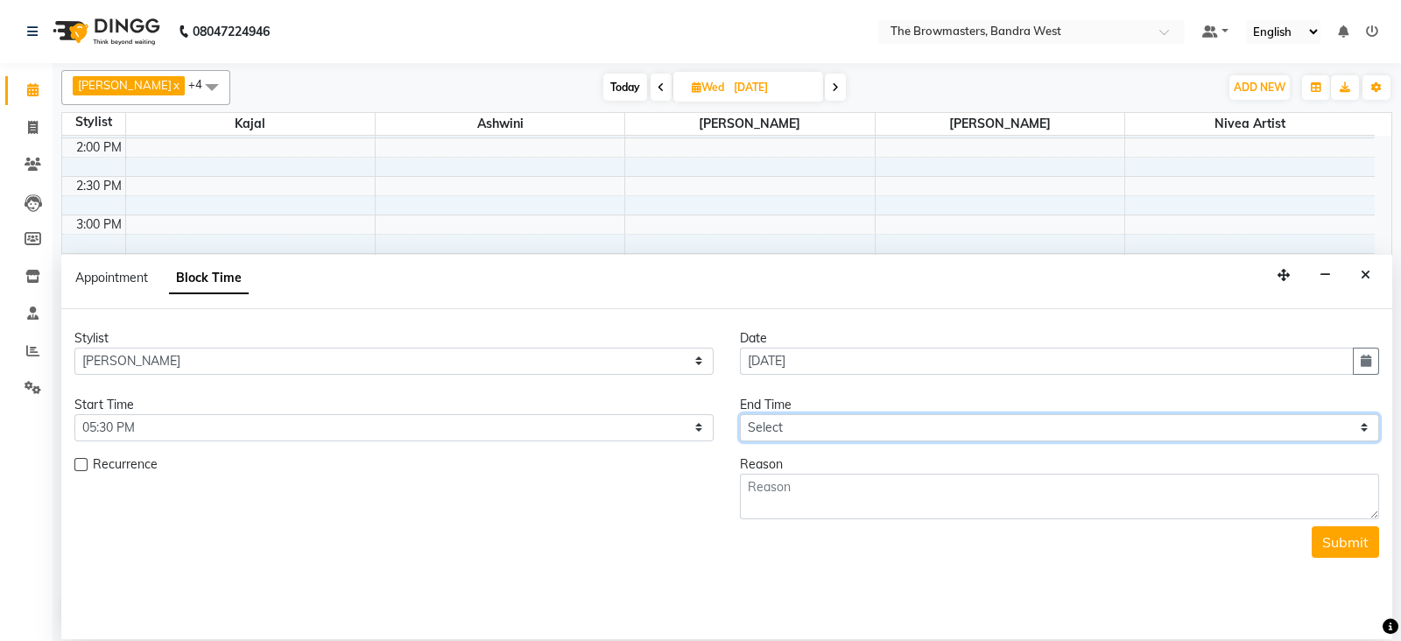
click at [762, 431] on select "Select 09:00 AM 09:15 AM 09:30 AM 09:45 AM 10:00 AM 10:15 AM 10:30 AM 10:45 AM …" at bounding box center [1059, 427] width 639 height 27
select select "1170"
click at [740, 414] on select "Select 09:00 AM 09:15 AM 09:30 AM 09:45 AM 10:00 AM 10:15 AM 10:30 AM 10:45 AM …" at bounding box center [1059, 427] width 639 height 27
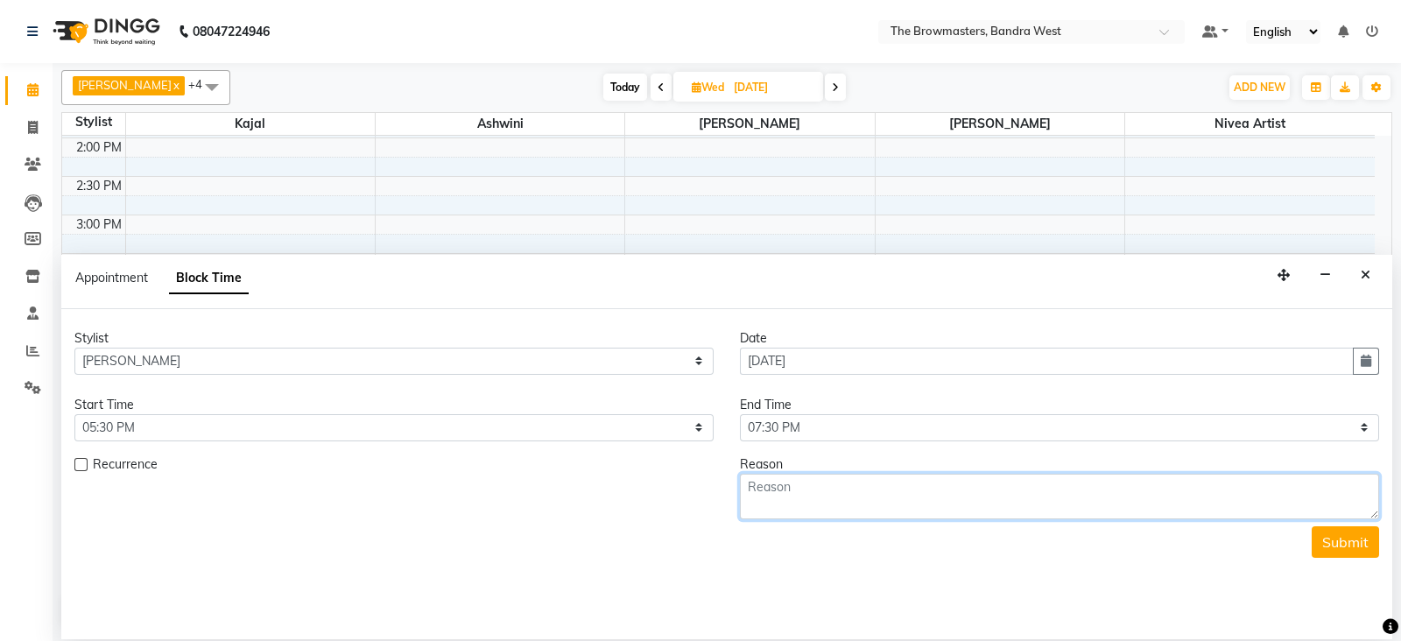
click at [792, 492] on textarea at bounding box center [1059, 497] width 639 height 46
click at [818, 492] on textarea "[PERSON_NAME]" at bounding box center [1059, 497] width 639 height 46
type textarea "[PERSON_NAME]: 2nd sess scalp scar kajal"
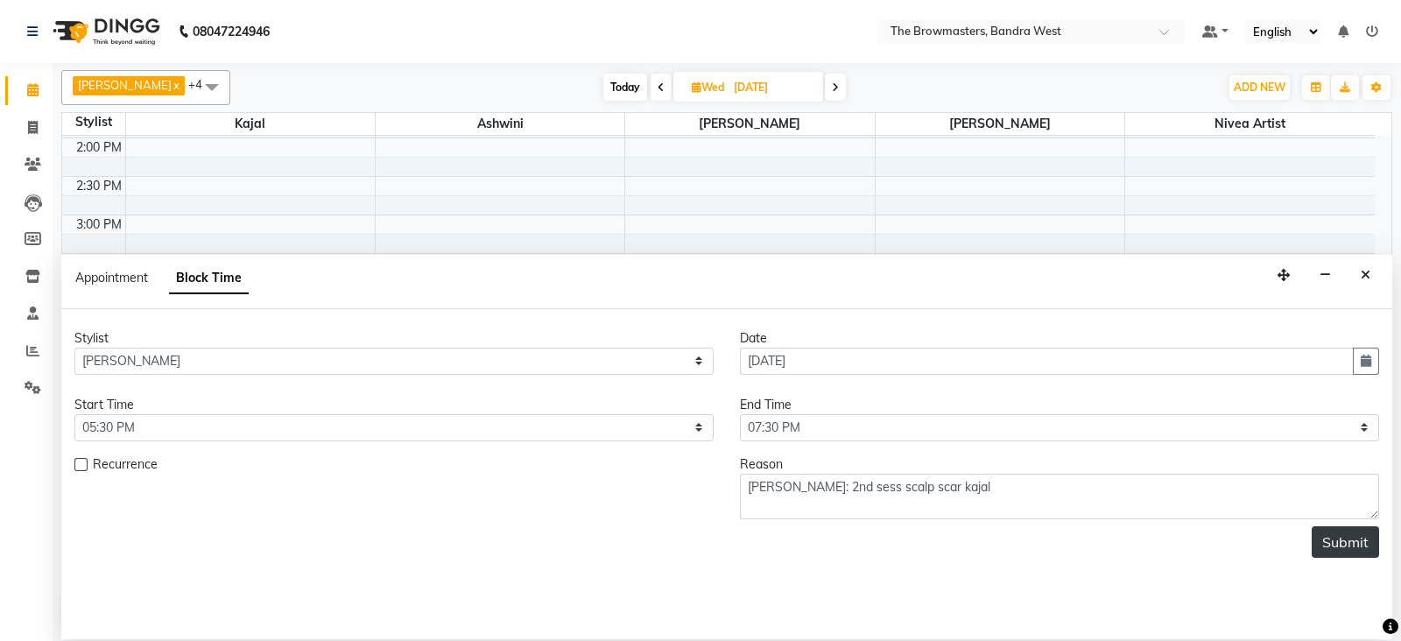
click at [1337, 531] on button "Submit" at bounding box center [1345, 542] width 67 height 32
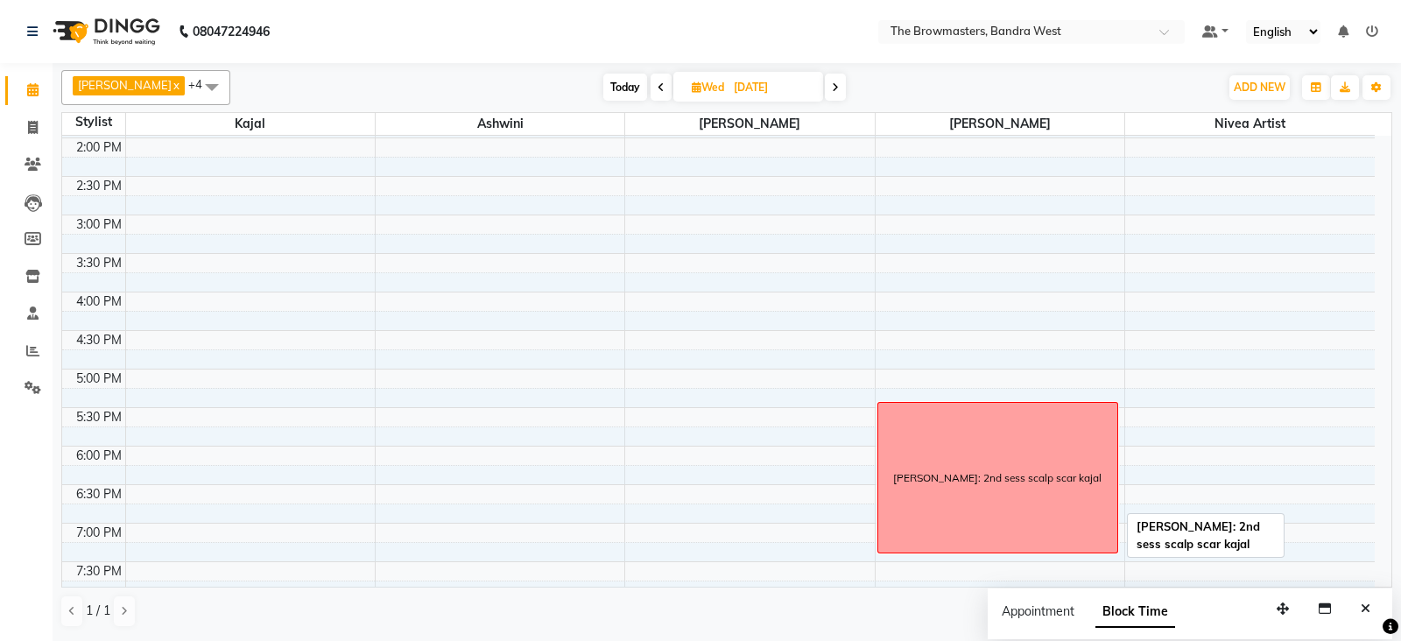
scroll to position [541, 0]
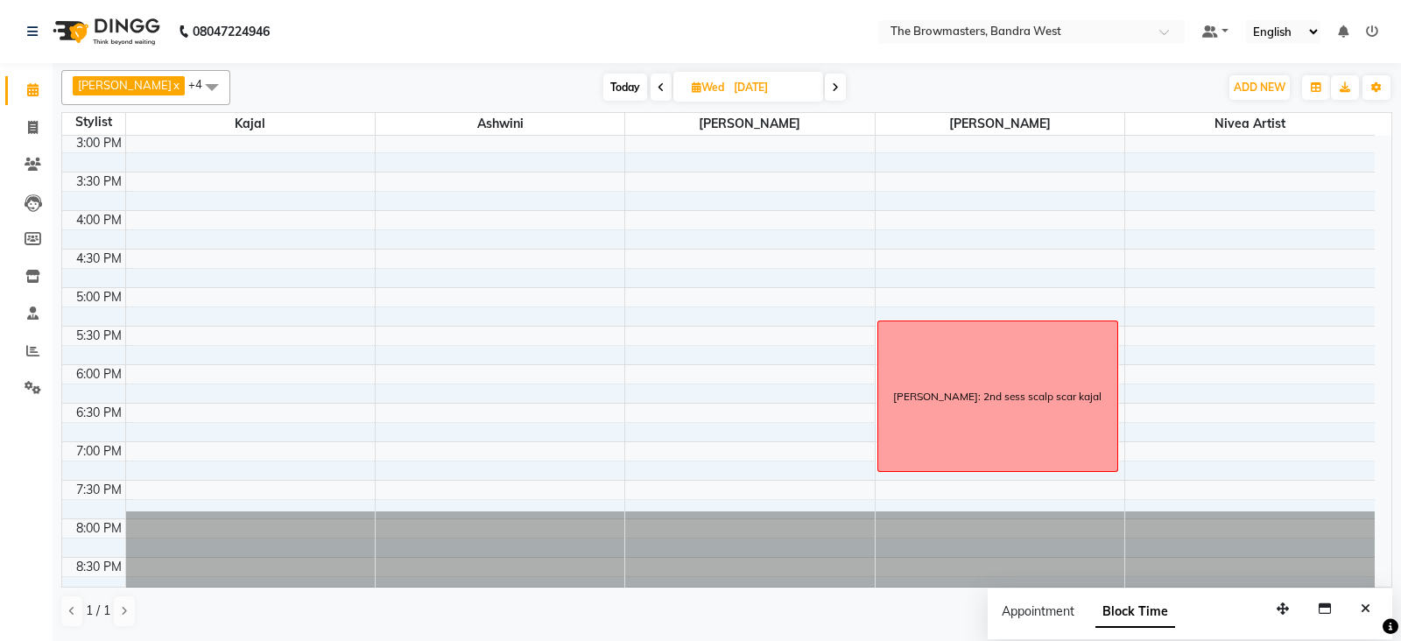
click at [699, 79] on span "[DATE]" at bounding box center [748, 87] width 150 height 30
click at [700, 81] on span "Wed" at bounding box center [707, 87] width 41 height 13
select select "10"
select select "2025"
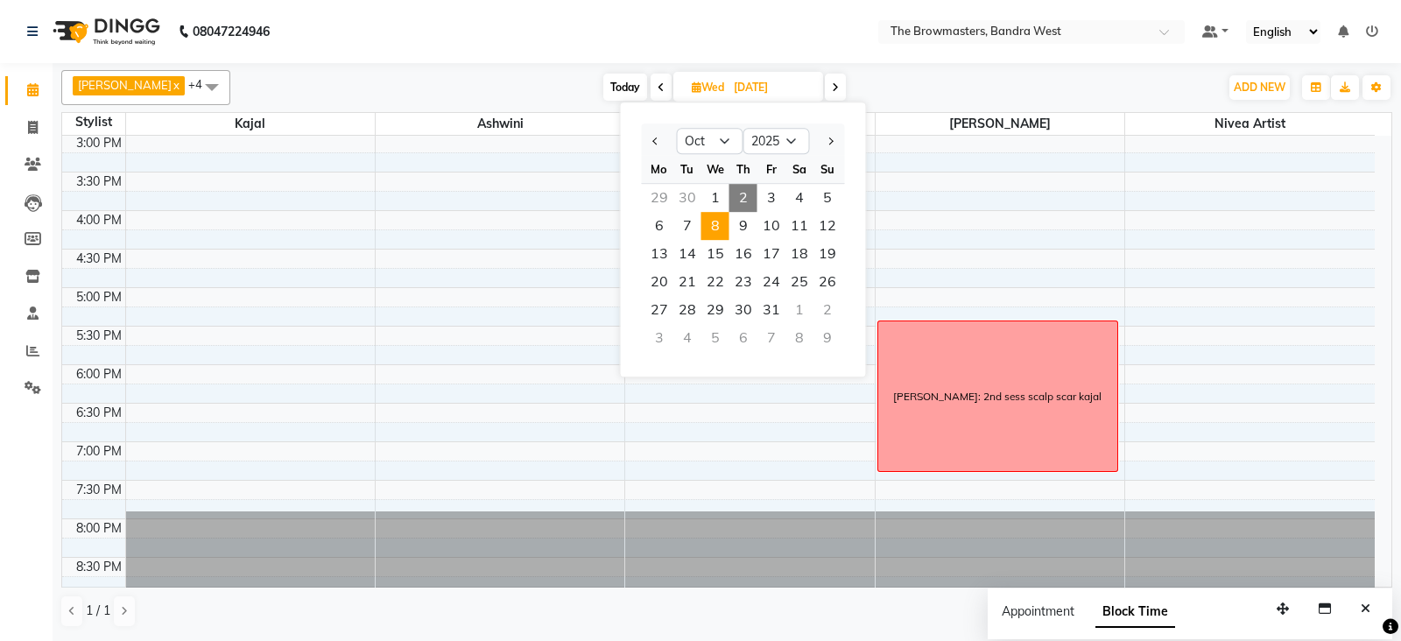
click at [704, 86] on span "Wed" at bounding box center [707, 87] width 41 height 13
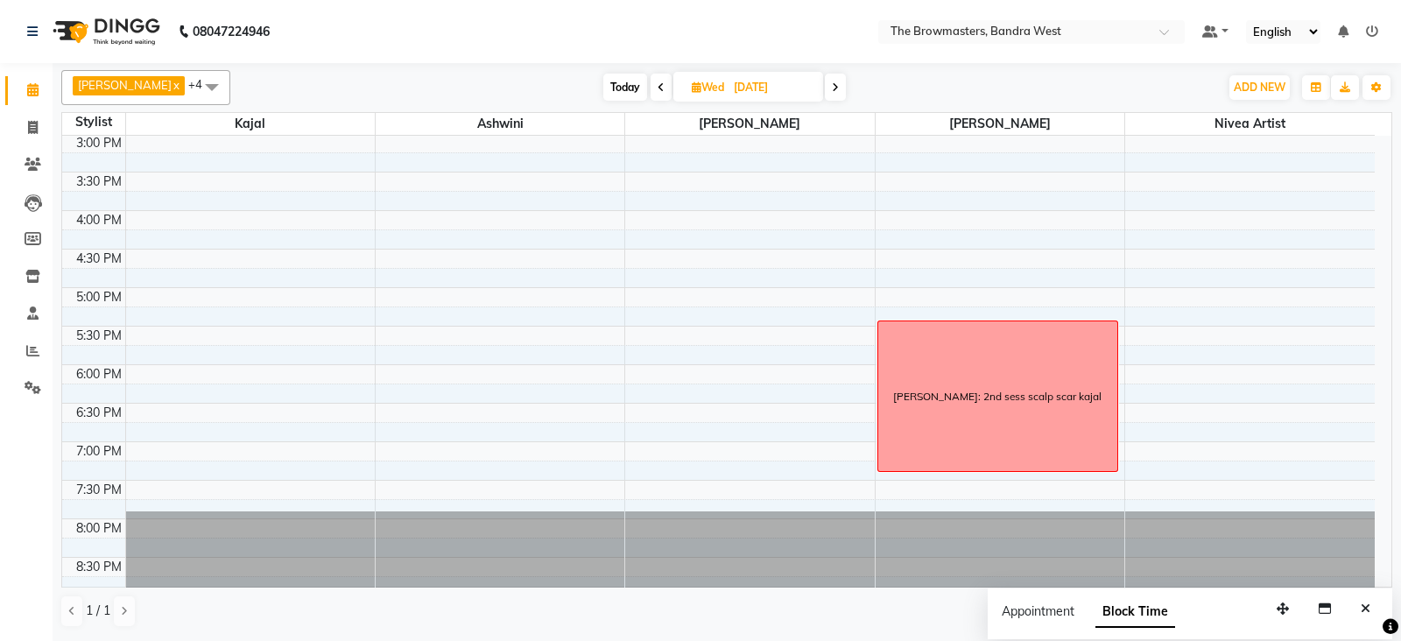
click at [698, 83] on icon at bounding box center [697, 86] width 10 height 11
select select "10"
select select "2025"
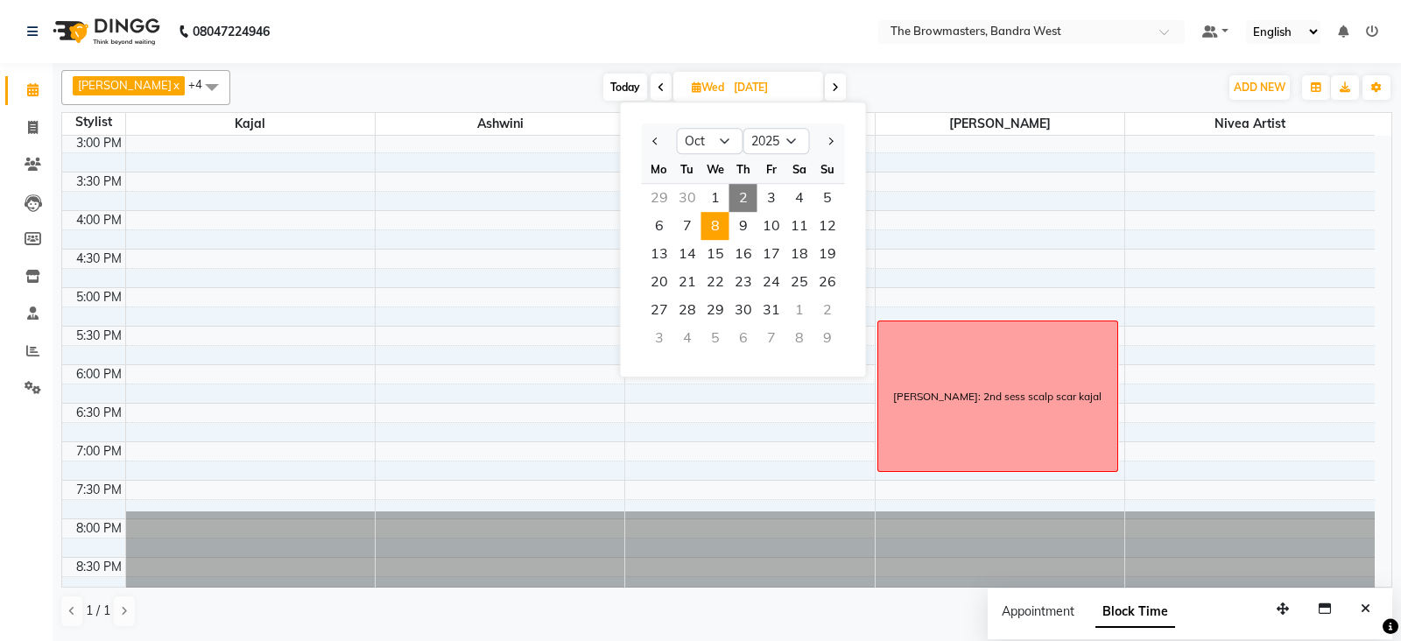
click at [749, 194] on span "2" at bounding box center [743, 198] width 28 height 28
type input "02-10-2025"
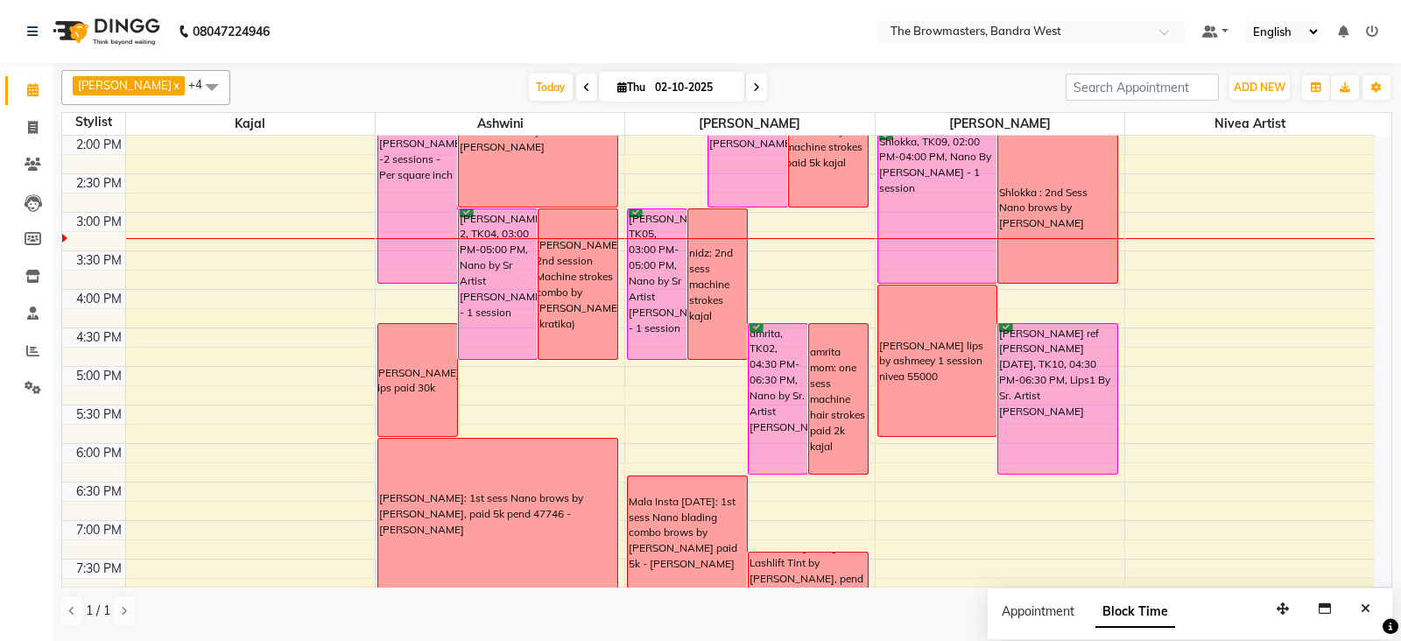
scroll to position [426, 0]
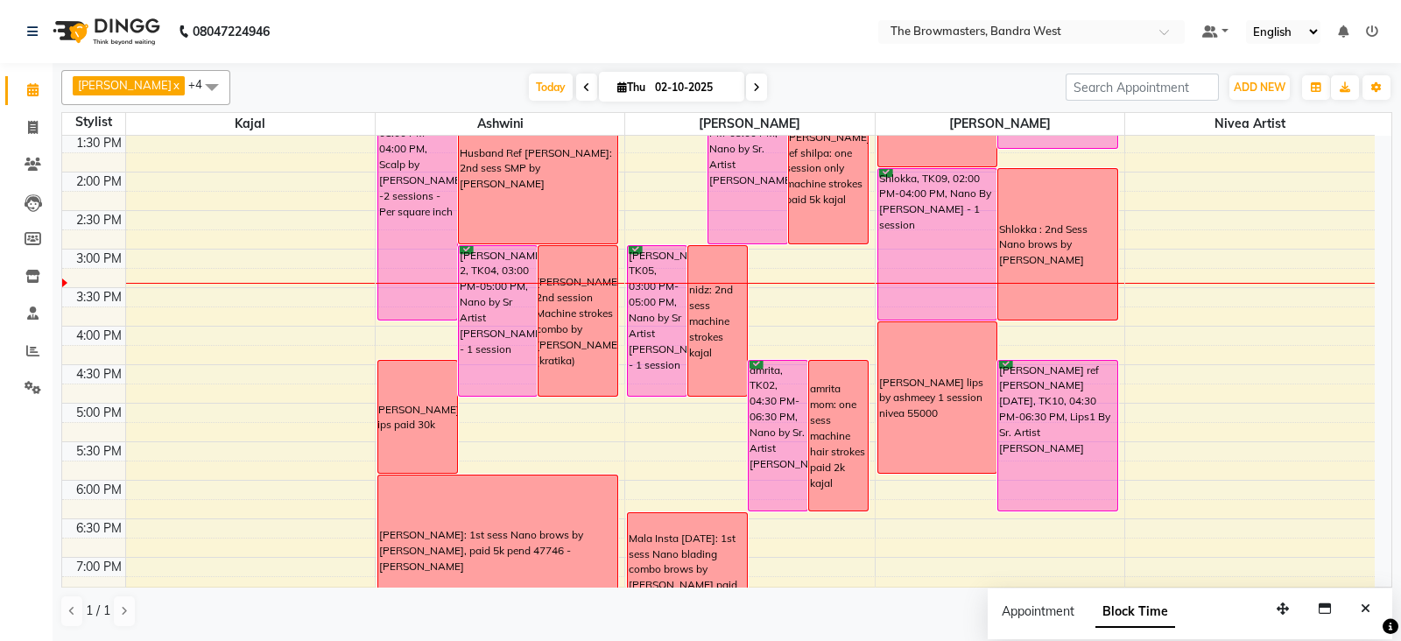
click at [618, 78] on span "[DATE]" at bounding box center [671, 87] width 145 height 30
click at [620, 93] on span "Thu" at bounding box center [631, 87] width 37 height 13
select select "10"
select select "2025"
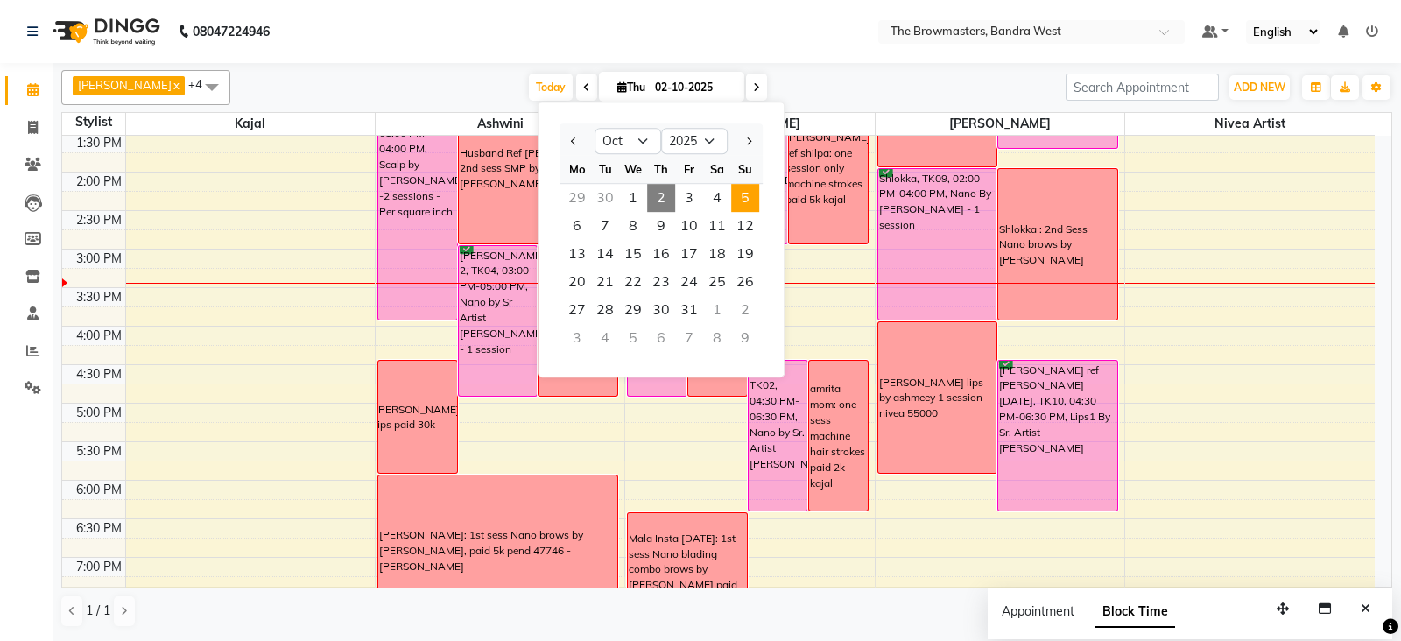
click at [741, 205] on span "5" at bounding box center [745, 198] width 28 height 28
type input "05-10-2025"
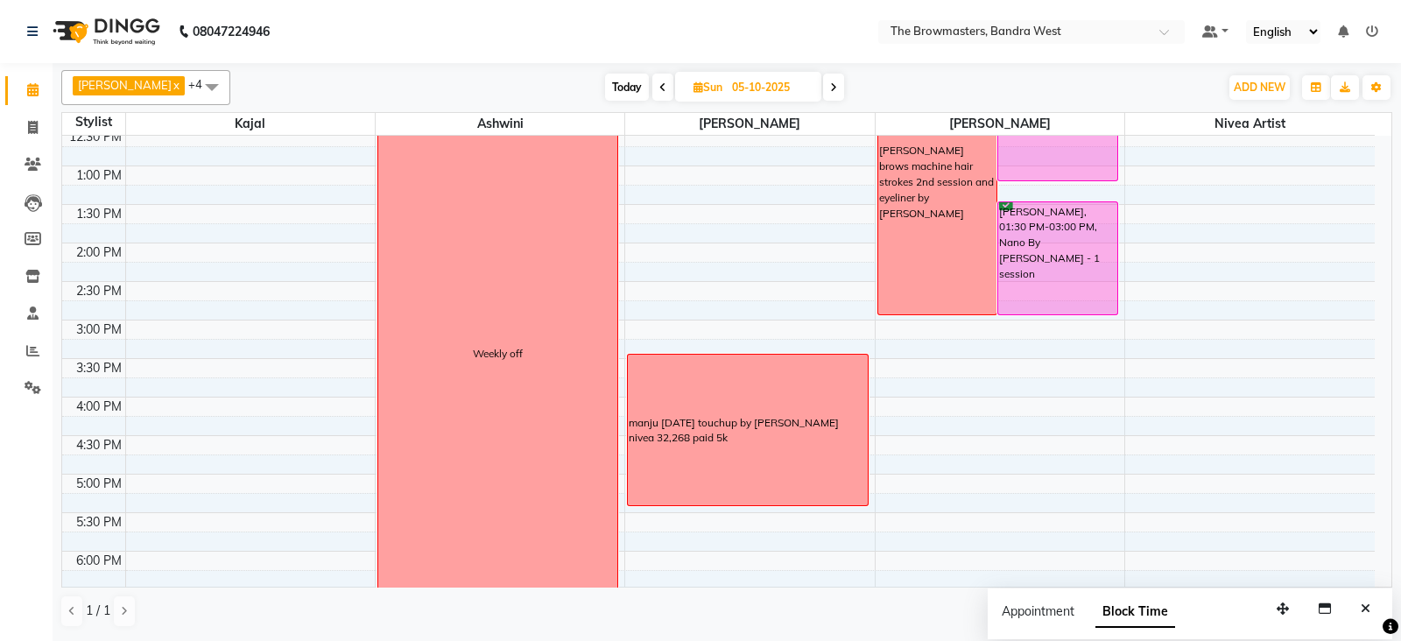
scroll to position [356, 0]
